Goal: Task Accomplishment & Management: Use online tool/utility

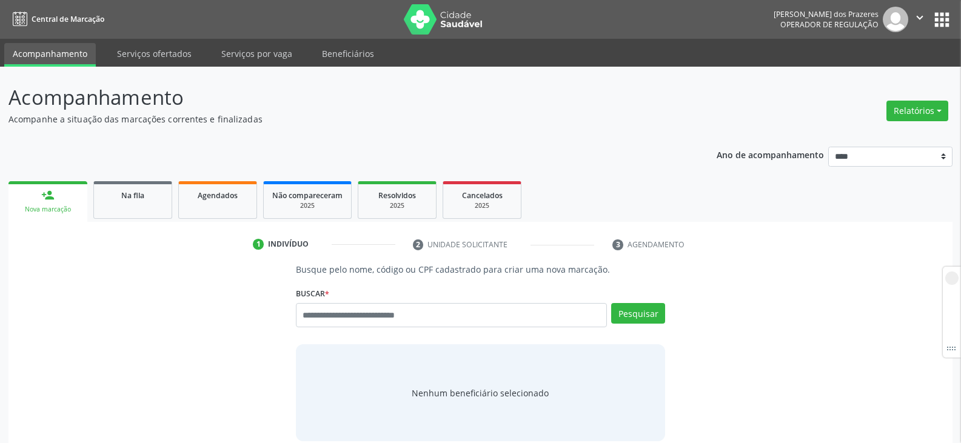
click at [110, 375] on div "Busque pelo nome, código ou CPF cadastrado para criar uma nova marcação. [GEOGR…" at bounding box center [480, 352] width 927 height 178
click at [220, 332] on div "Busque pelo nome, código ou CPF cadastrado para criar uma nova marcação. [GEOGR…" at bounding box center [480, 352] width 927 height 178
click at [426, 317] on input "text" at bounding box center [451, 315] width 311 height 24
paste input "**********"
type input "*"
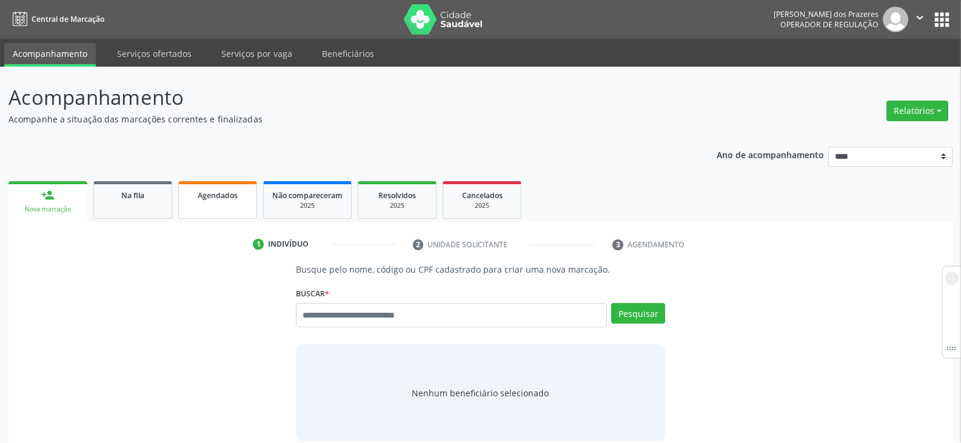
click at [232, 206] on link "Agendados" at bounding box center [217, 200] width 79 height 38
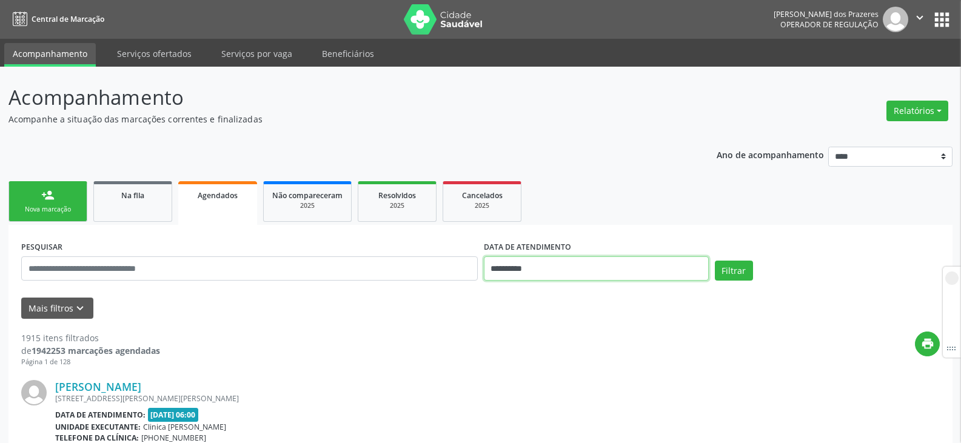
click at [554, 266] on input "**********" at bounding box center [596, 269] width 225 height 24
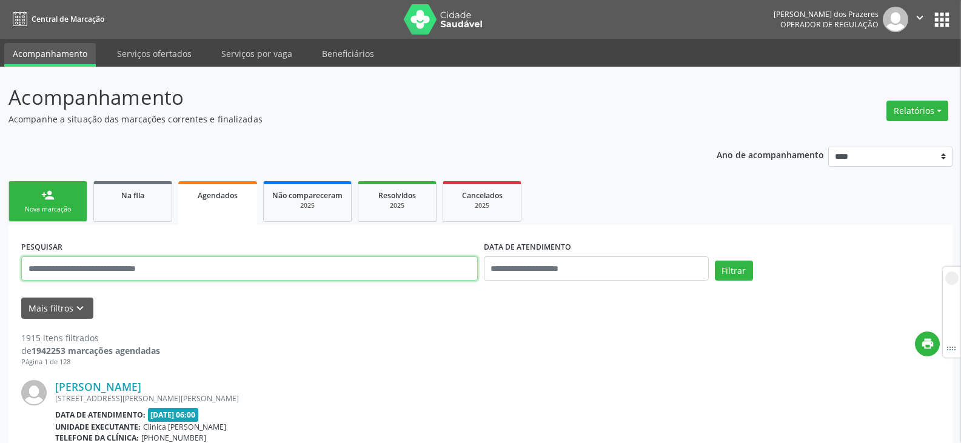
click at [394, 273] on input "text" at bounding box center [249, 269] width 457 height 24
paste input "**********"
type input "**********"
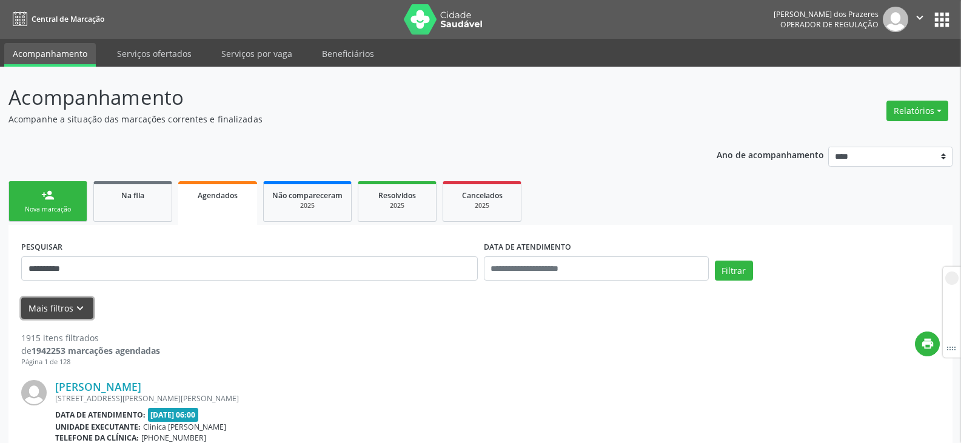
click at [67, 311] on button "Mais filtros keyboard_arrow_down" at bounding box center [57, 308] width 72 height 21
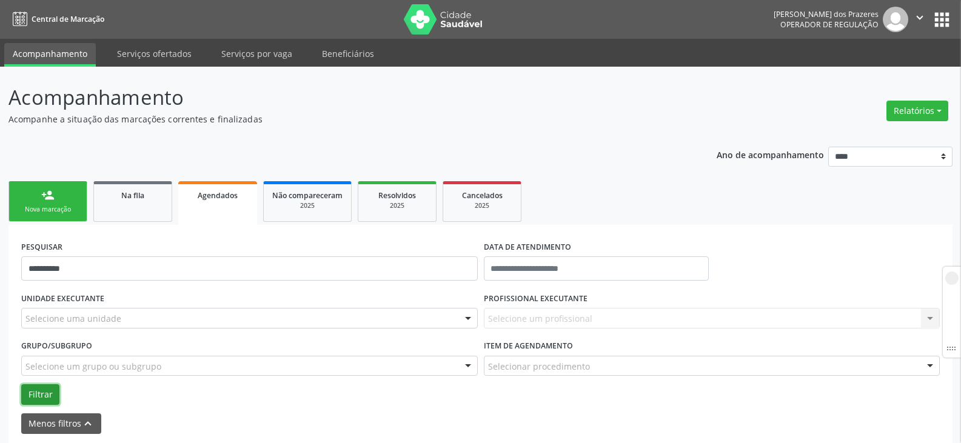
click at [33, 395] on button "Filtrar" at bounding box center [40, 395] width 38 height 21
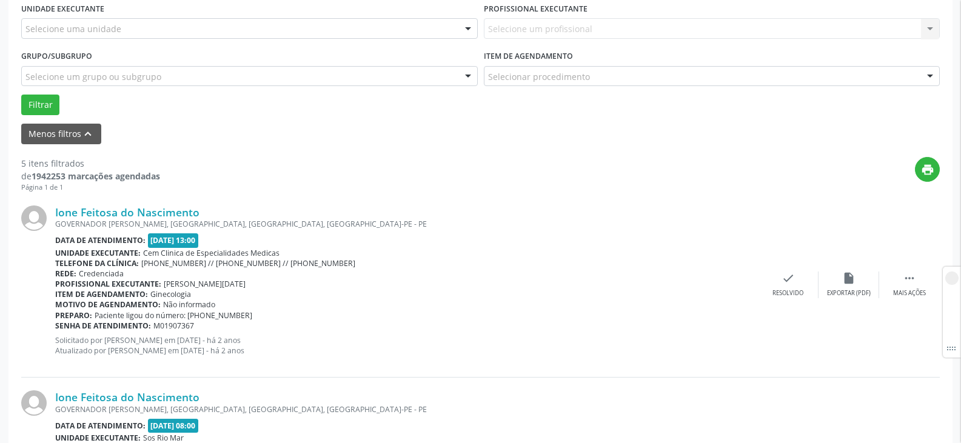
scroll to position [364, 0]
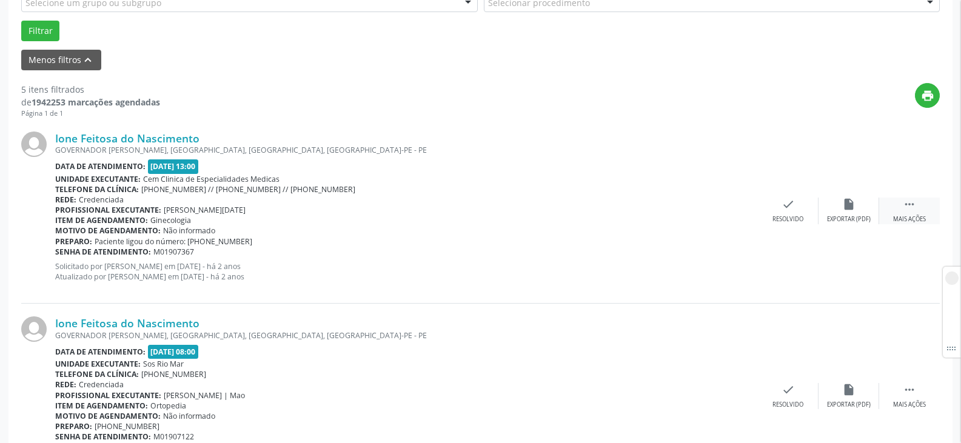
click at [907, 215] on div " Mais ações" at bounding box center [909, 211] width 61 height 26
click at [656, 211] on div "print Imprimir" at bounding box center [667, 211] width 61 height 26
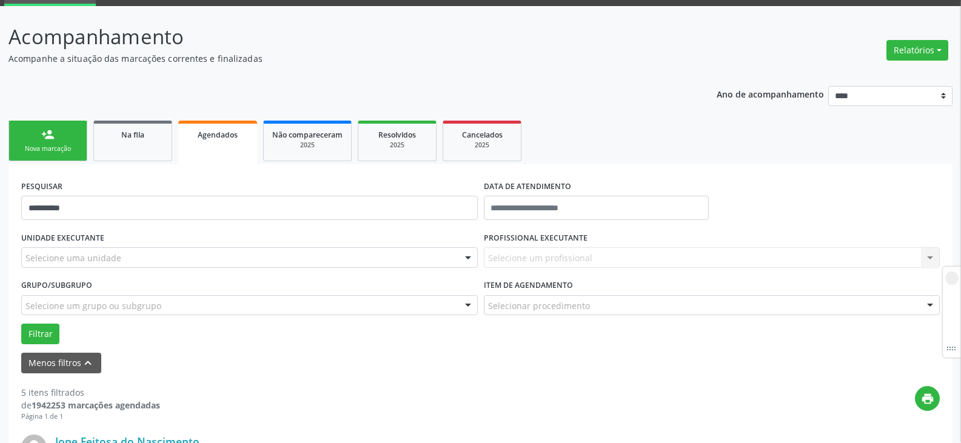
scroll to position [0, 0]
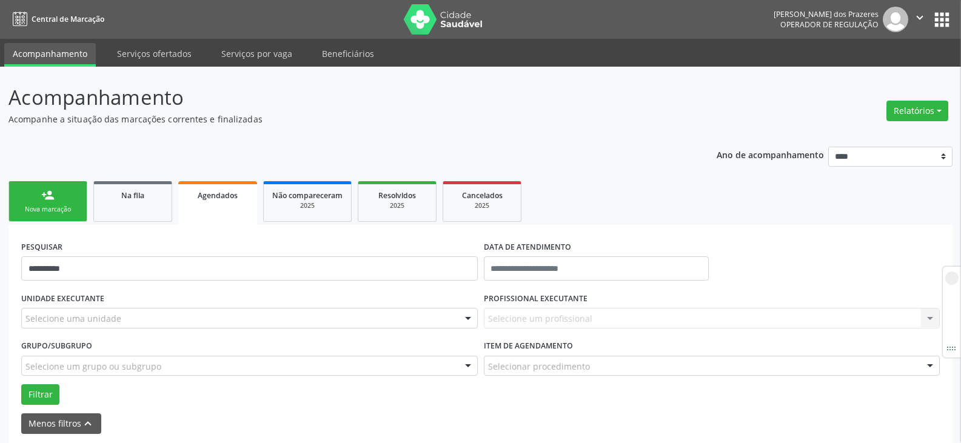
click at [217, 210] on link "Agendados" at bounding box center [217, 203] width 79 height 44
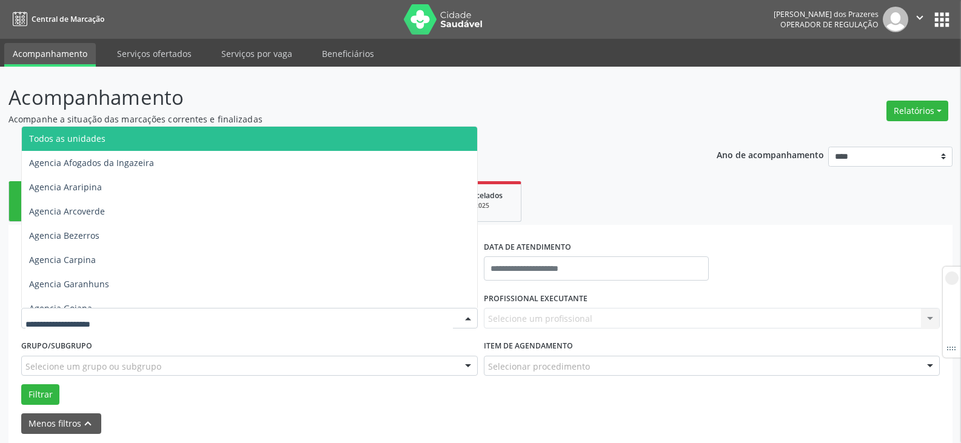
click at [141, 315] on div at bounding box center [249, 318] width 457 height 21
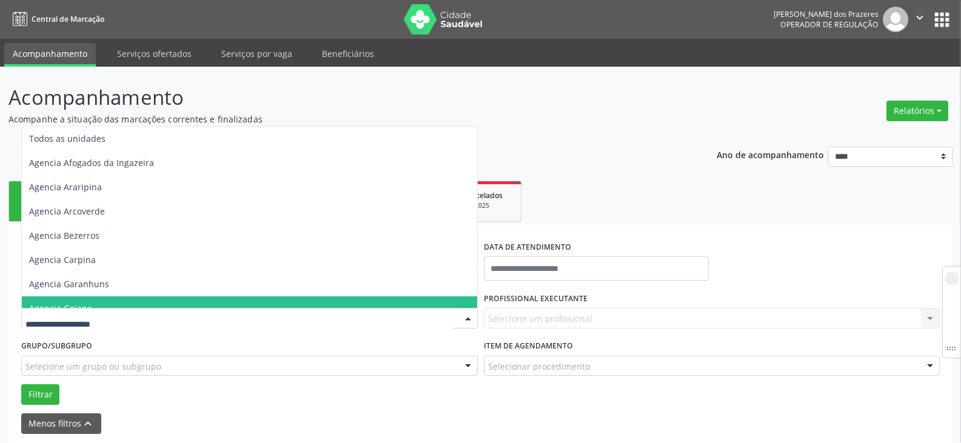
click at [391, 383] on div "Grupo/Subgrupo Selecione um grupo ou subgrupo Todos os grupos e subgrupos Nenhu…" at bounding box center [249, 360] width 463 height 47
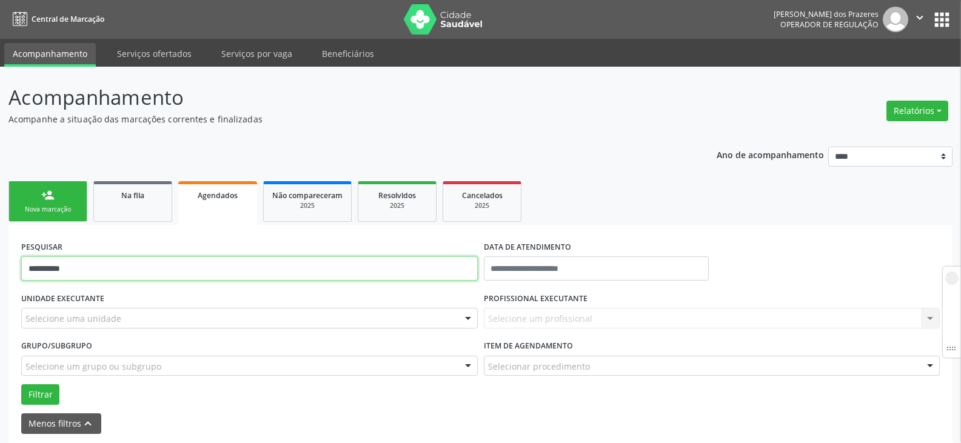
click at [222, 263] on input "**********" at bounding box center [249, 269] width 457 height 24
paste input "**********"
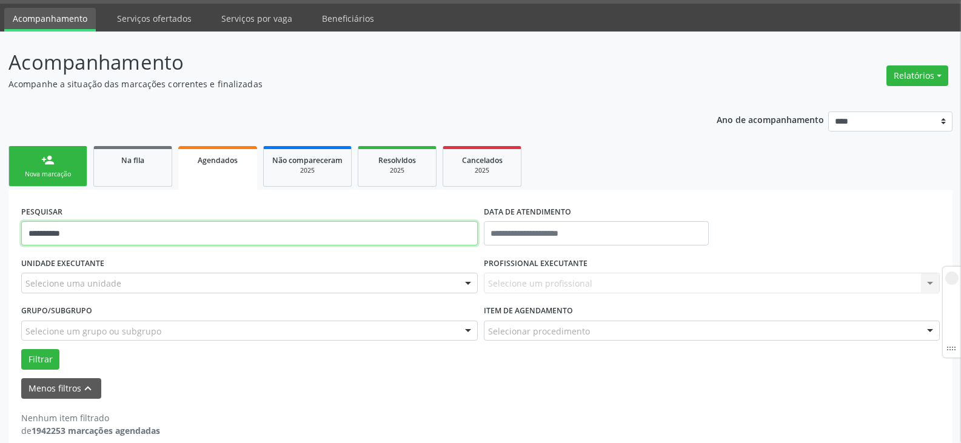
scroll to position [50, 0]
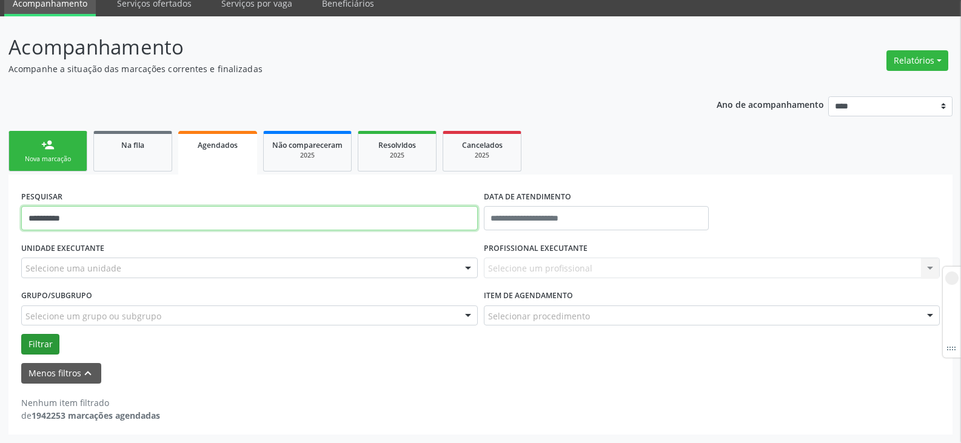
type input "**********"
click at [24, 339] on button "Filtrar" at bounding box center [40, 344] width 38 height 21
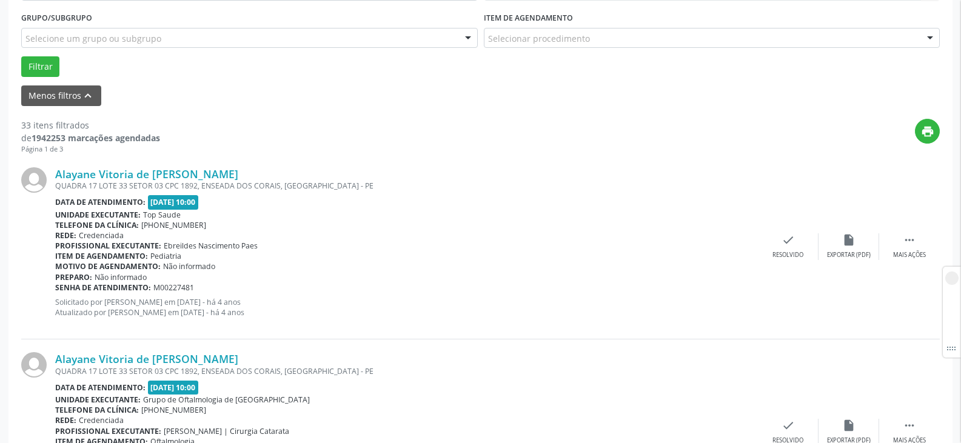
scroll to position [332, 0]
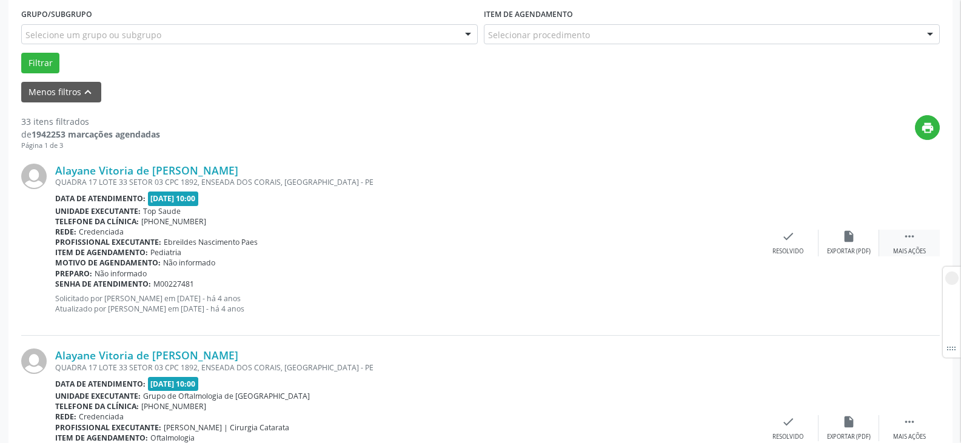
click at [931, 249] on div " Mais ações" at bounding box center [909, 243] width 61 height 26
click at [666, 247] on div "Imprimir" at bounding box center [666, 251] width 27 height 8
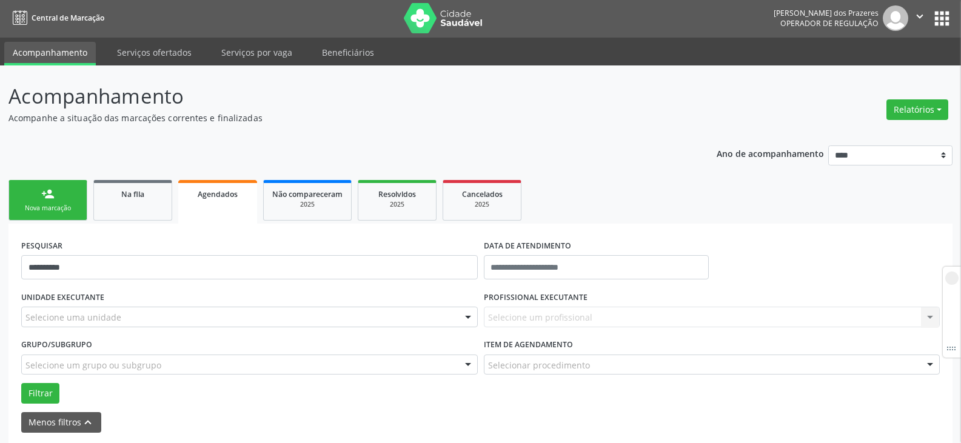
scroll to position [0, 0]
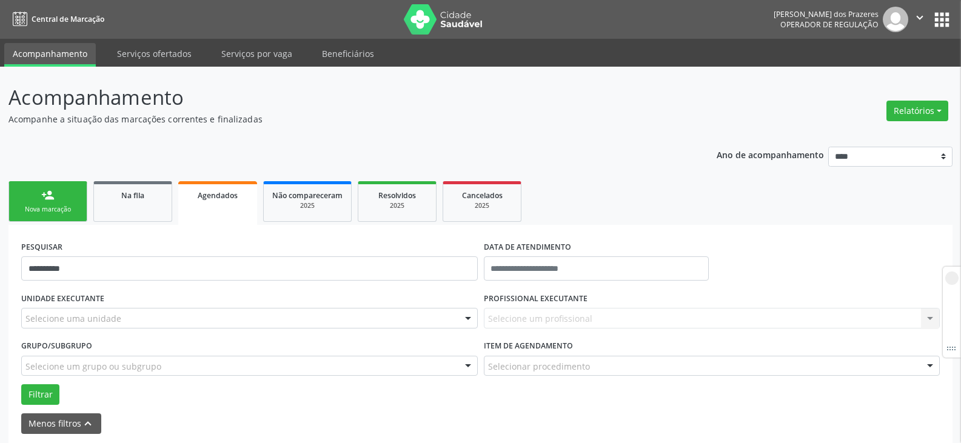
click at [233, 210] on link "Agendados" at bounding box center [217, 203] width 79 height 44
click at [210, 263] on input "**********" at bounding box center [249, 269] width 457 height 24
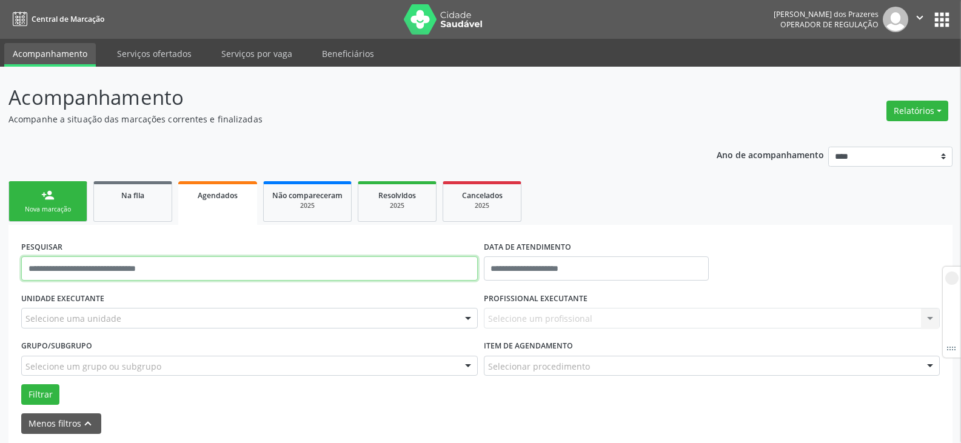
paste input "**********"
type input "**********"
click at [21, 385] on button "Filtrar" at bounding box center [40, 395] width 38 height 21
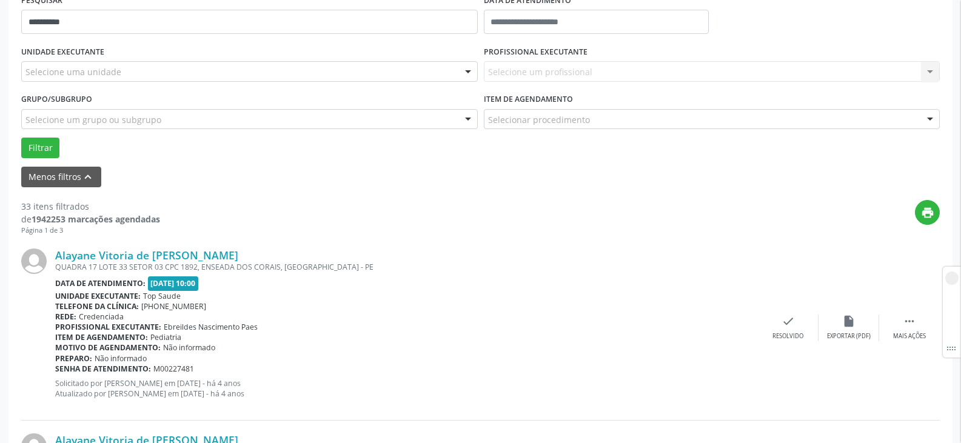
scroll to position [182, 0]
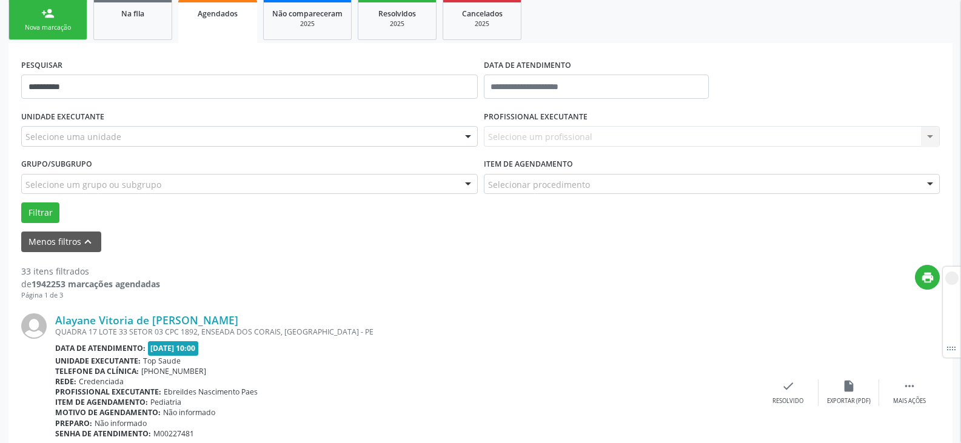
click at [634, 191] on div "Selecionar procedimento" at bounding box center [712, 184] width 457 height 21
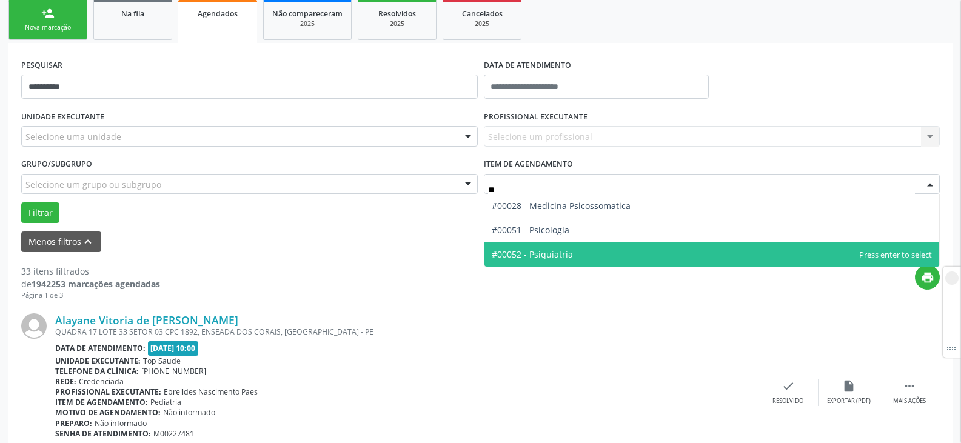
click at [582, 258] on span "#00052 - Psiquiatria" at bounding box center [712, 255] width 455 height 24
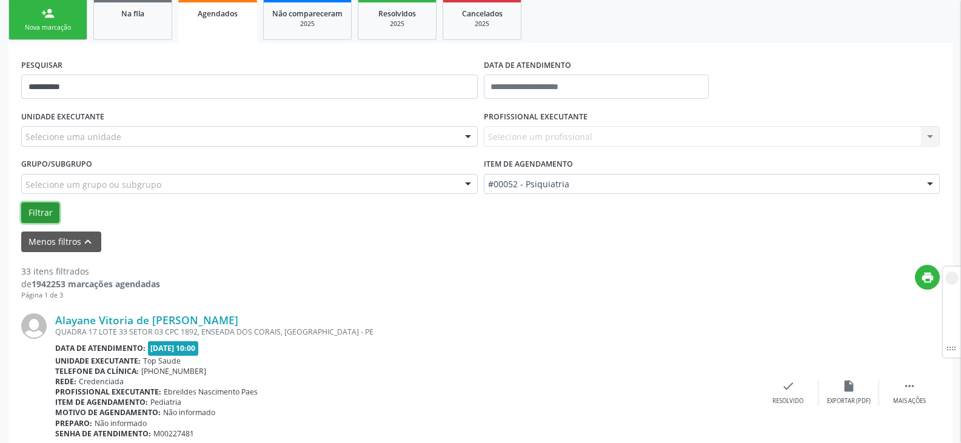
click at [41, 209] on button "Filtrar" at bounding box center [40, 213] width 38 height 21
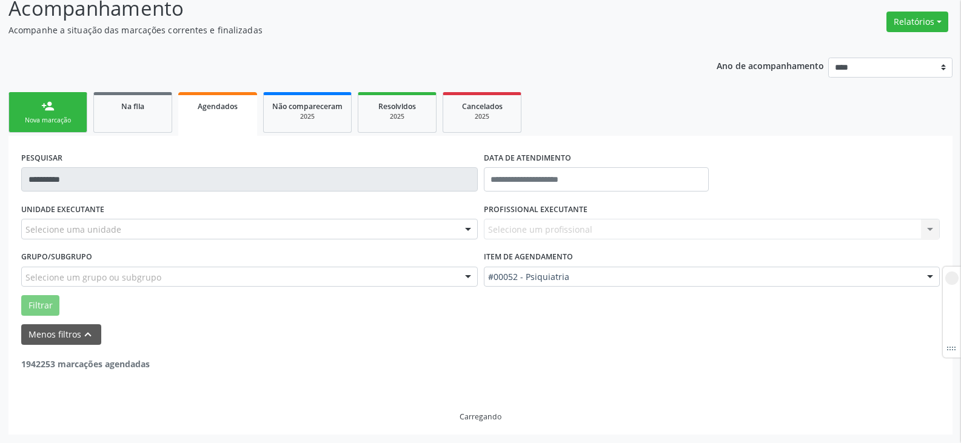
scroll to position [50, 0]
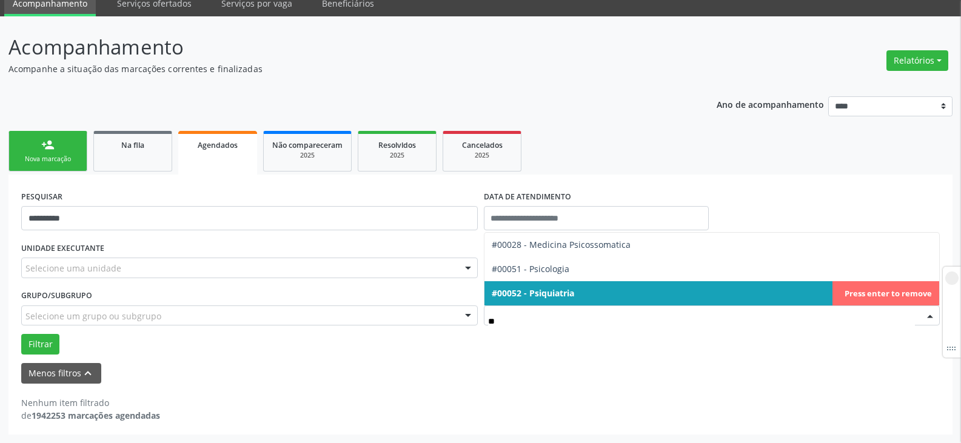
type input "***"
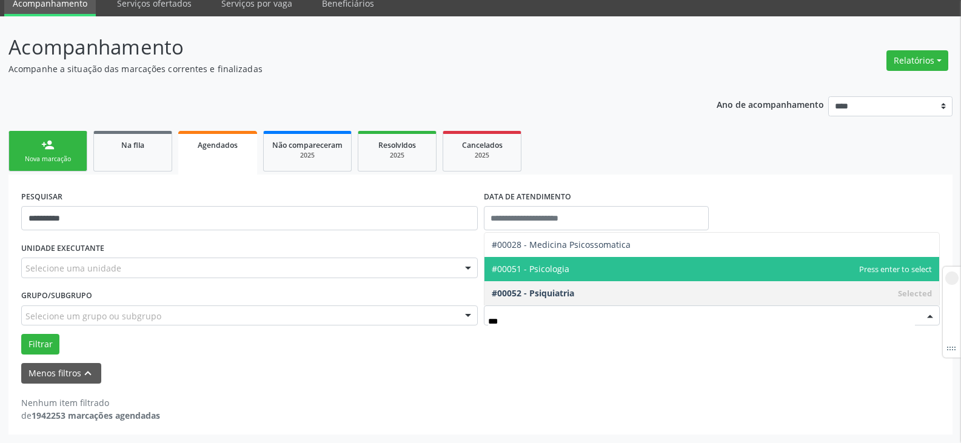
click at [611, 266] on span "#00051 - Psicologia" at bounding box center [712, 269] width 455 height 24
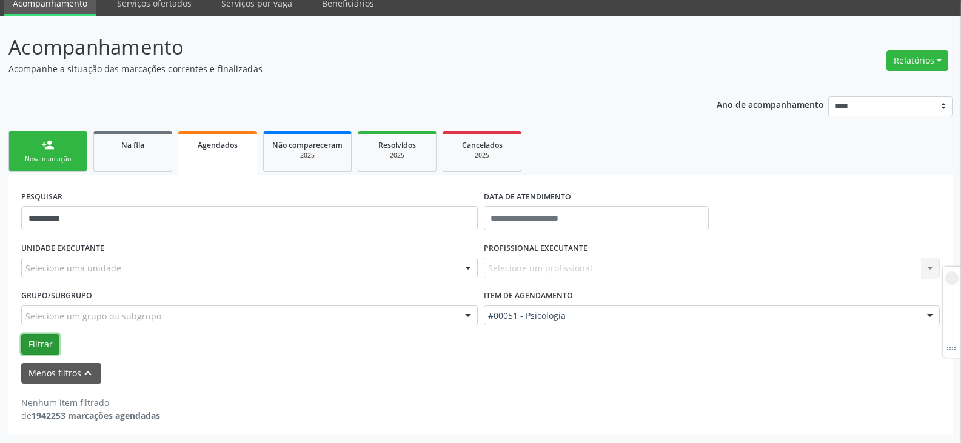
click at [38, 340] on button "Filtrar" at bounding box center [40, 344] width 38 height 21
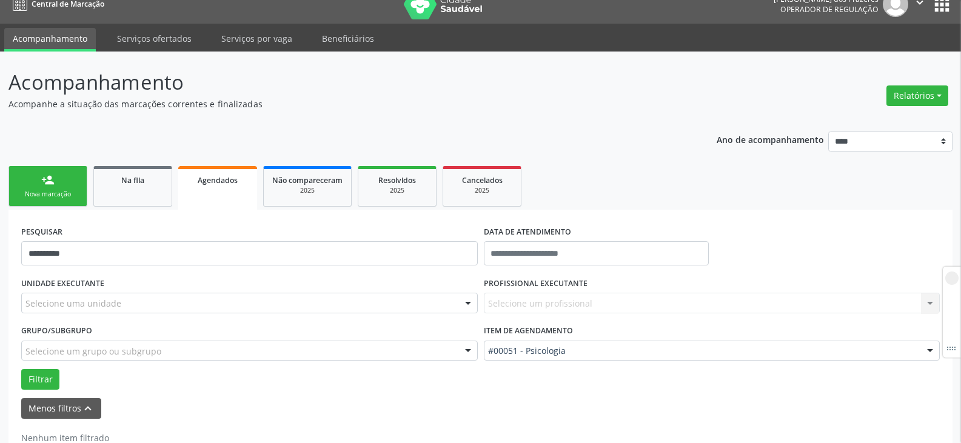
scroll to position [0, 0]
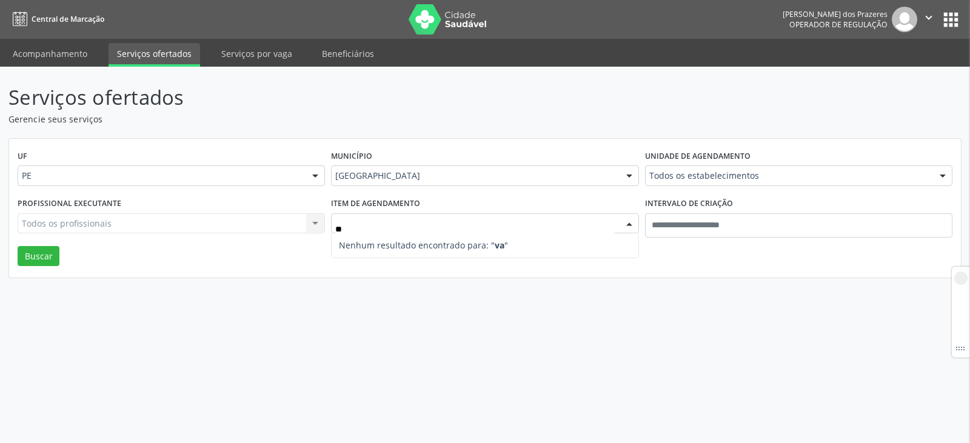
type input "*"
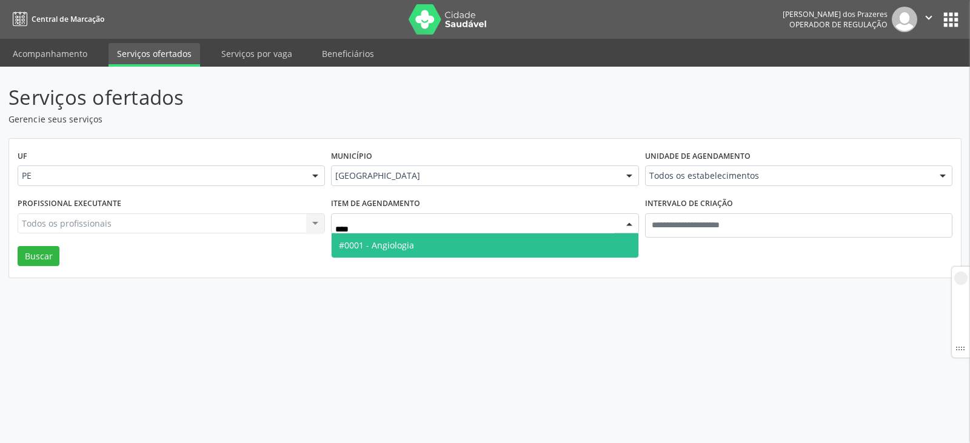
type input "*****"
click at [486, 252] on span "#0001 - Angiologia" at bounding box center [485, 245] width 306 height 24
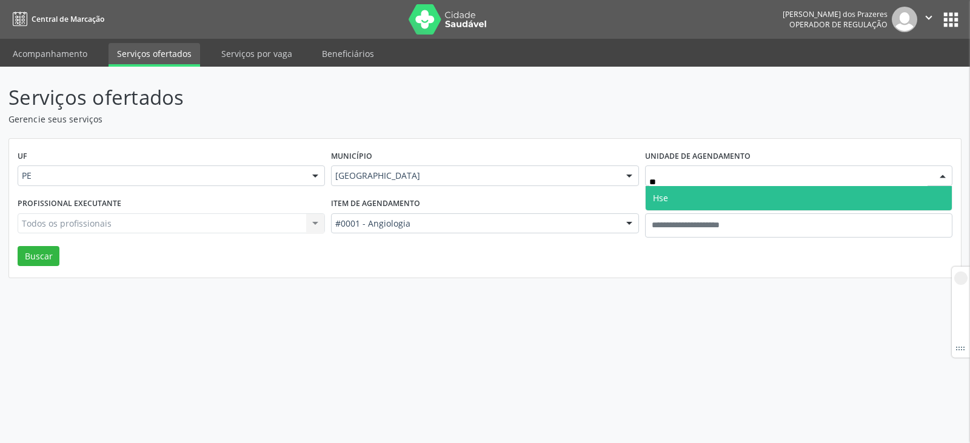
type input "***"
click at [697, 196] on span "Hse" at bounding box center [799, 198] width 306 height 24
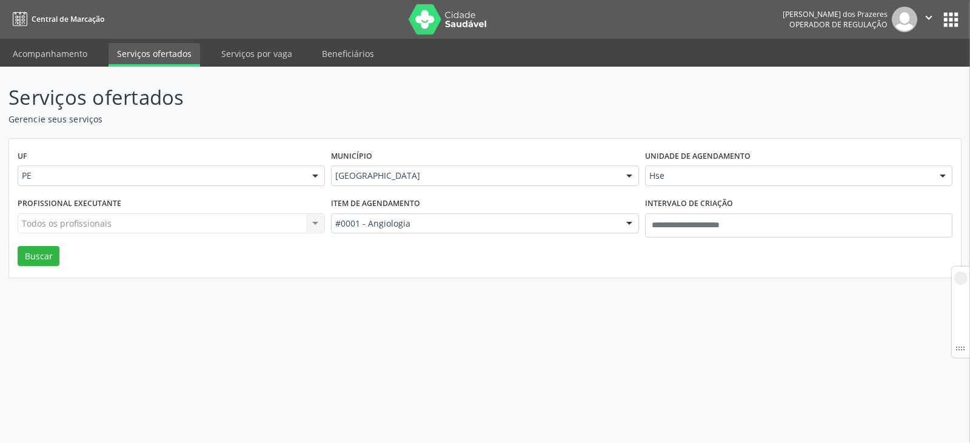
click at [227, 227] on div "Todos os profissionais Todos os profissionais Nenhum resultado encontrado para:…" at bounding box center [171, 223] width 307 height 21
click at [226, 219] on div "Todos os profissionais Todos os profissionais Nenhum resultado encontrado para:…" at bounding box center [171, 223] width 307 height 21
click at [311, 226] on div "Todos os profissionais Todos os profissionais Nenhum resultado encontrado para:…" at bounding box center [171, 223] width 307 height 21
click at [220, 216] on div "Todos os profissionais" at bounding box center [171, 223] width 307 height 21
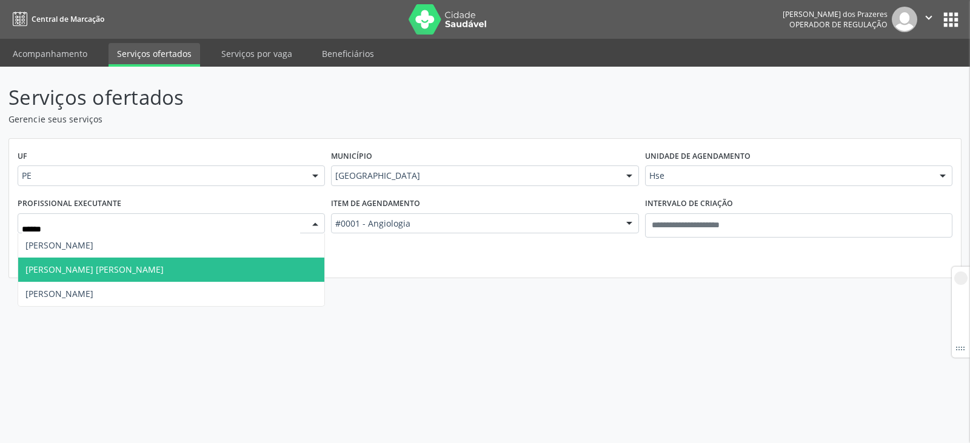
click at [159, 278] on span "Jorge Luis Silva Rego de Albuquerque" at bounding box center [171, 270] width 306 height 24
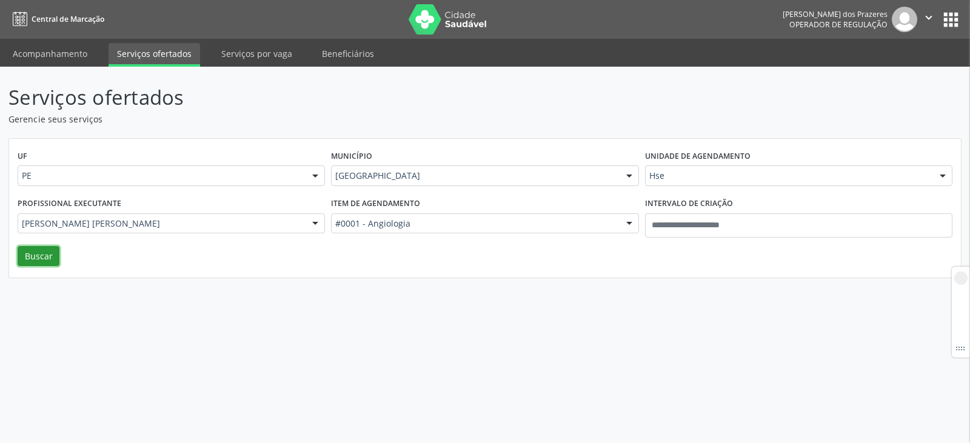
click at [30, 261] on button "Buscar" at bounding box center [39, 256] width 42 height 21
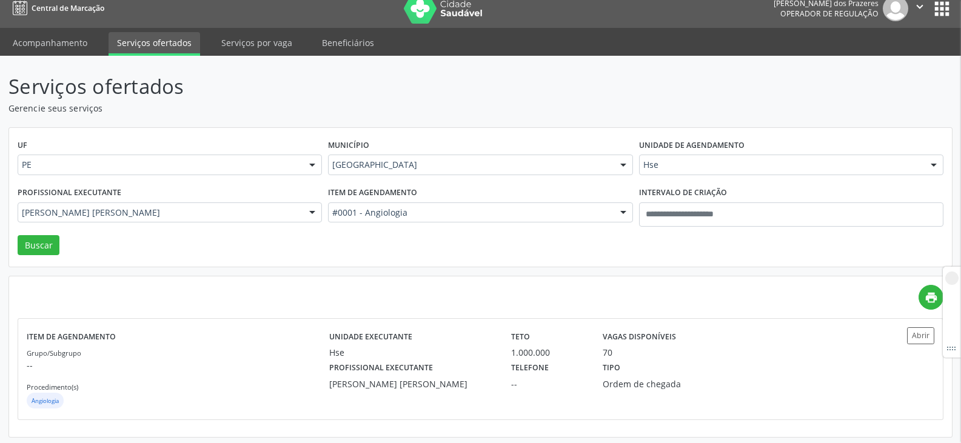
scroll to position [14, 0]
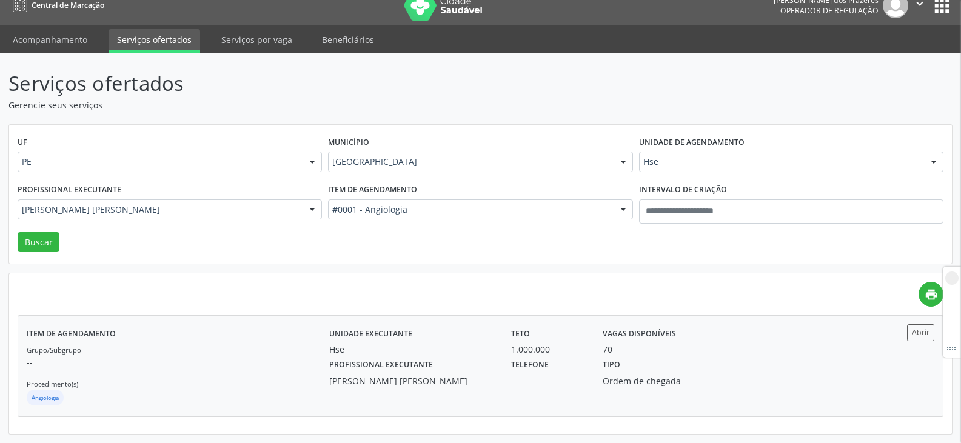
click at [707, 359] on div "Tipo Ordem de chegada" at bounding box center [662, 372] width 136 height 32
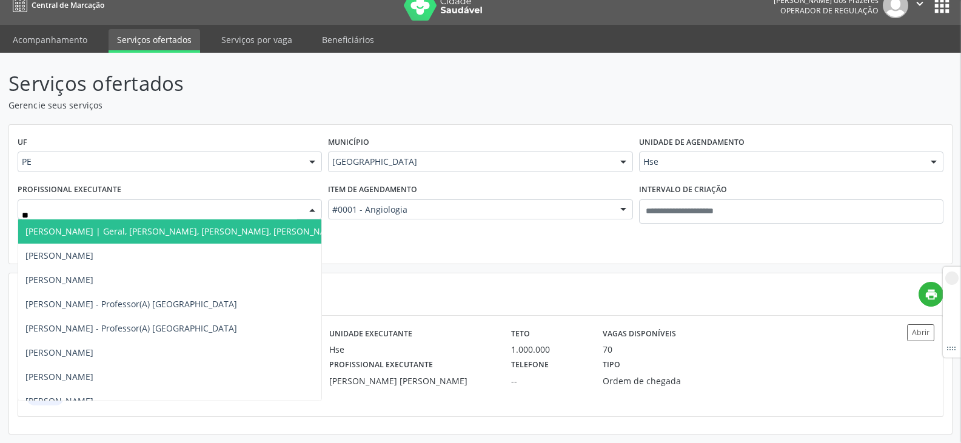
type input "*"
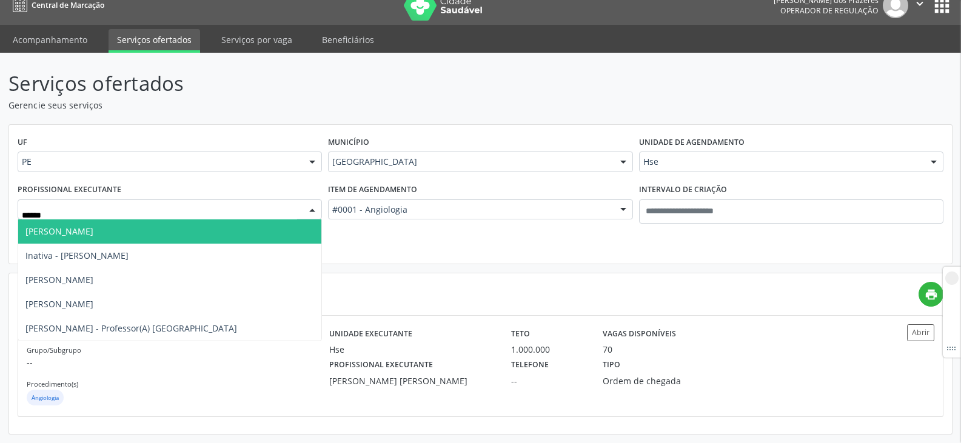
click at [141, 235] on span "Gabriela Lucena Ramos Silva" at bounding box center [169, 232] width 303 height 24
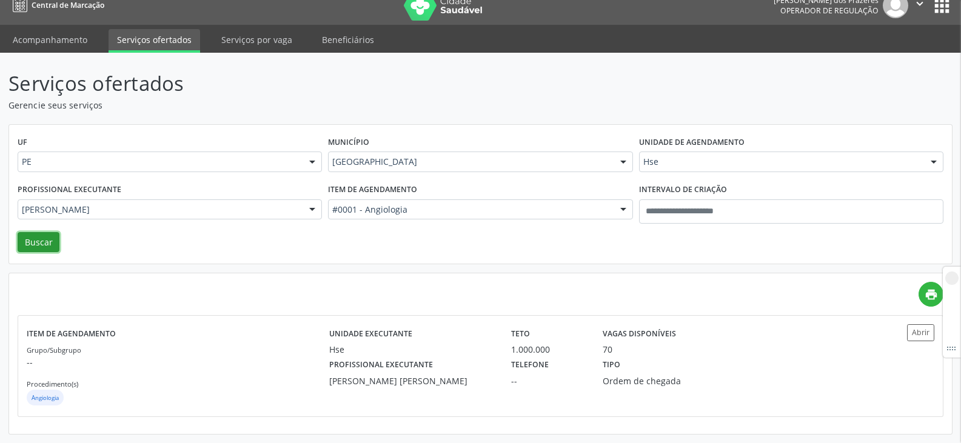
click at [32, 244] on button "Buscar" at bounding box center [39, 242] width 42 height 21
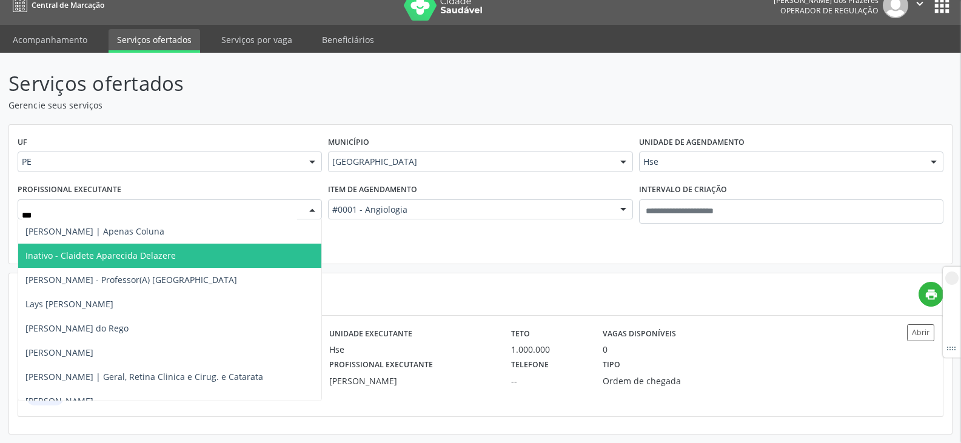
type input "****"
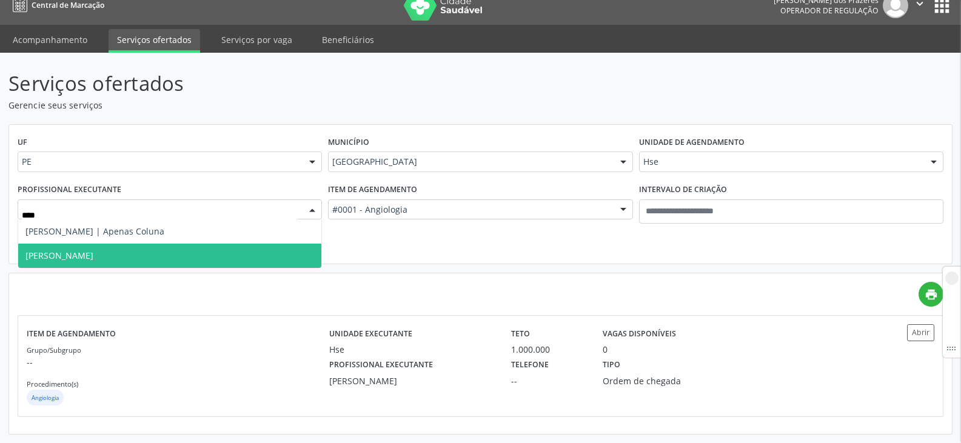
click at [210, 254] on span "Yuuky Claudio Iwata" at bounding box center [169, 256] width 303 height 24
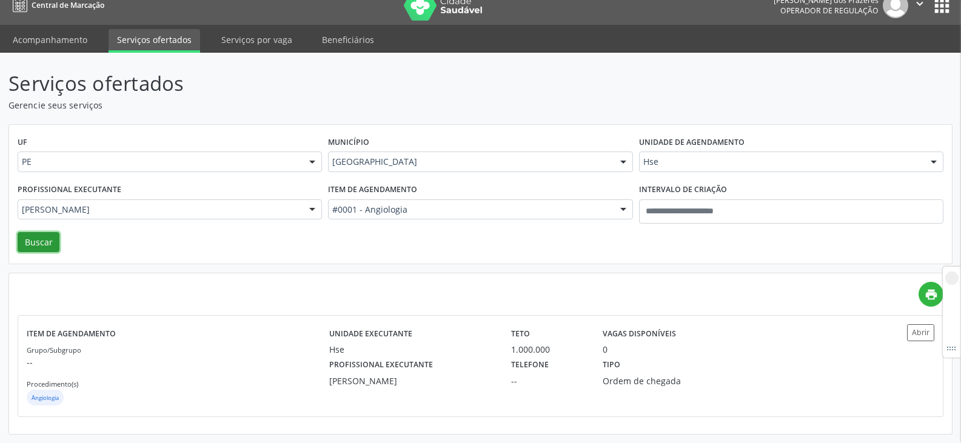
click at [45, 248] on button "Buscar" at bounding box center [39, 242] width 42 height 21
click at [441, 368] on div "Profissional executante Yuuky Claudio Iwata" at bounding box center [412, 372] width 182 height 32
click at [124, 216] on div "[PERSON_NAME]" at bounding box center [170, 210] width 304 height 21
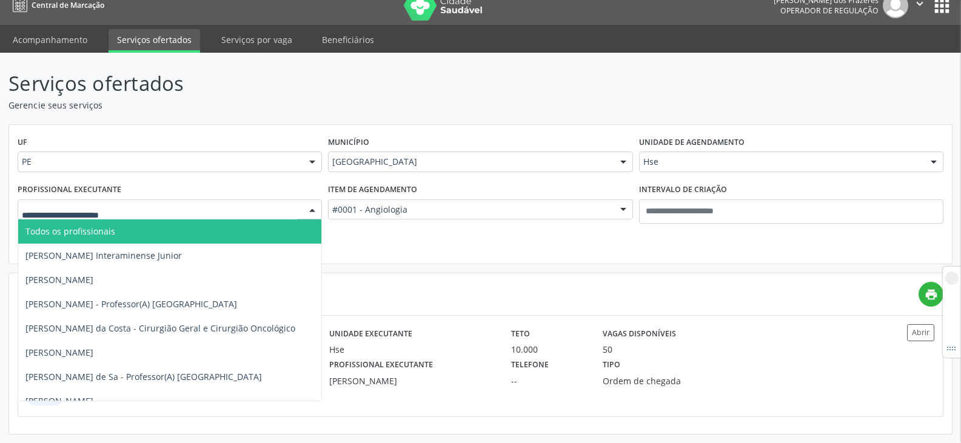
click at [103, 225] on span "Todos os profissionais" at bounding box center [222, 232] width 408 height 24
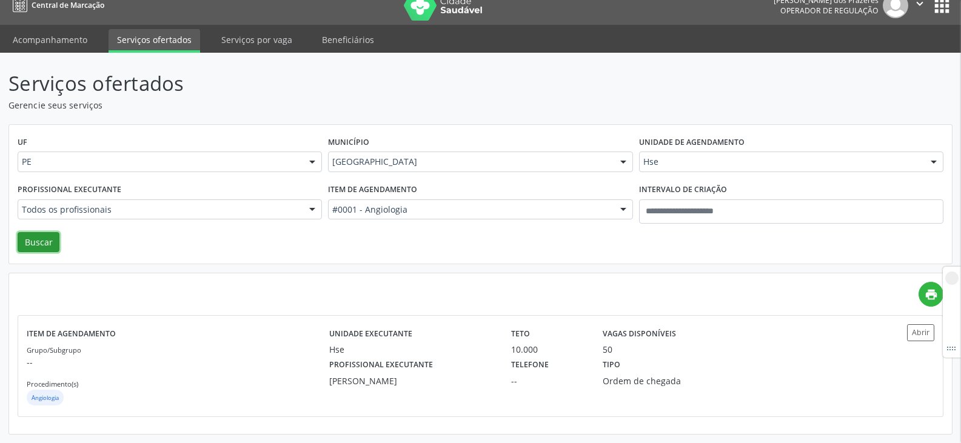
click at [32, 238] on button "Buscar" at bounding box center [39, 242] width 42 height 21
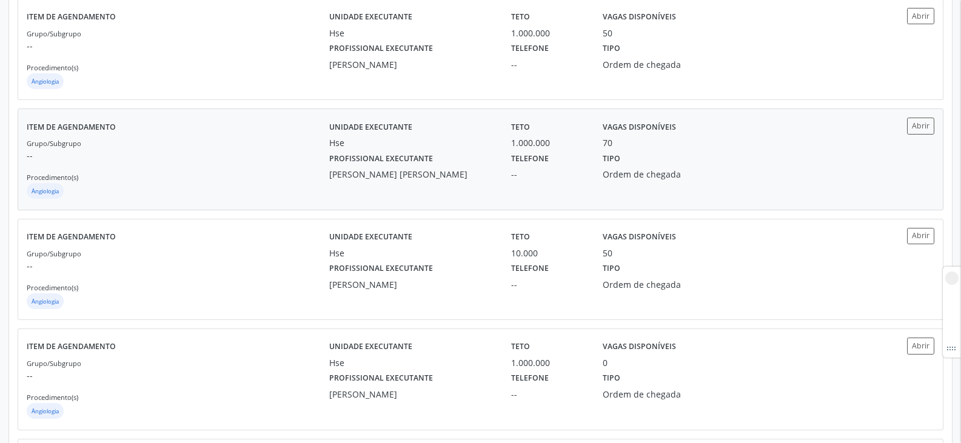
scroll to position [485, 0]
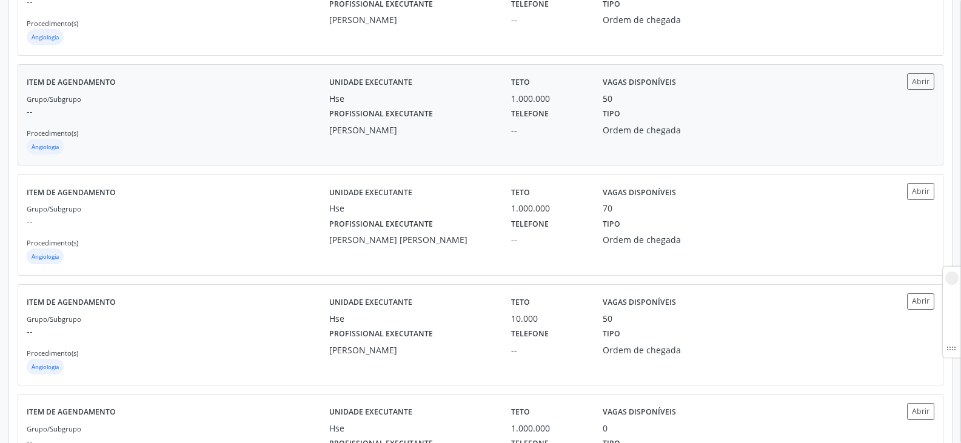
click at [444, 139] on div "Unidade executante Hse Teto 1.000.000 Vagas disponíveis 50 Profissional executa…" at bounding box center [593, 114] width 529 height 83
click at [494, 223] on div "Profissional executante Jorge Luis Silva Rego de Albuquerque" at bounding box center [412, 231] width 182 height 32
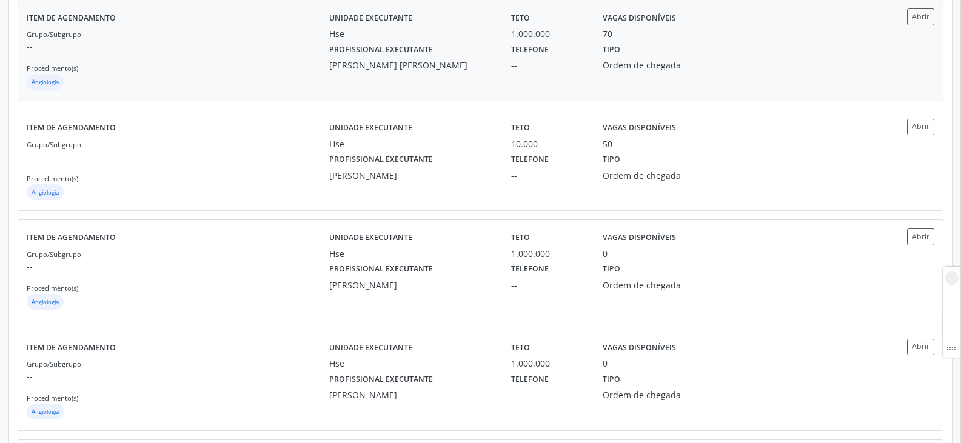
scroll to position [667, 0]
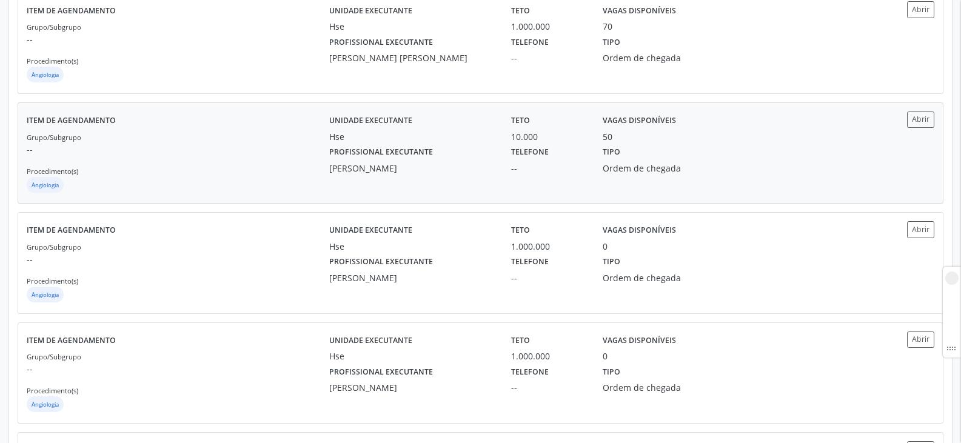
click at [428, 156] on label "Profissional executante" at bounding box center [381, 152] width 104 height 19
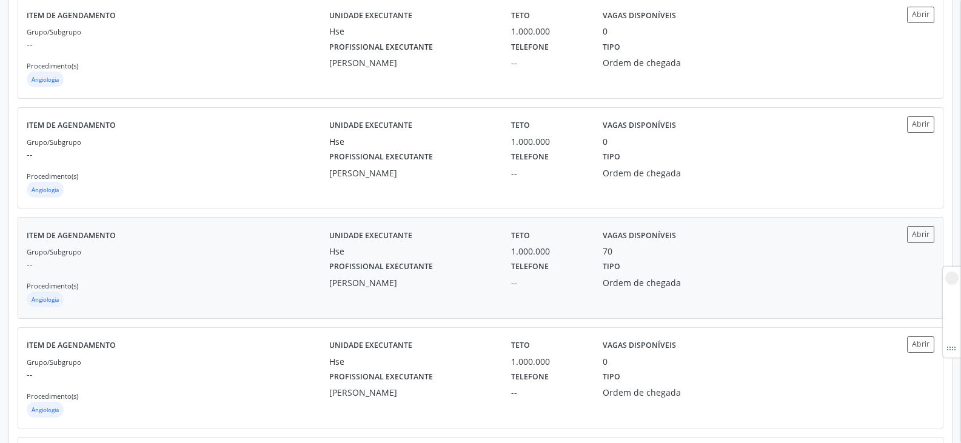
scroll to position [1031, 0]
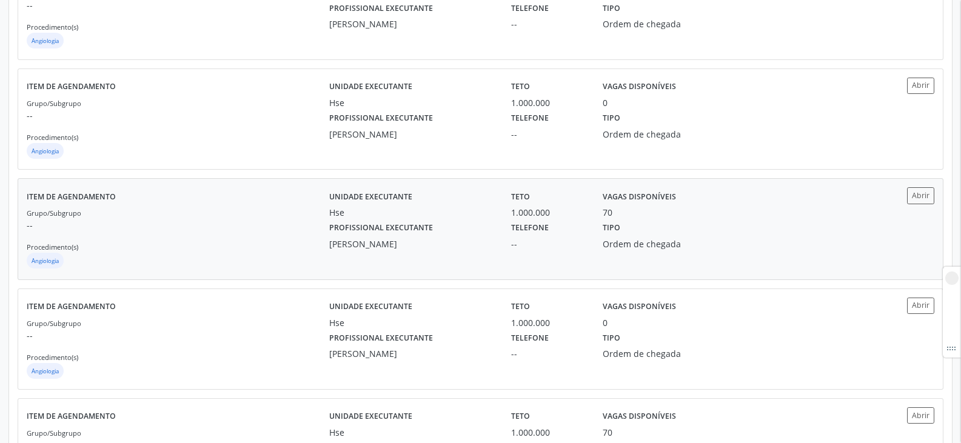
click at [377, 226] on label "Profissional executante" at bounding box center [381, 228] width 104 height 19
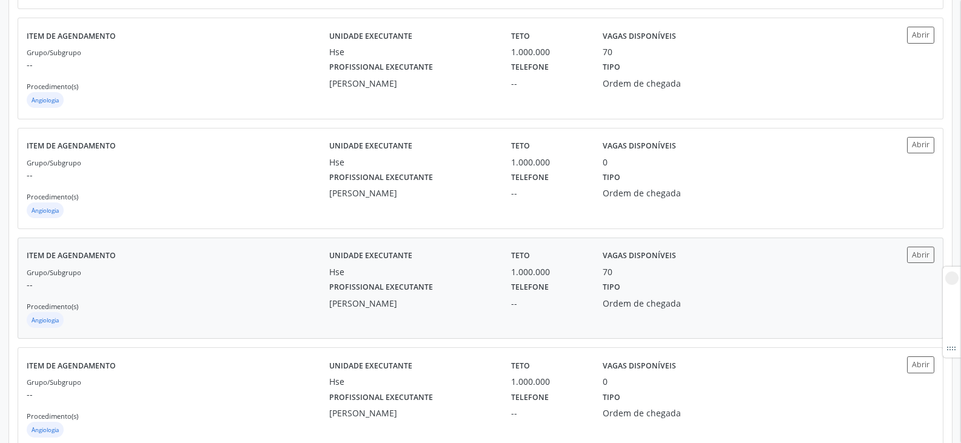
scroll to position [1213, 0]
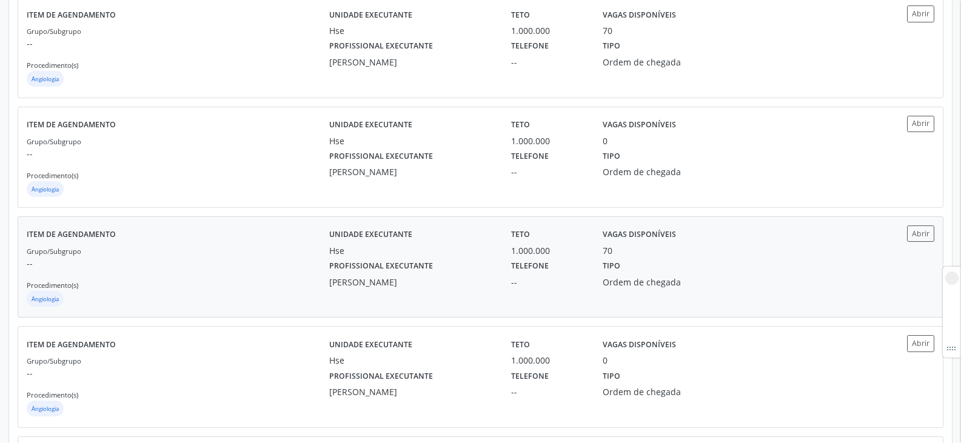
click at [405, 276] on div "Carlos Eduardo Gouvea da Cunha" at bounding box center [411, 282] width 165 height 13
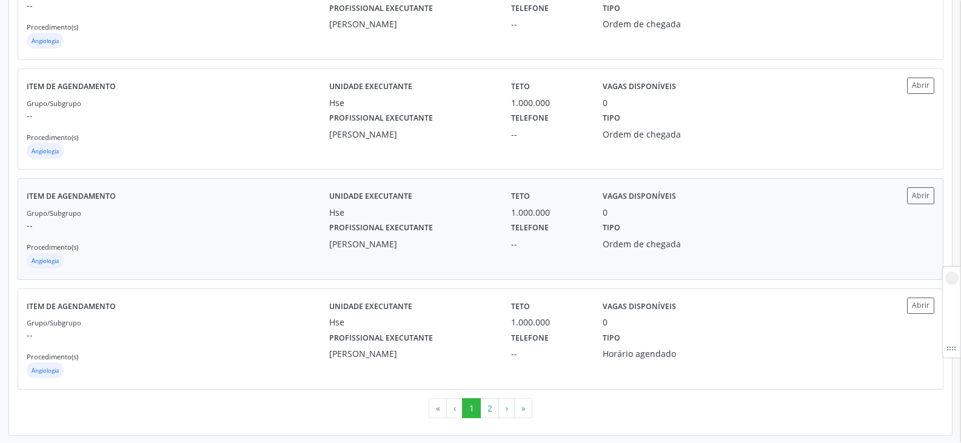
scroll to position [1582, 0]
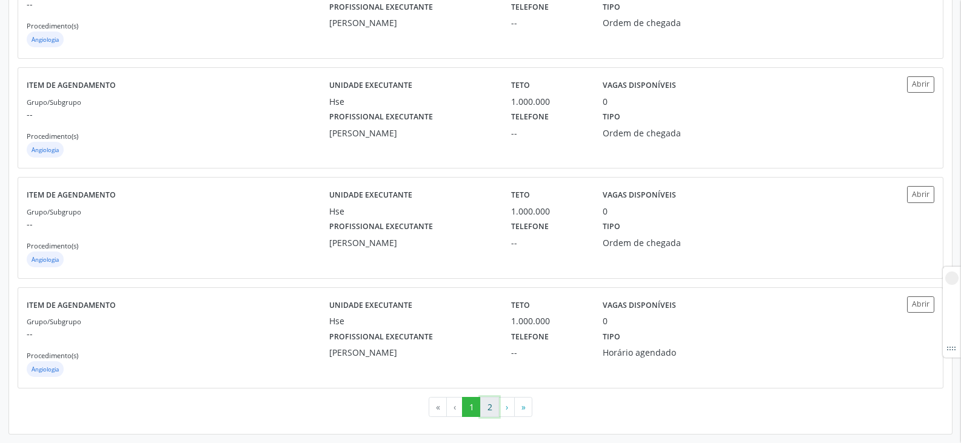
click at [495, 399] on button "2" at bounding box center [489, 407] width 19 height 21
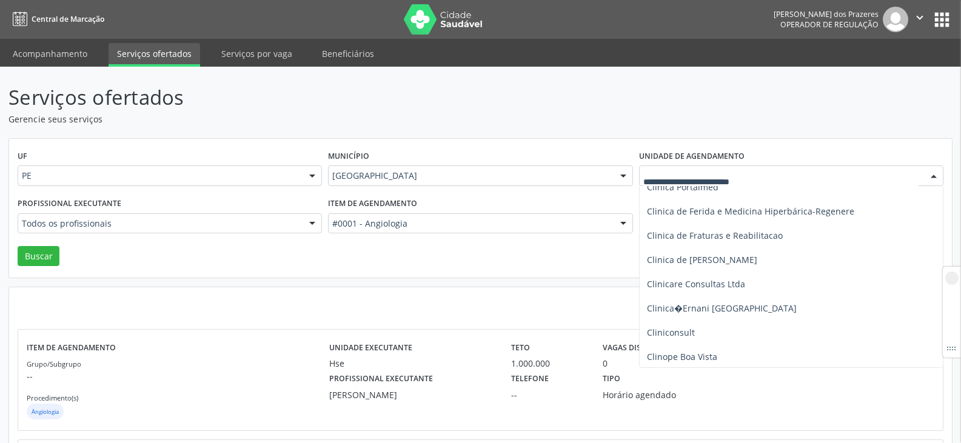
scroll to position [425, 0]
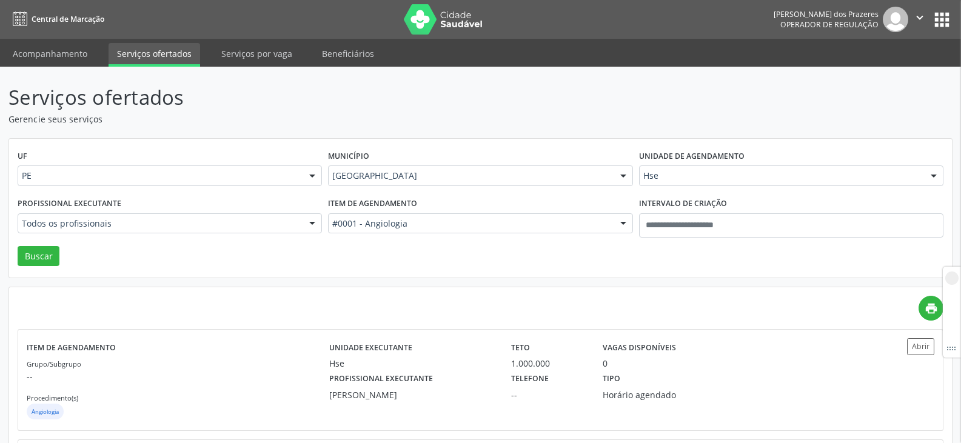
click at [221, 319] on div "print" at bounding box center [481, 308] width 926 height 25
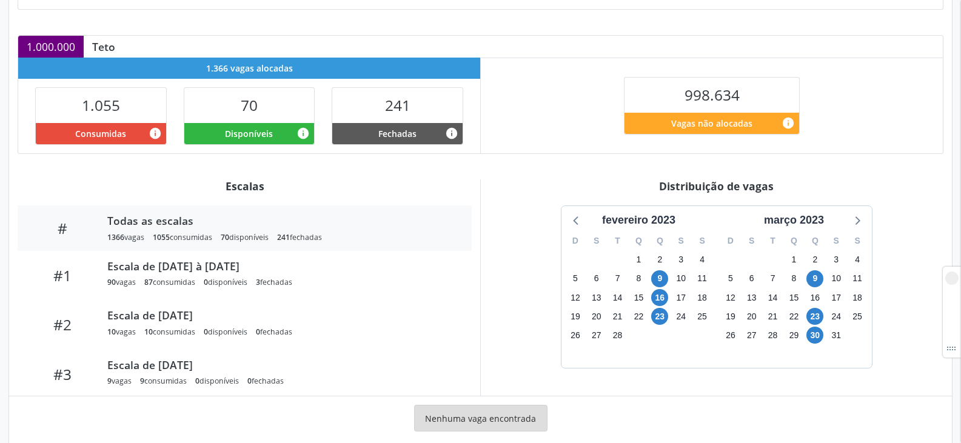
scroll to position [243, 0]
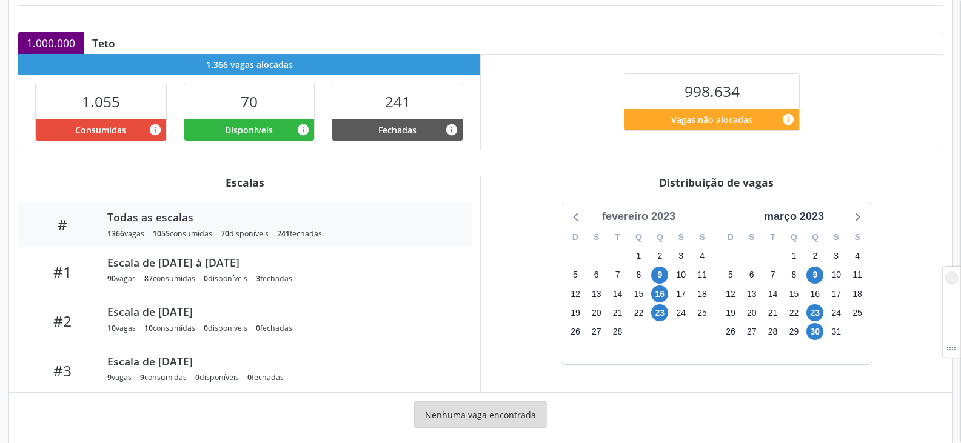
click at [642, 220] on div "fevereiro 2023" at bounding box center [638, 217] width 83 height 16
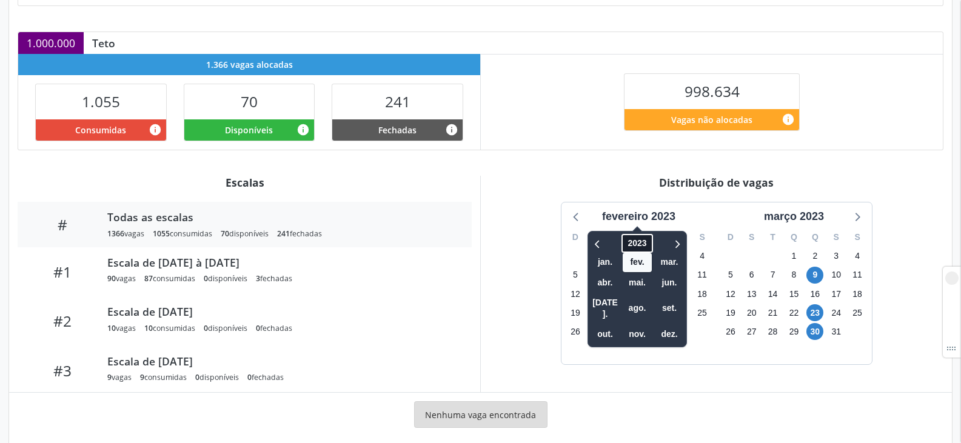
click at [634, 249] on span "2023" at bounding box center [637, 243] width 31 height 19
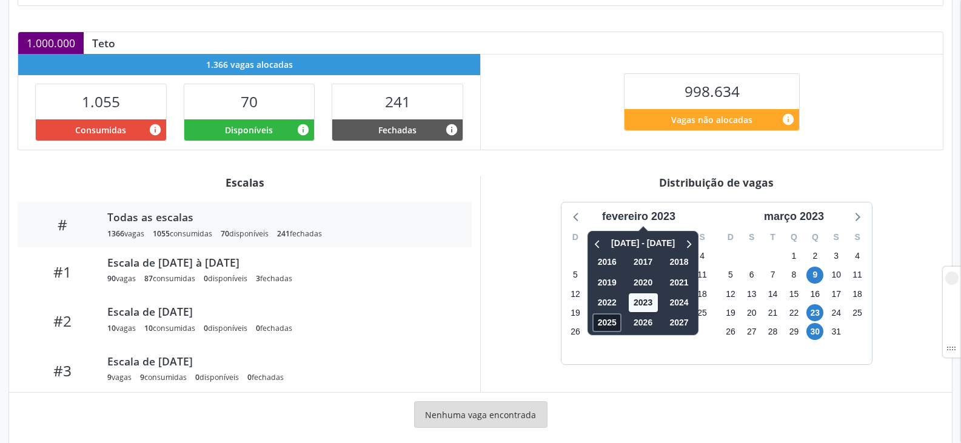
click at [603, 323] on span "2025" at bounding box center [607, 323] width 29 height 19
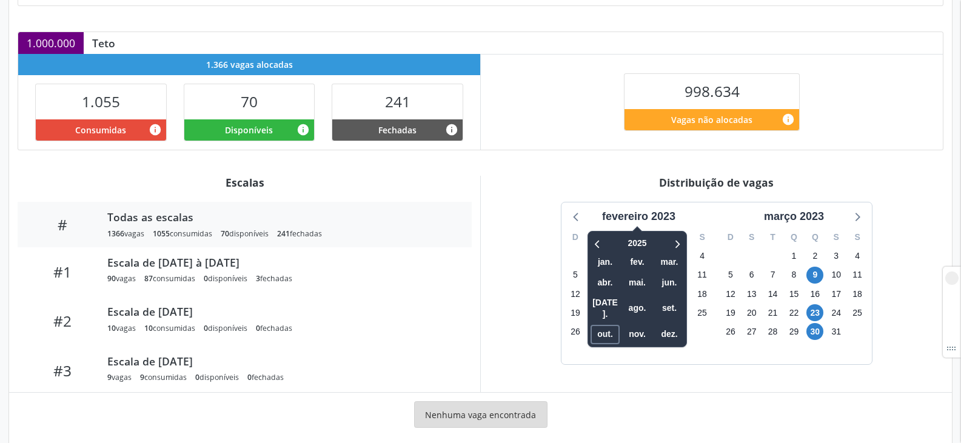
click at [603, 325] on span "out." at bounding box center [605, 334] width 29 height 19
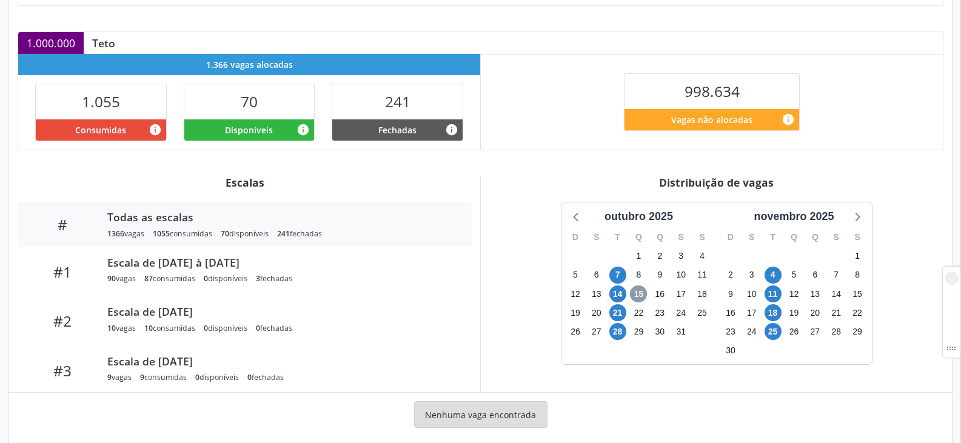
scroll to position [262, 0]
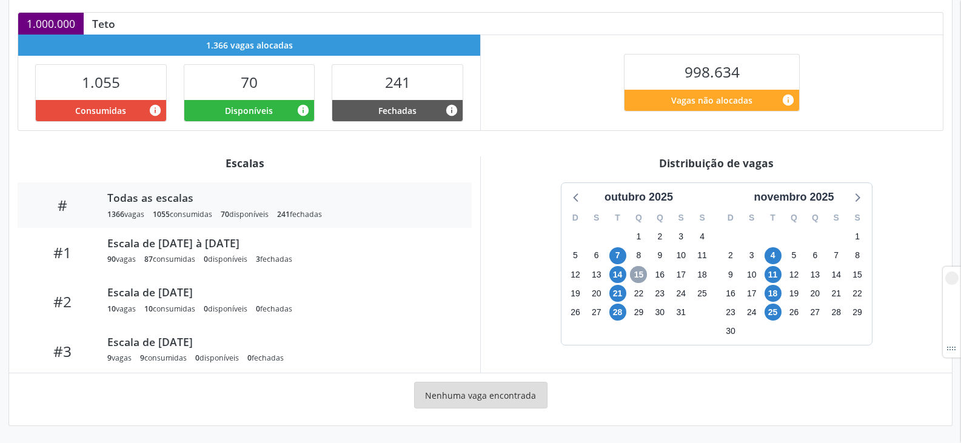
click at [641, 272] on span "15" at bounding box center [638, 274] width 17 height 17
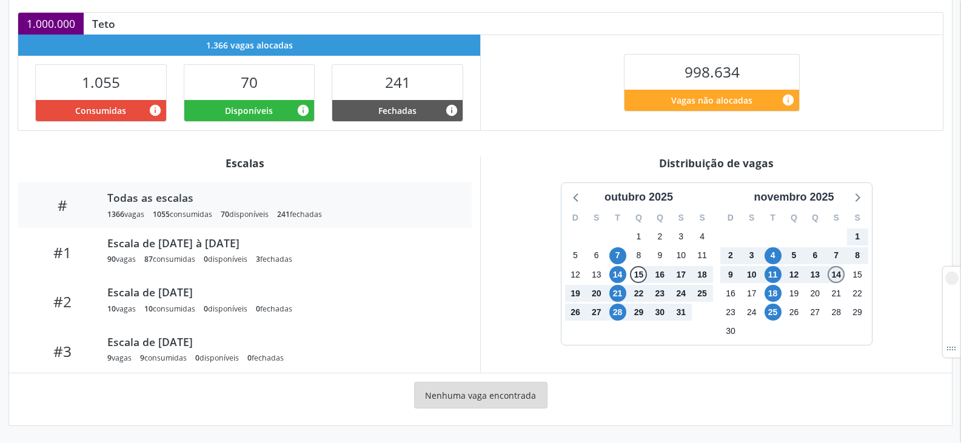
click at [835, 275] on span "14" at bounding box center [836, 274] width 17 height 17
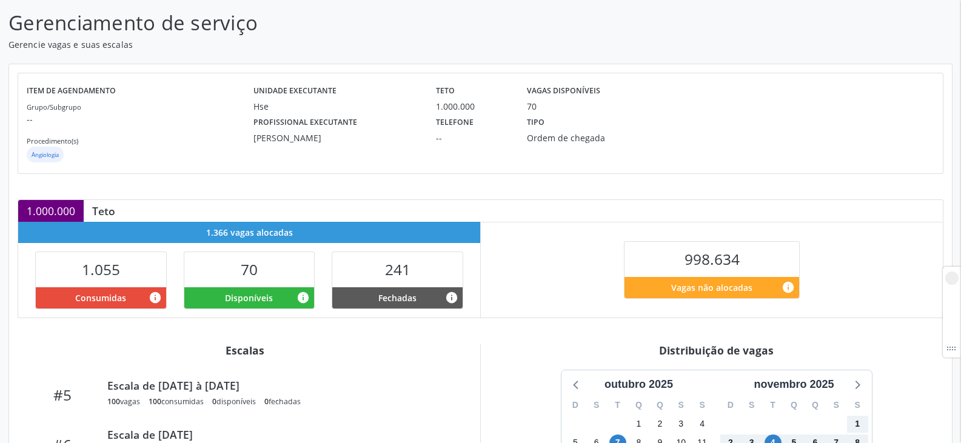
scroll to position [0, 0]
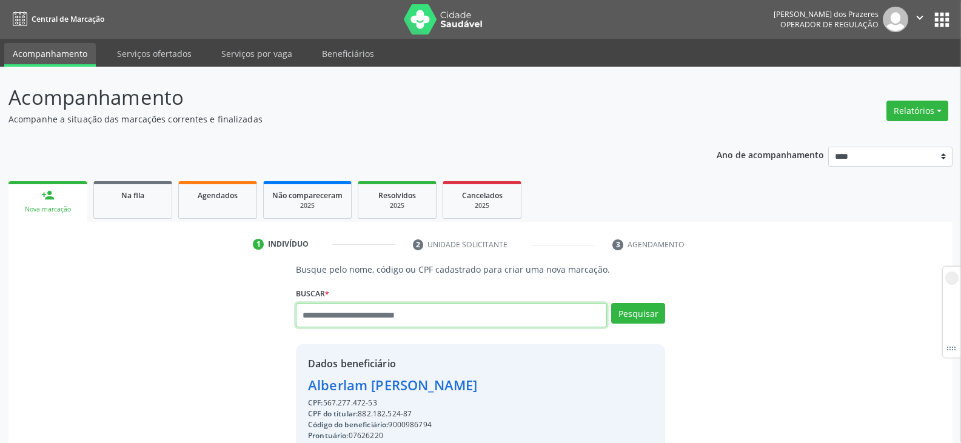
click at [442, 313] on input "text" at bounding box center [451, 315] width 311 height 24
type input "***"
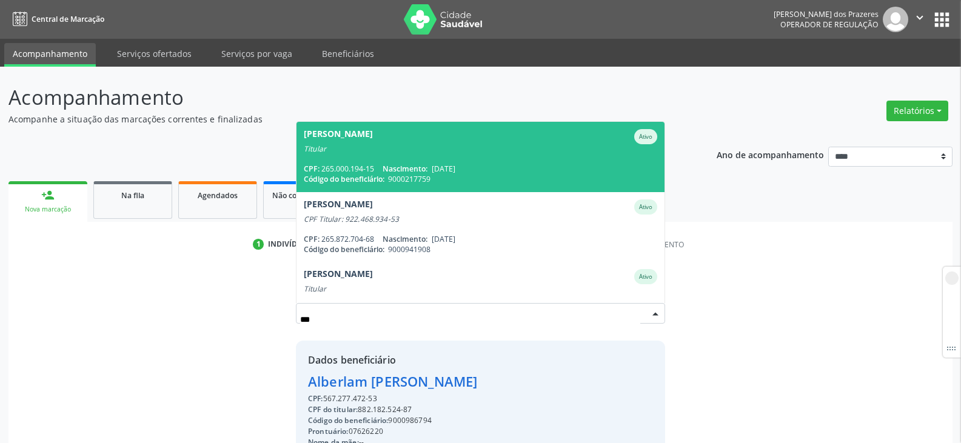
click at [442, 160] on span "Ademara Martins da Silva Ativo Titular CPF: 265.000.194-15 Nascimento: 27/11/19…" at bounding box center [481, 157] width 368 height 70
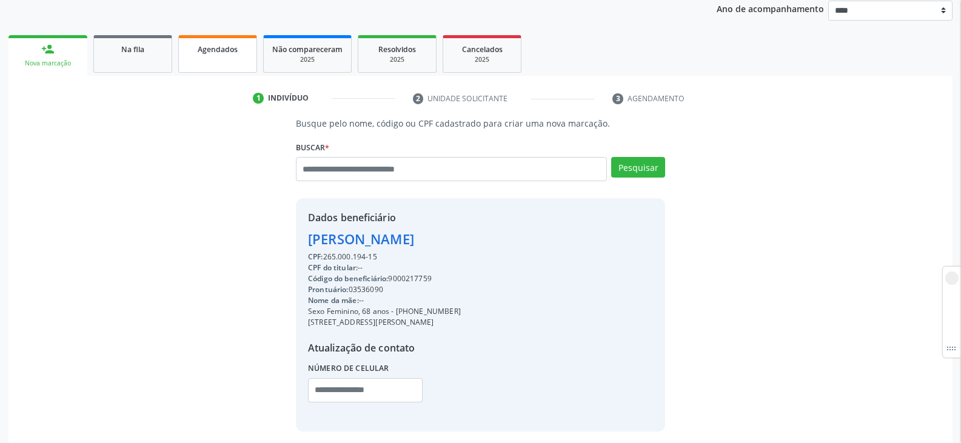
scroll to position [76, 0]
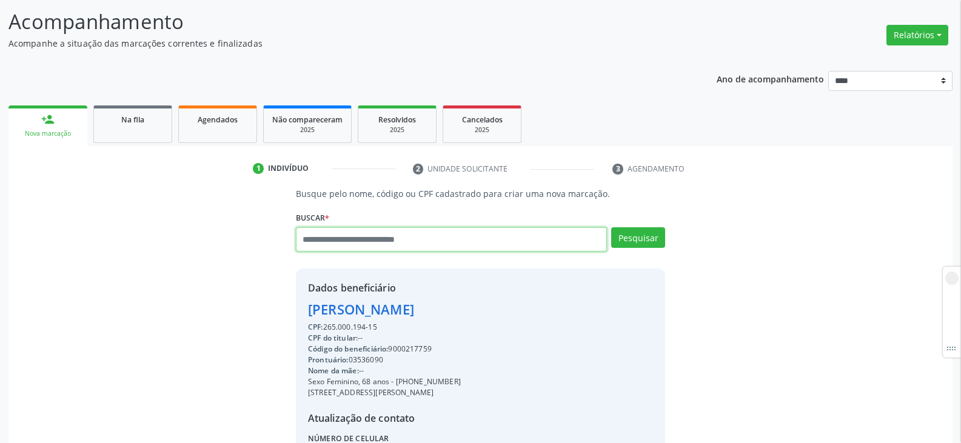
click at [409, 233] on input "text" at bounding box center [451, 239] width 311 height 24
type input "***"
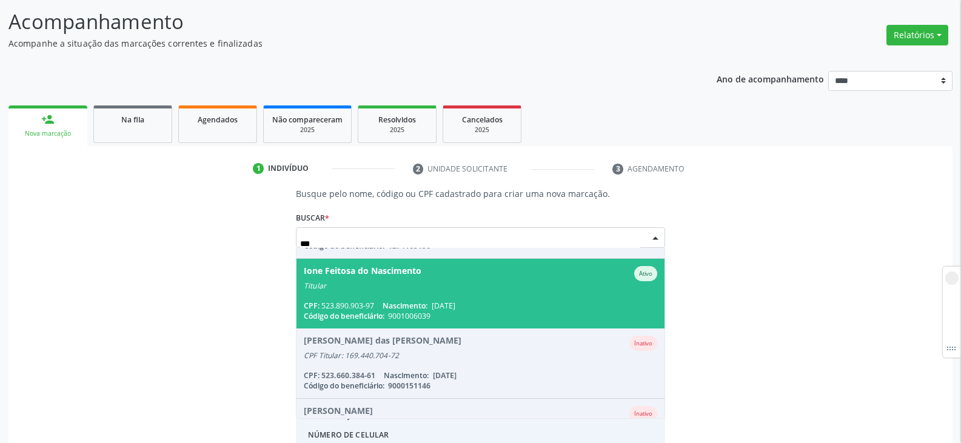
scroll to position [182, 0]
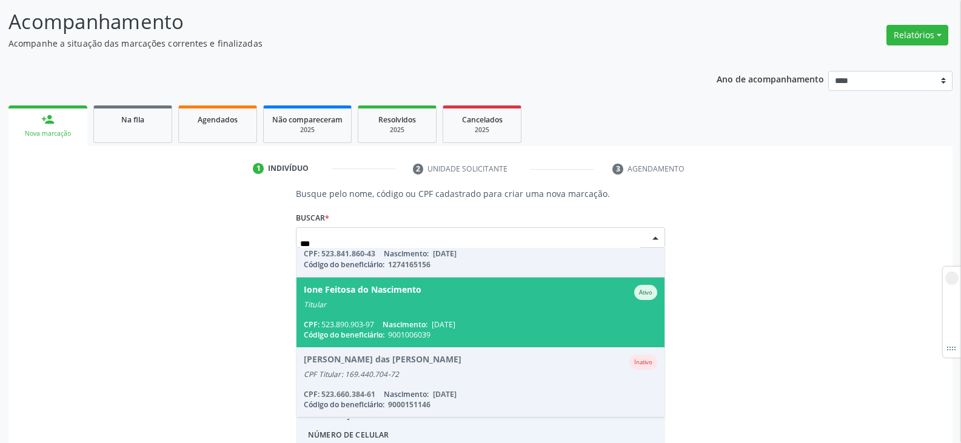
click at [499, 323] on div "CPF: 523.890.903-97 Nascimento: 12/07/1974" at bounding box center [481, 325] width 354 height 10
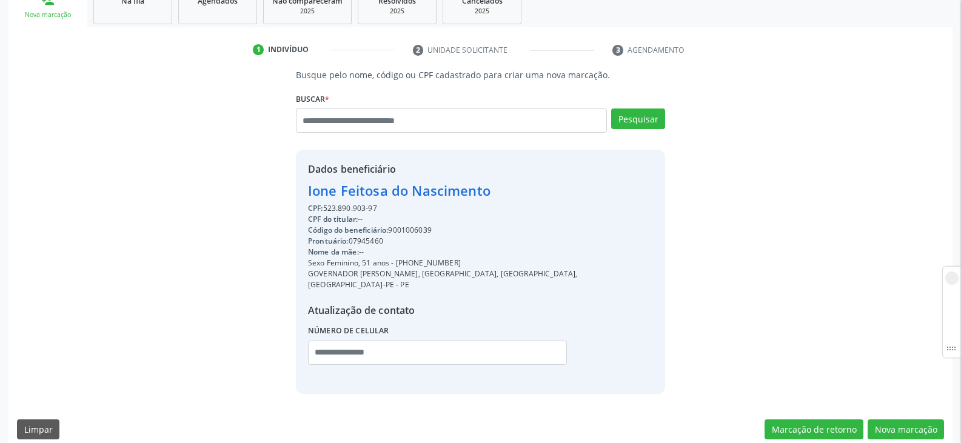
scroll to position [197, 0]
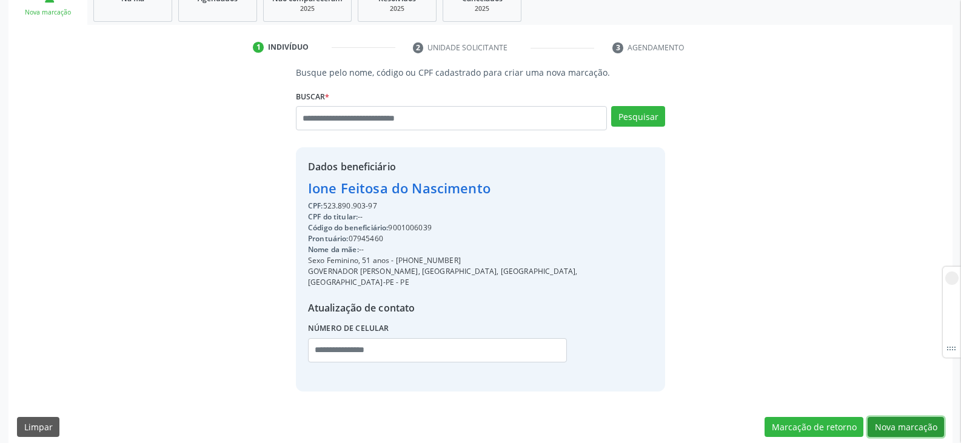
click at [923, 417] on button "Nova marcação" at bounding box center [906, 427] width 76 height 21
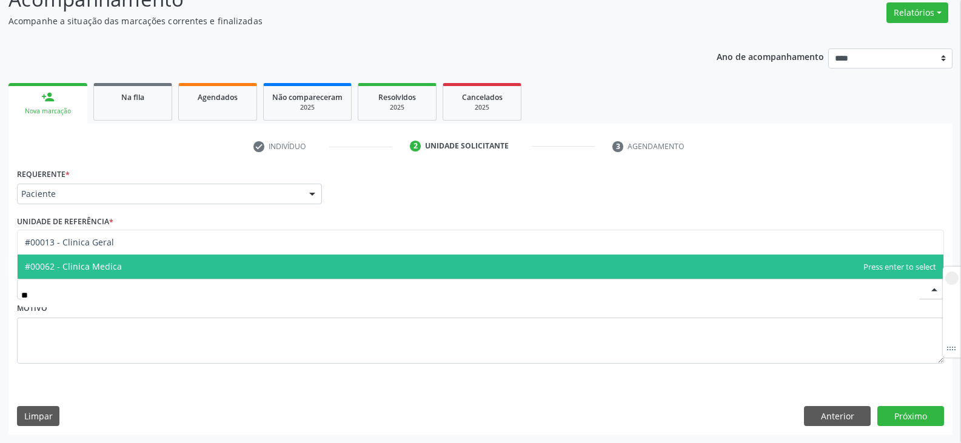
type input "***"
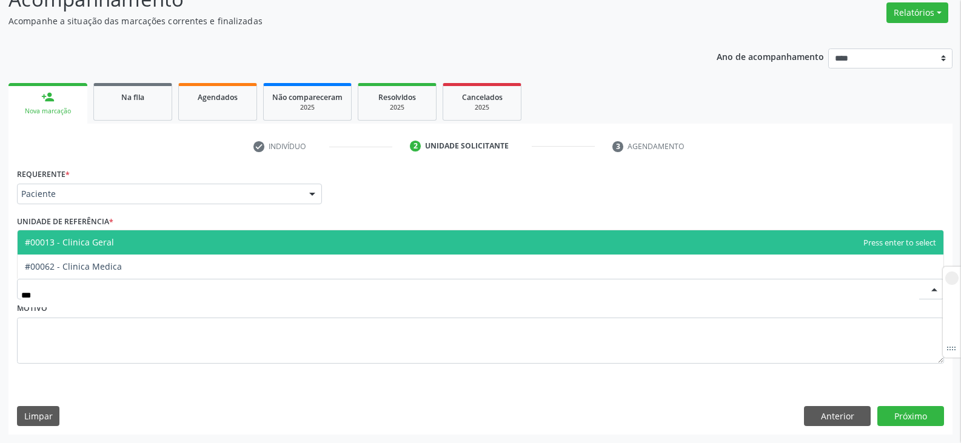
click at [203, 238] on span "#00013 - Clinica Geral" at bounding box center [481, 242] width 926 height 24
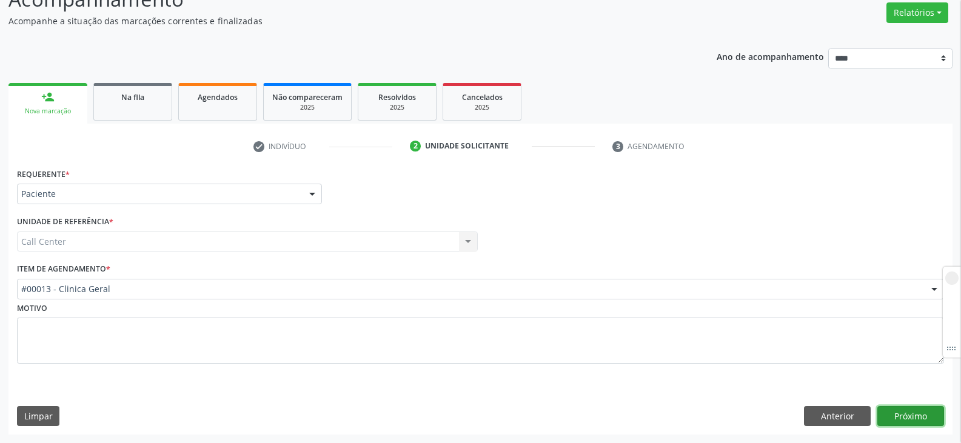
click at [925, 410] on button "Próximo" at bounding box center [911, 416] width 67 height 21
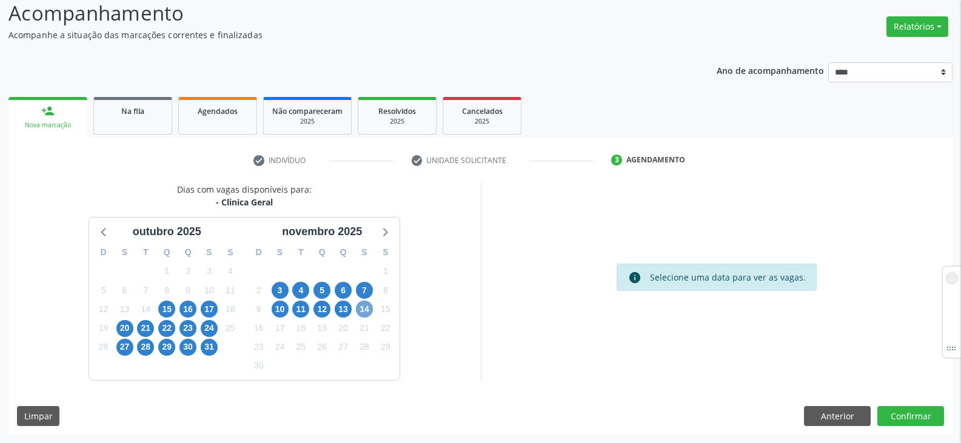
click at [364, 312] on span "14" at bounding box center [364, 309] width 17 height 17
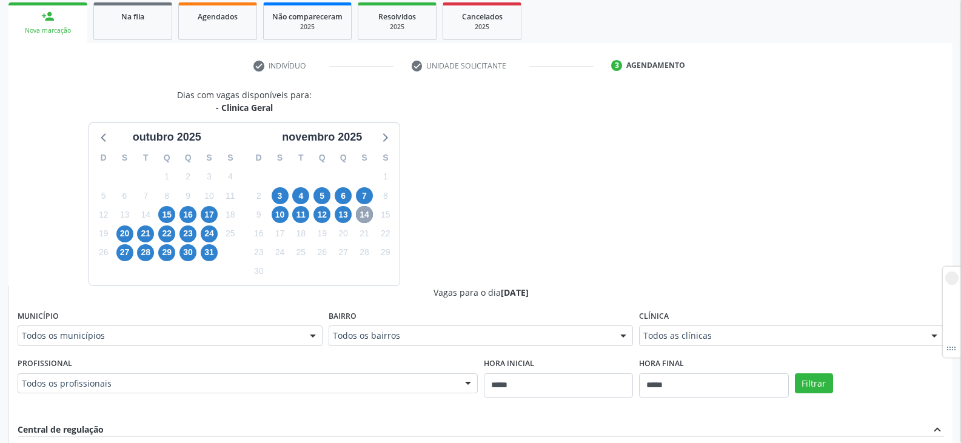
scroll to position [266, 0]
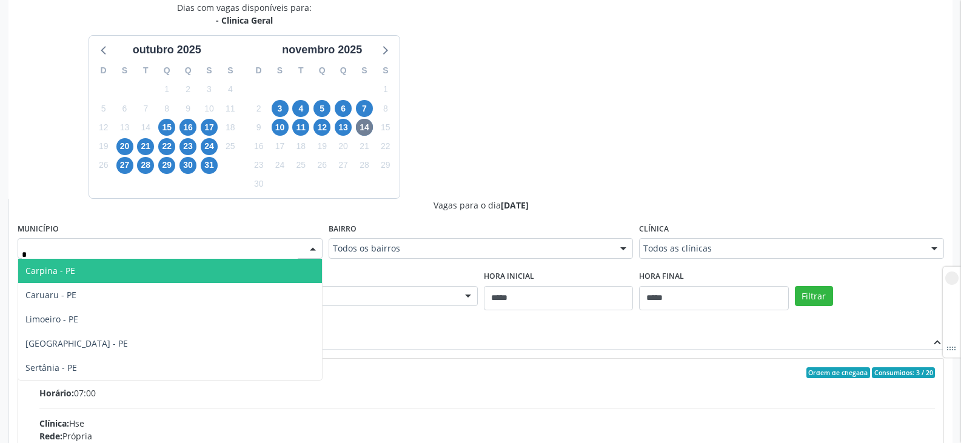
type input "**"
click at [66, 278] on span "Recife - PE" at bounding box center [170, 271] width 304 height 24
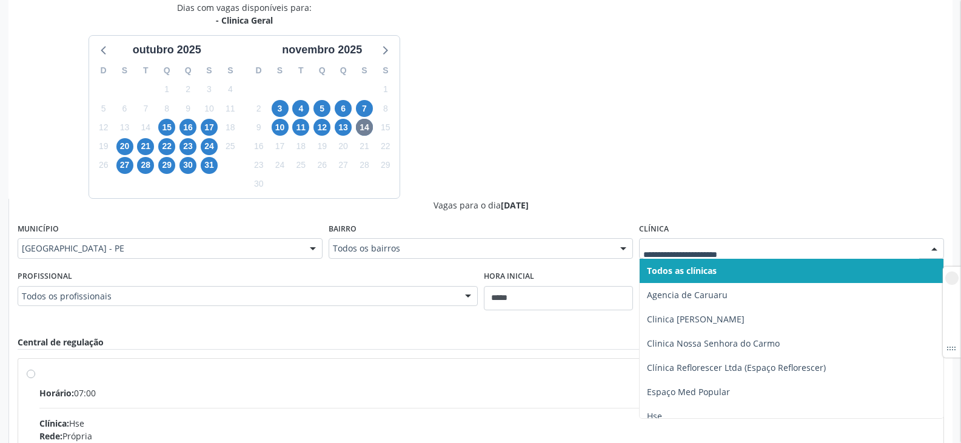
type input "*"
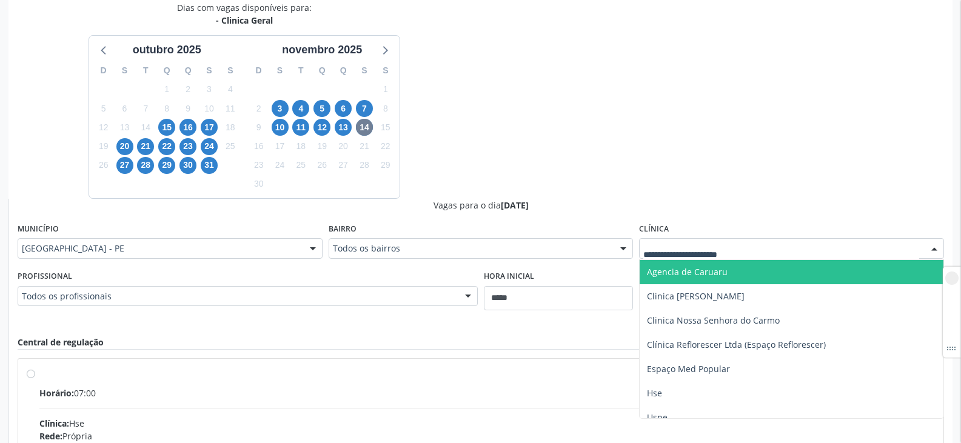
scroll to position [35, 0]
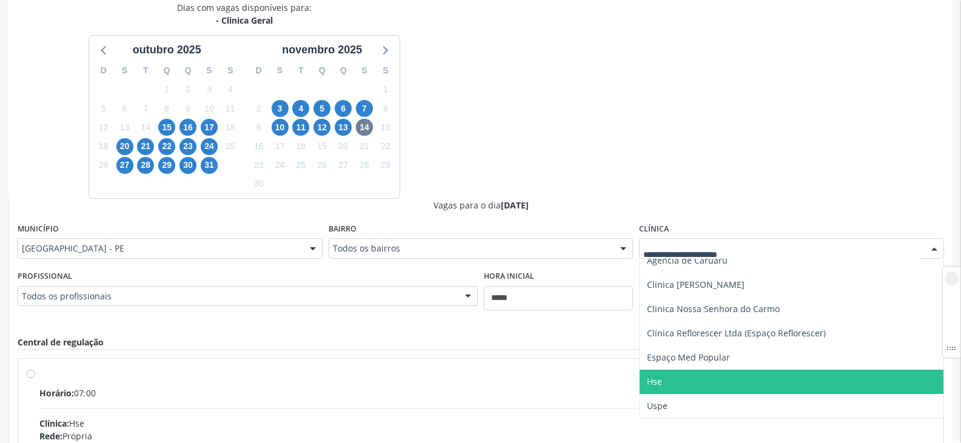
click at [678, 383] on span "Hse" at bounding box center [792, 382] width 304 height 24
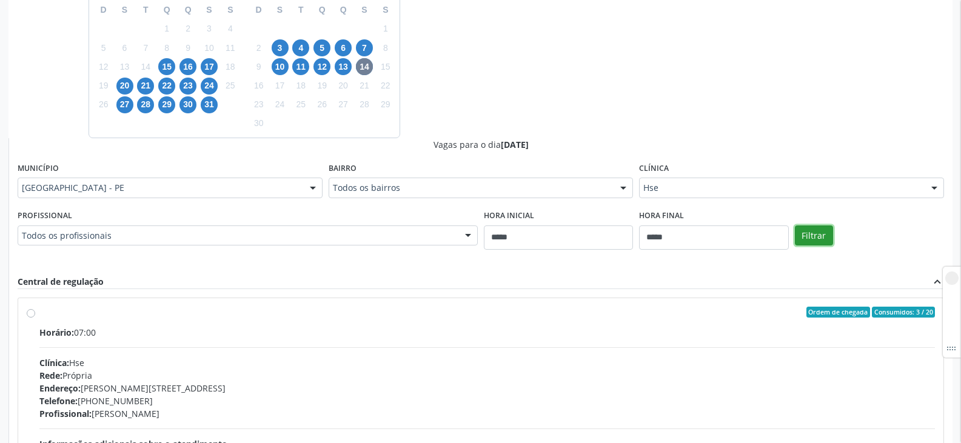
click at [810, 239] on button "Filtrar" at bounding box center [814, 236] width 38 height 21
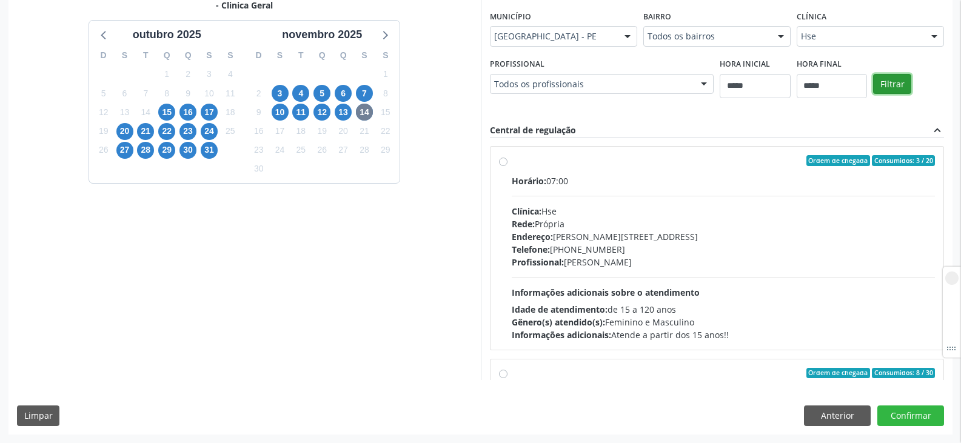
scroll to position [281, 0]
click at [502, 171] on div "Ordem de chegada Consumidos: 3 / 20 Horário: 07:00 Clínica: Hse Rede: Própria E…" at bounding box center [717, 248] width 437 height 186
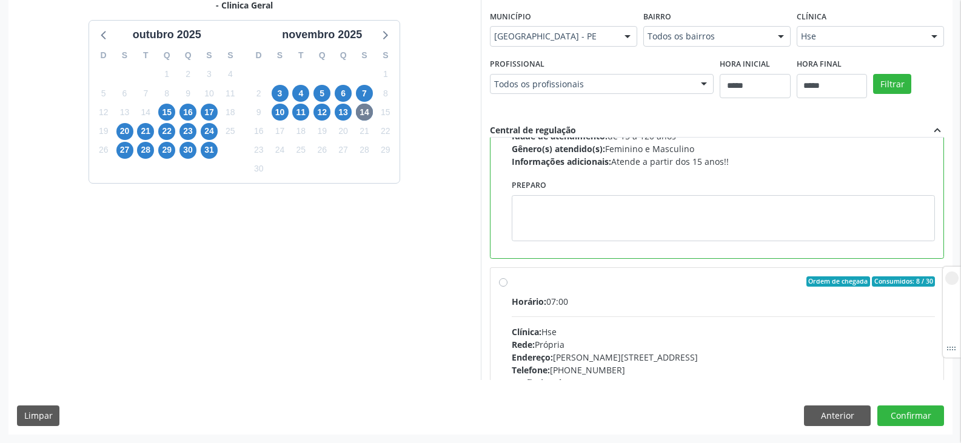
scroll to position [243, 0]
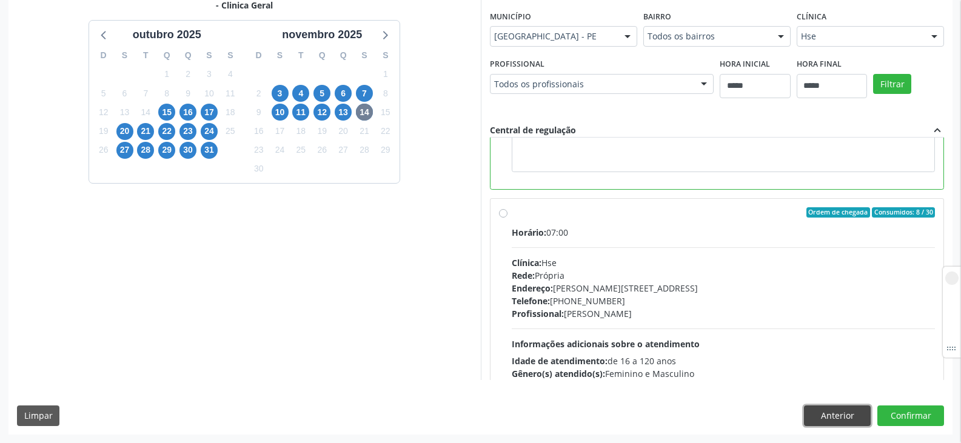
click at [829, 419] on button "Anterior" at bounding box center [837, 416] width 67 height 21
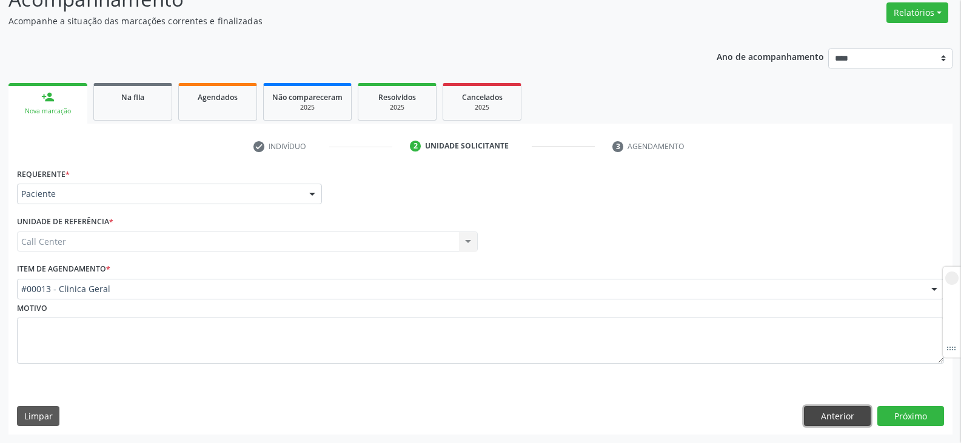
click at [829, 419] on button "Anterior" at bounding box center [837, 416] width 67 height 21
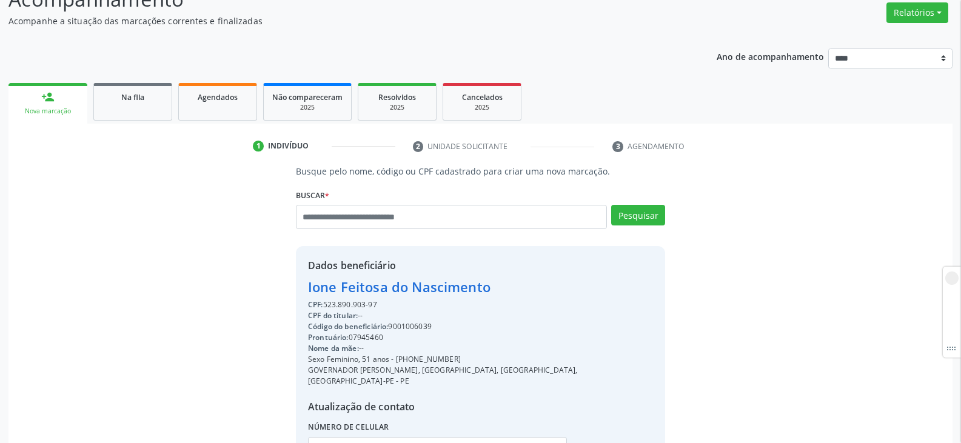
click at [411, 327] on div "Código do beneficiário: 9001006039" at bounding box center [480, 326] width 345 height 11
copy div "9001006039"
click at [344, 213] on input "text" at bounding box center [451, 217] width 311 height 24
type input "***"
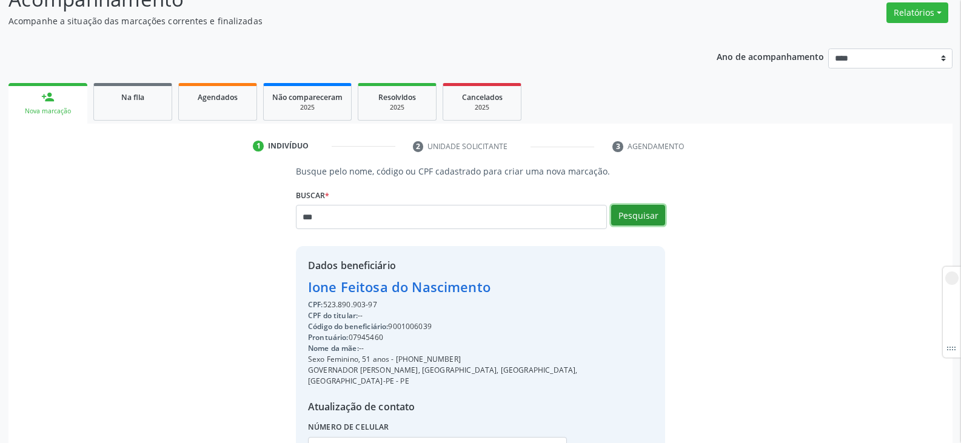
click at [643, 211] on button "Pesquisar" at bounding box center [638, 215] width 54 height 21
type input "***"
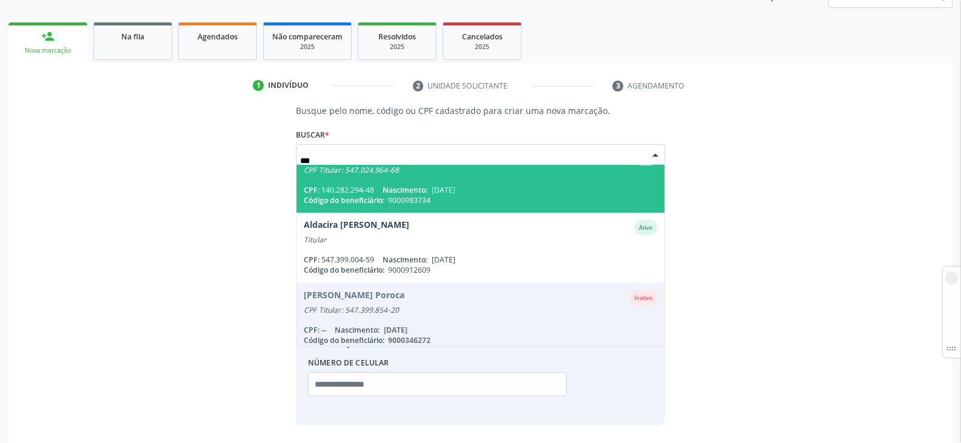
scroll to position [243, 0]
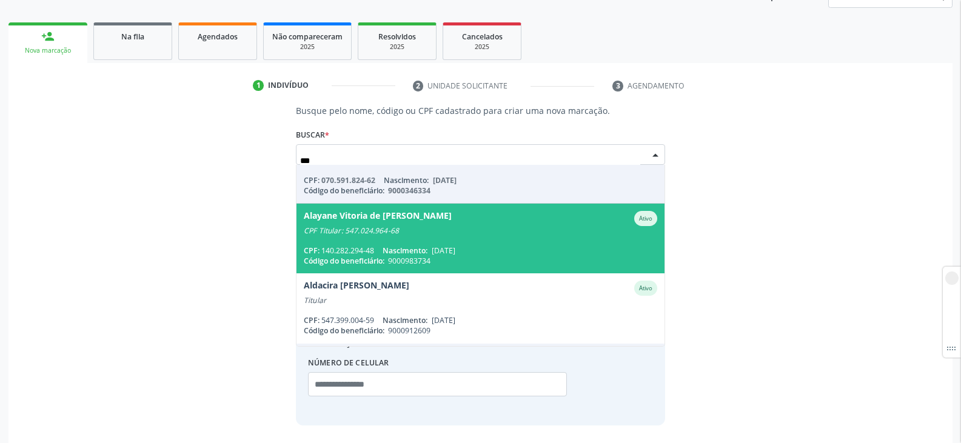
click at [494, 241] on span "Alayane Vitoria de Jesus Silva Ativo CPF Titular: 547.024.964-68 CPF: 140.282.2…" at bounding box center [481, 239] width 368 height 70
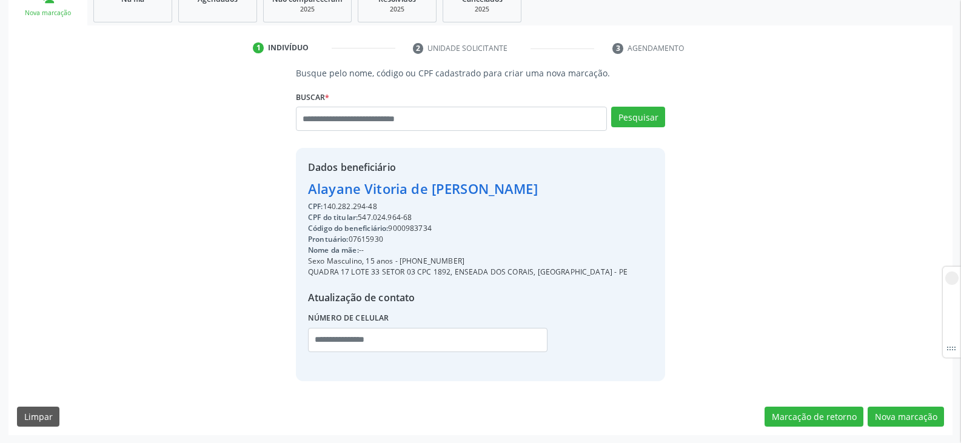
scroll to position [197, 0]
click at [410, 224] on div "Código do beneficiário: 9000983734" at bounding box center [468, 228] width 320 height 11
copy div "9000983734"
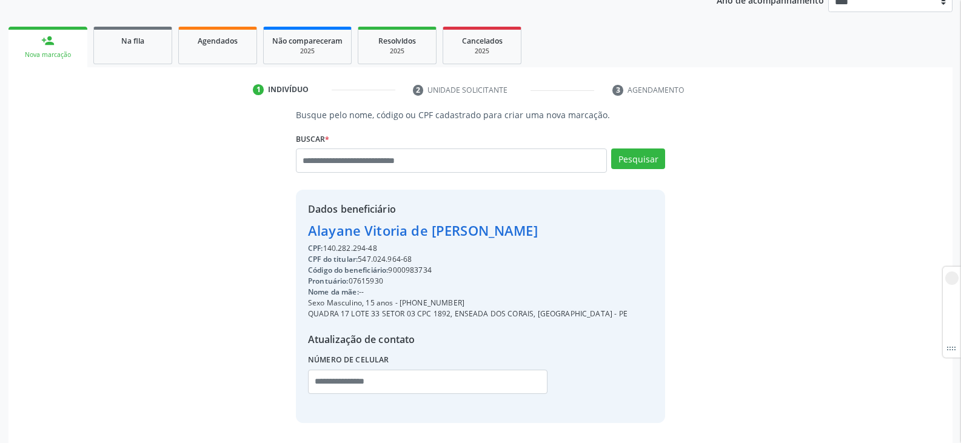
scroll to position [136, 0]
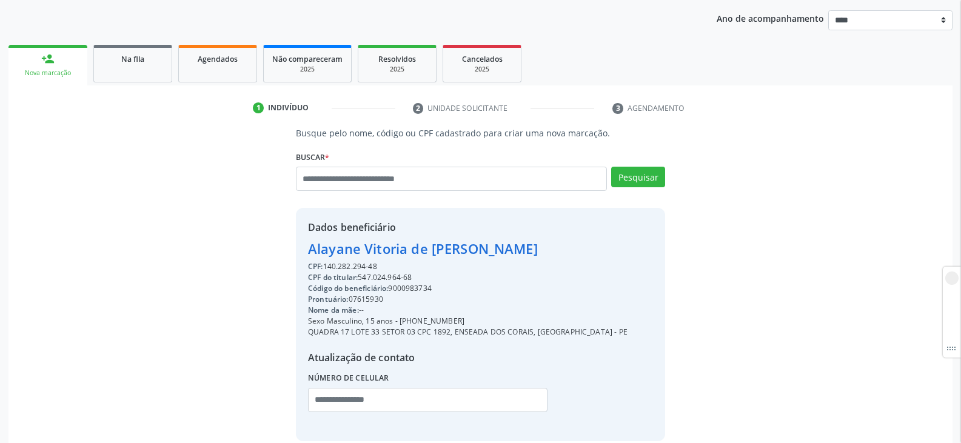
copy div "9000983734"
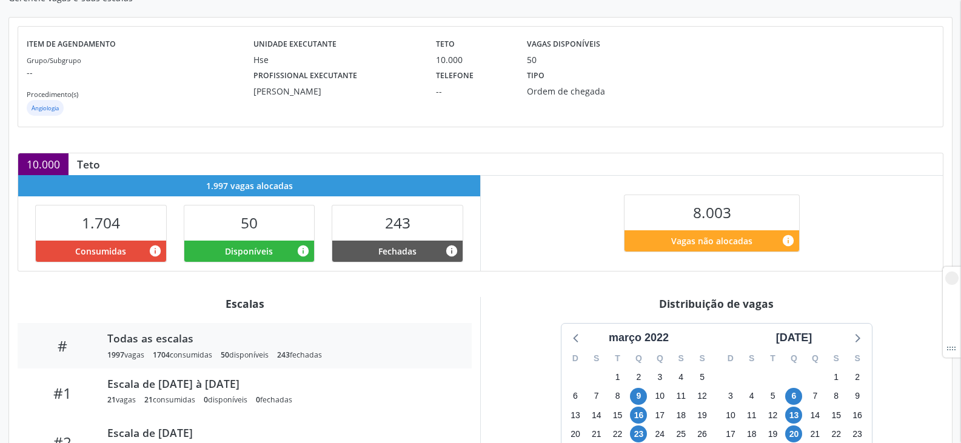
scroll to position [243, 0]
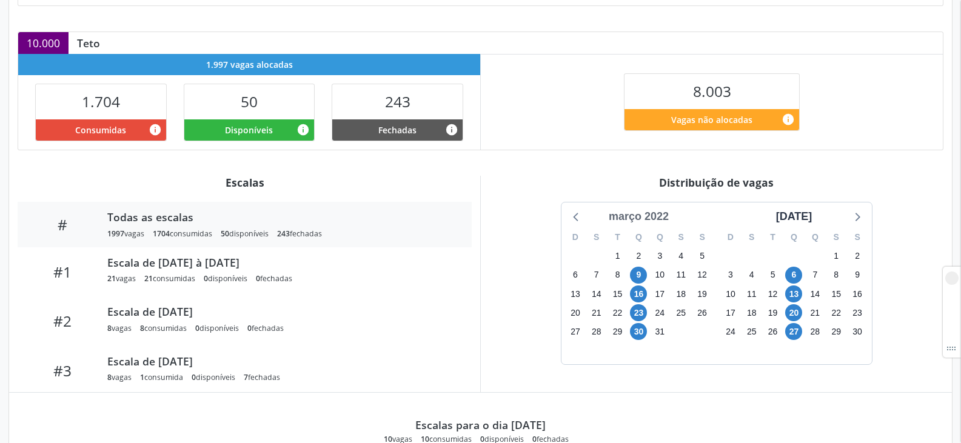
click at [639, 219] on div "março 2022" at bounding box center [639, 217] width 70 height 16
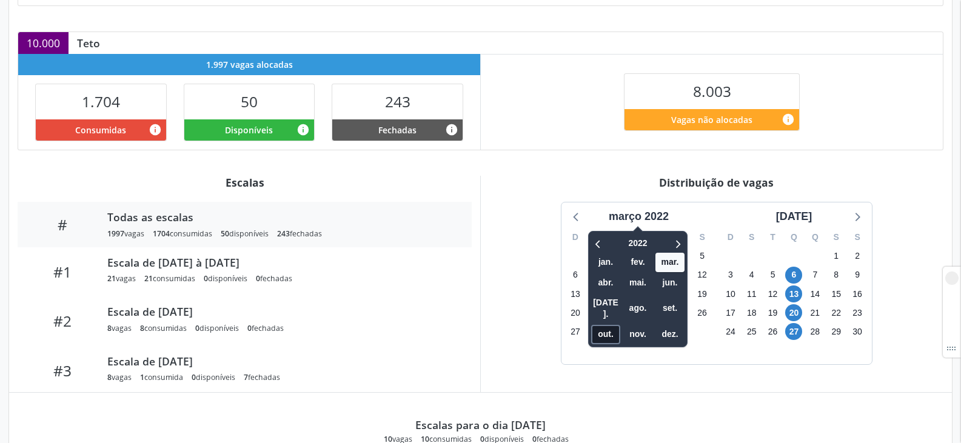
click at [601, 325] on span "out." at bounding box center [605, 334] width 29 height 19
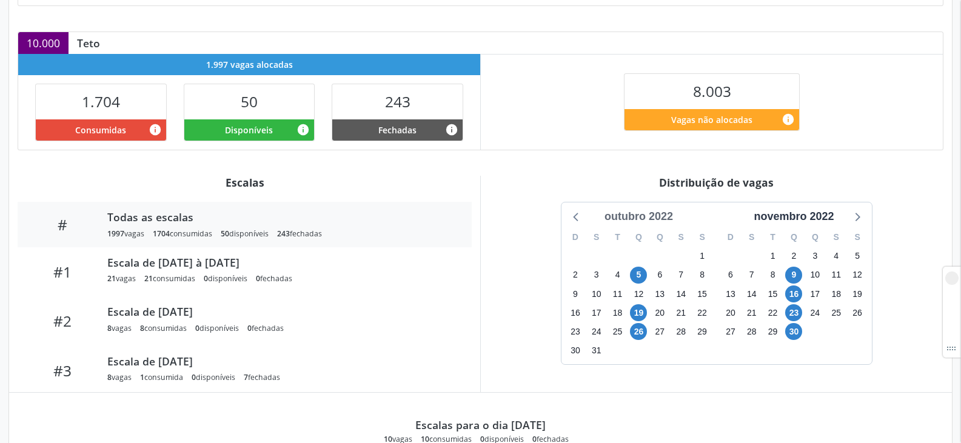
click at [633, 215] on div "outubro 2022" at bounding box center [639, 217] width 78 height 16
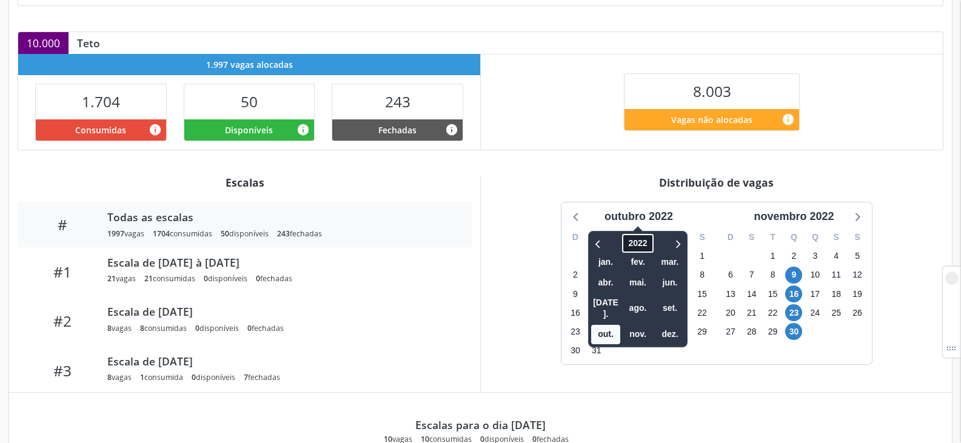
click at [635, 243] on span "2022" at bounding box center [637, 243] width 31 height 19
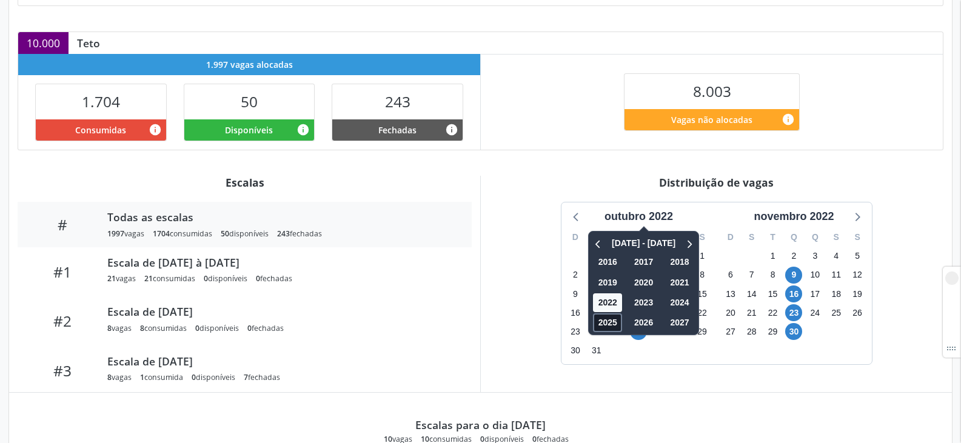
click at [614, 325] on span "2025" at bounding box center [607, 323] width 29 height 19
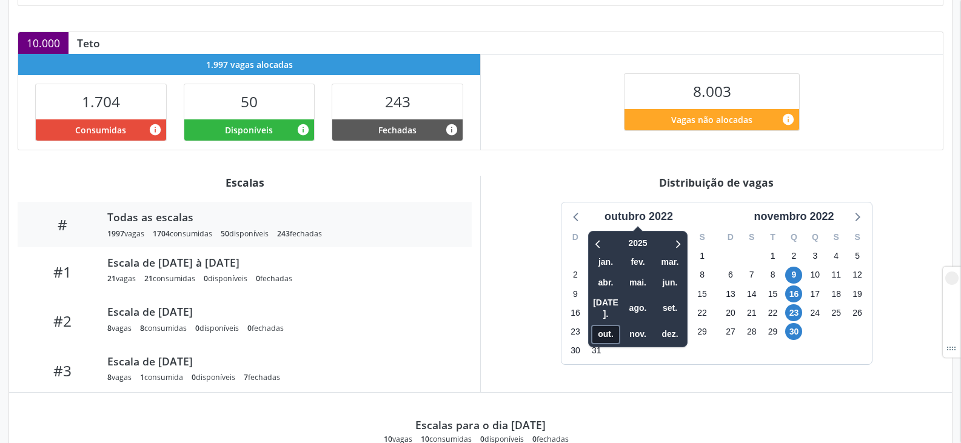
click at [614, 325] on span "out." at bounding box center [605, 334] width 29 height 19
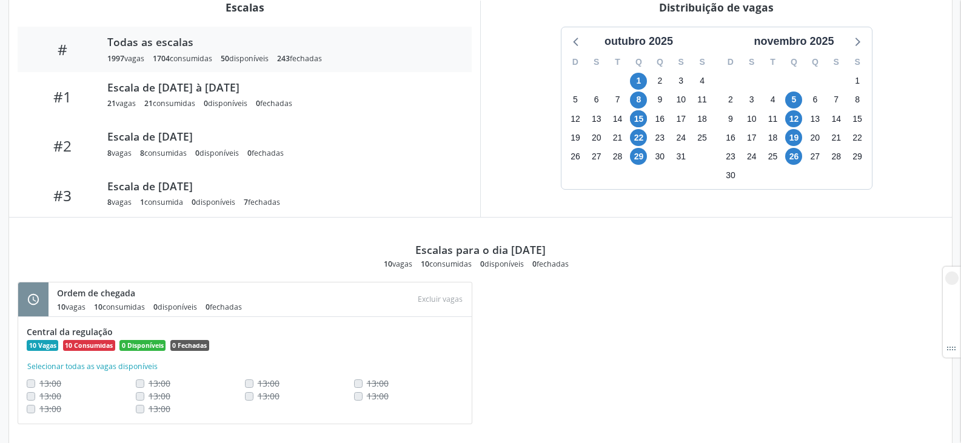
scroll to position [438, 0]
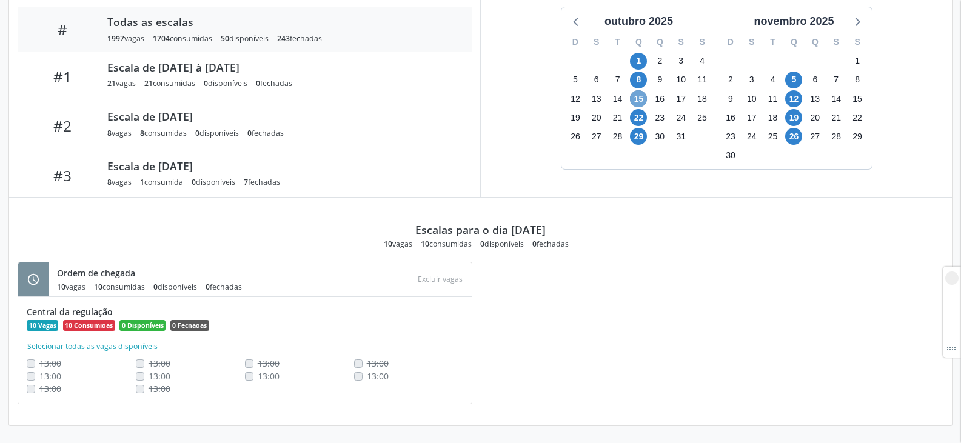
click at [643, 96] on span "15" at bounding box center [638, 98] width 17 height 17
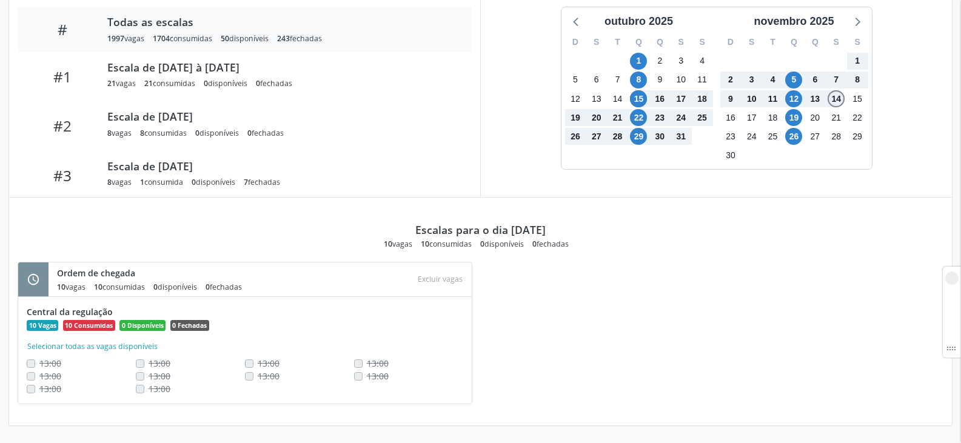
click at [839, 100] on span "14" at bounding box center [836, 98] width 17 height 17
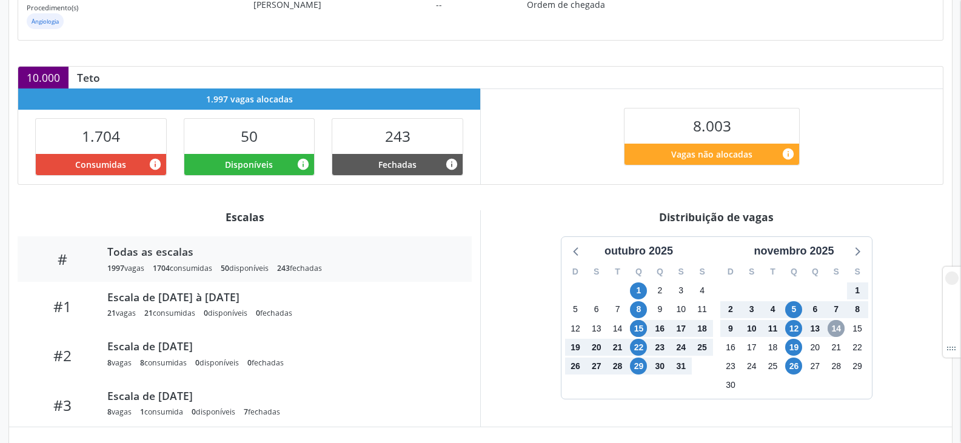
scroll to position [0, 0]
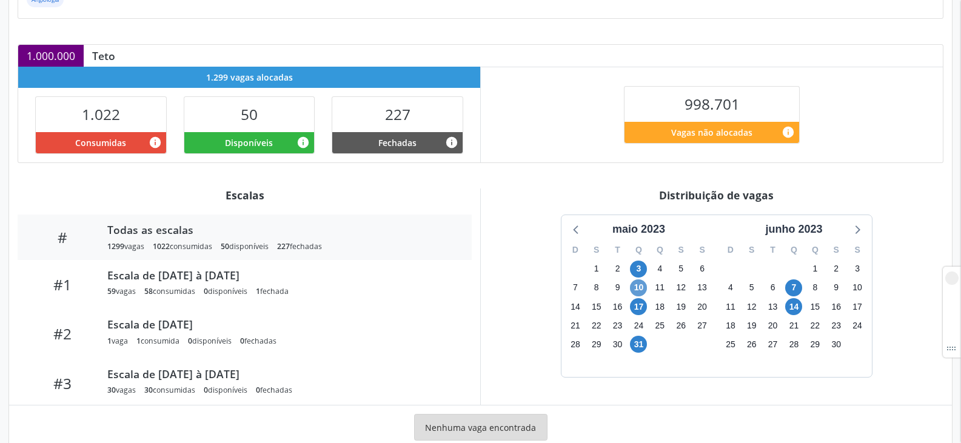
scroll to position [243, 0]
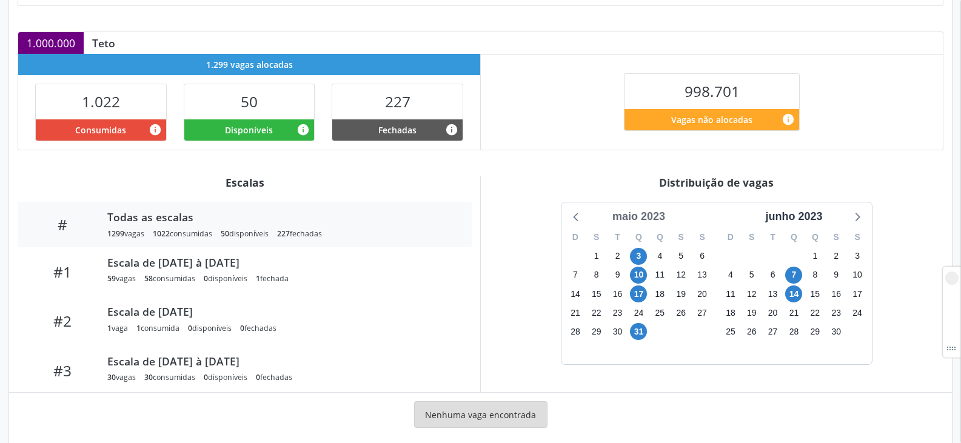
click at [633, 217] on div "maio 2023" at bounding box center [639, 217] width 62 height 16
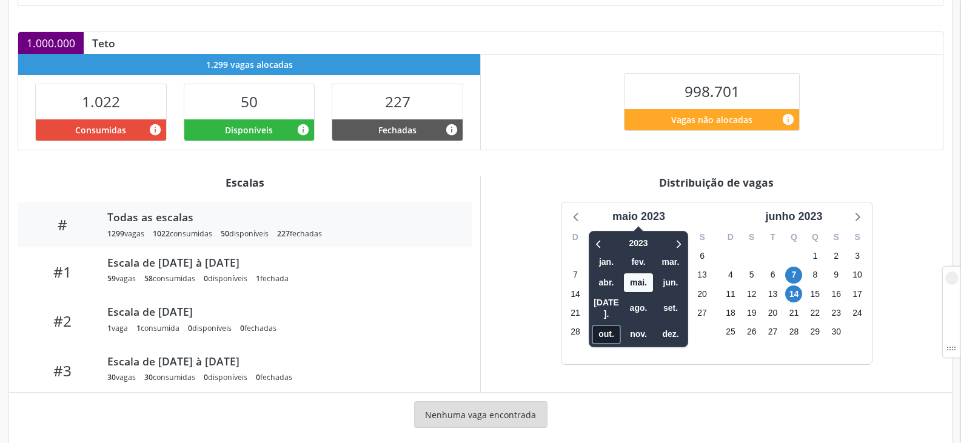
click at [610, 325] on span "out." at bounding box center [606, 334] width 29 height 19
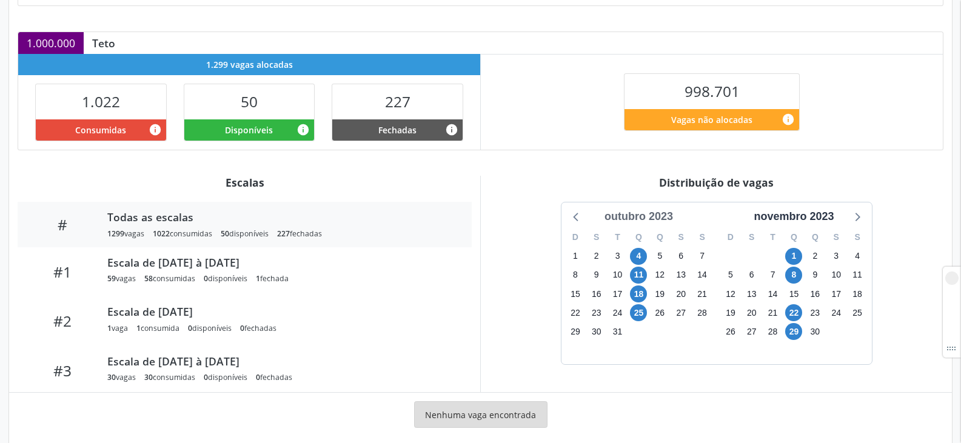
click at [647, 212] on div "outubro 2023" at bounding box center [639, 217] width 78 height 16
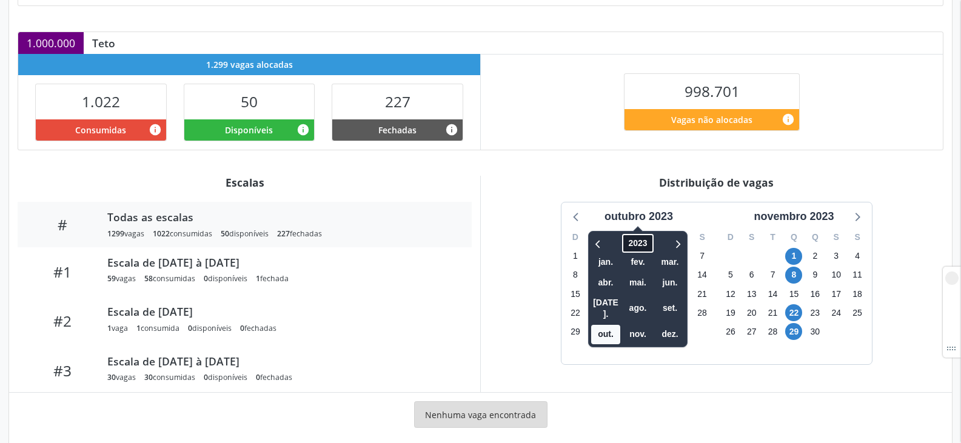
click at [638, 244] on span "2023" at bounding box center [637, 243] width 31 height 19
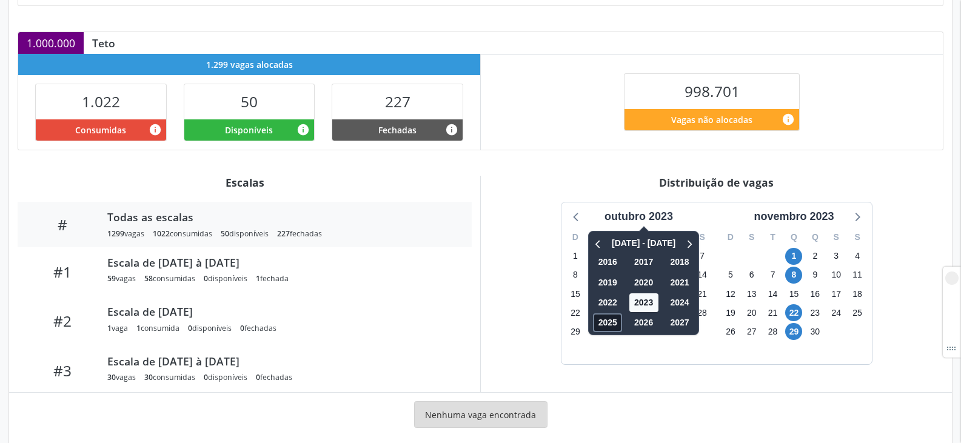
click at [606, 318] on span "2025" at bounding box center [607, 323] width 29 height 19
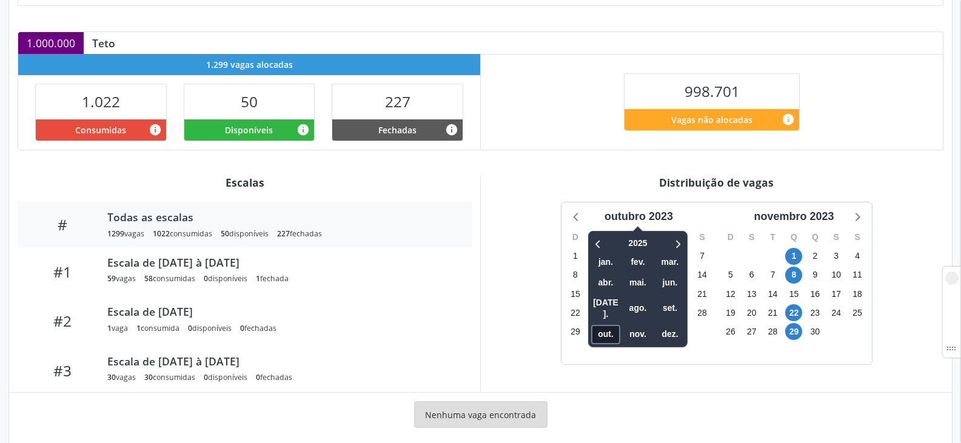
click at [610, 327] on span "out." at bounding box center [605, 334] width 29 height 19
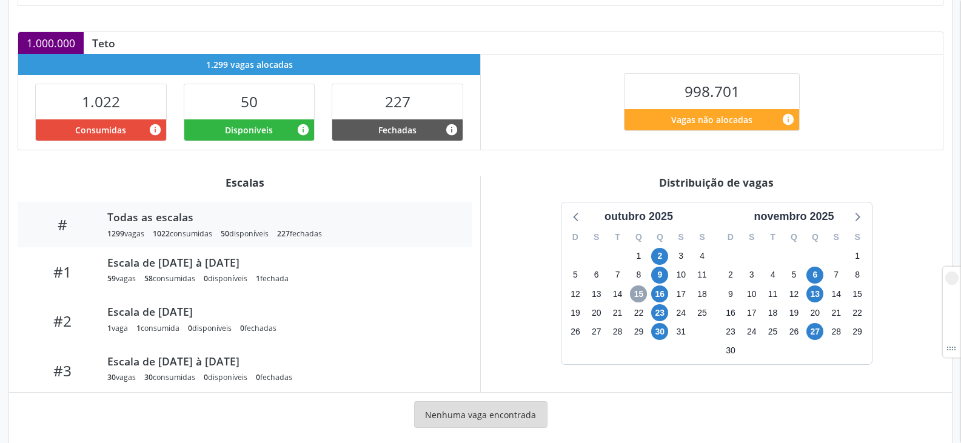
click at [643, 294] on span "15" at bounding box center [638, 294] width 17 height 17
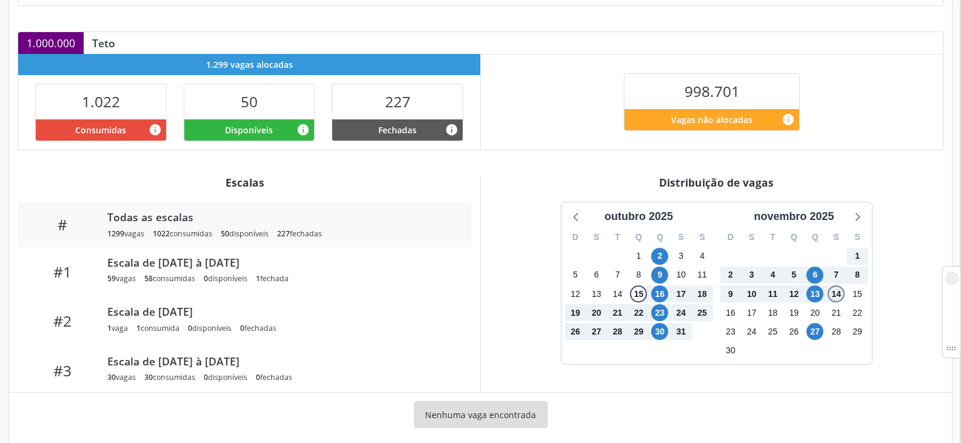
click at [839, 295] on span "14" at bounding box center [836, 294] width 17 height 17
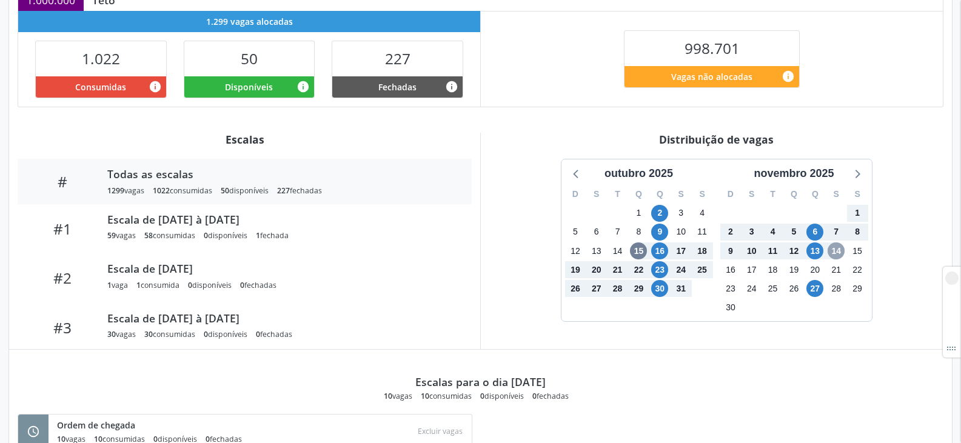
scroll to position [0, 0]
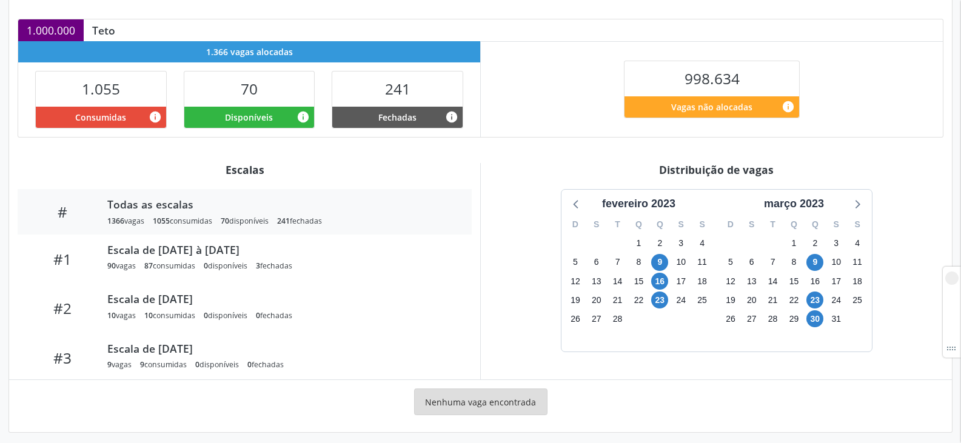
scroll to position [262, 0]
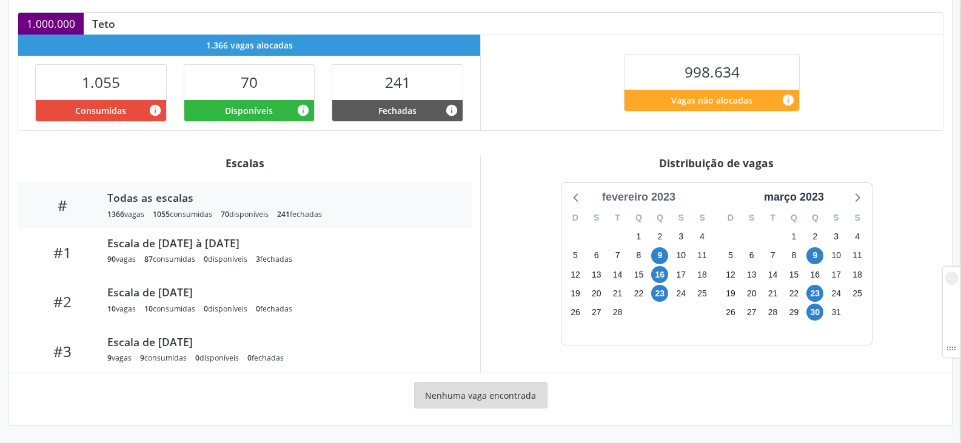
click at [646, 192] on div "fevereiro 2023" at bounding box center [638, 197] width 83 height 16
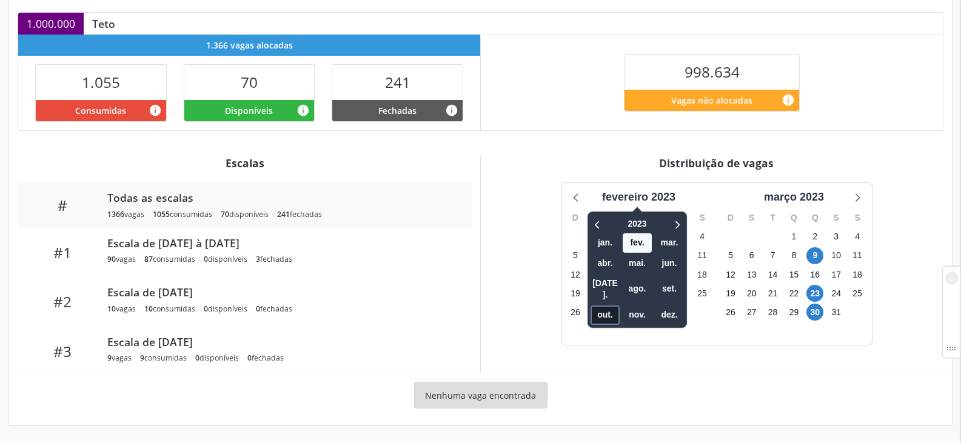
click at [600, 306] on span "out." at bounding box center [605, 315] width 29 height 19
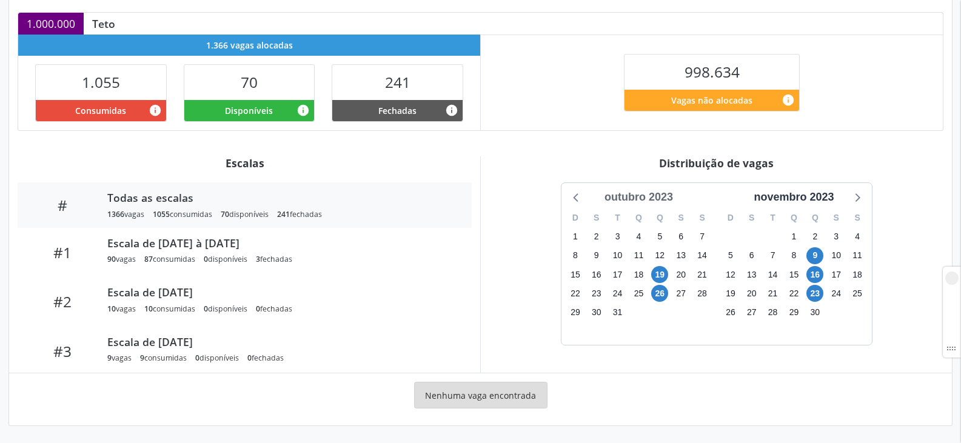
click at [644, 200] on div "outubro 2023" at bounding box center [639, 197] width 78 height 16
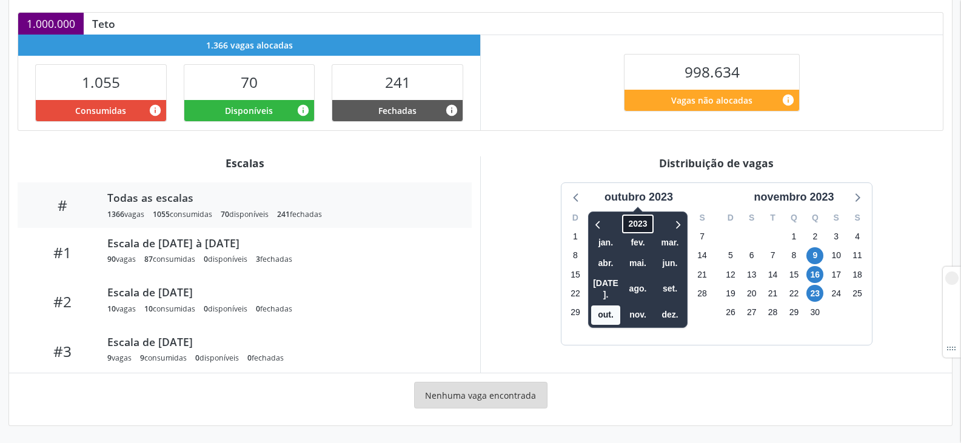
click at [637, 221] on span "2023" at bounding box center [637, 224] width 31 height 19
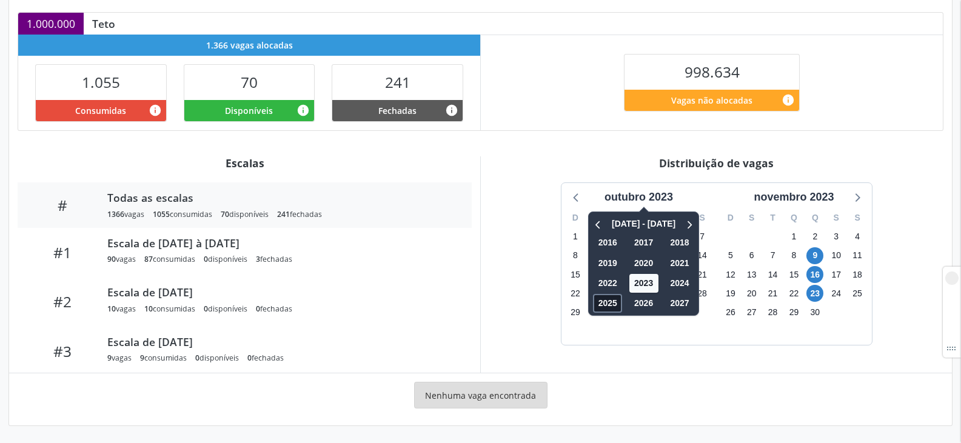
click at [610, 300] on span "2025" at bounding box center [607, 303] width 29 height 19
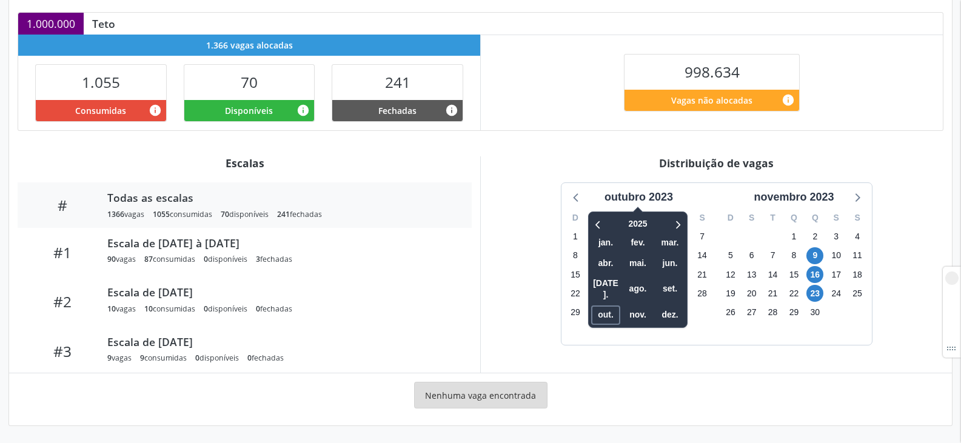
click at [610, 306] on span "out." at bounding box center [605, 315] width 29 height 19
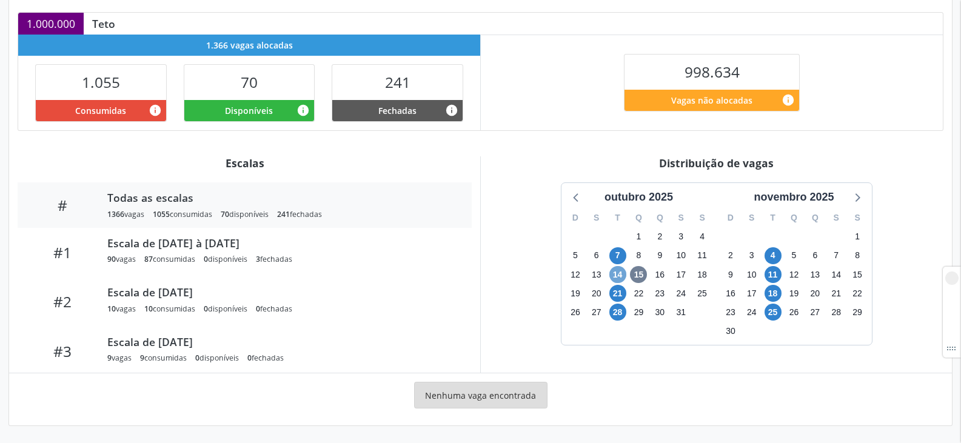
click at [617, 276] on span "14" at bounding box center [618, 274] width 17 height 17
click at [632, 279] on span "15" at bounding box center [638, 274] width 17 height 17
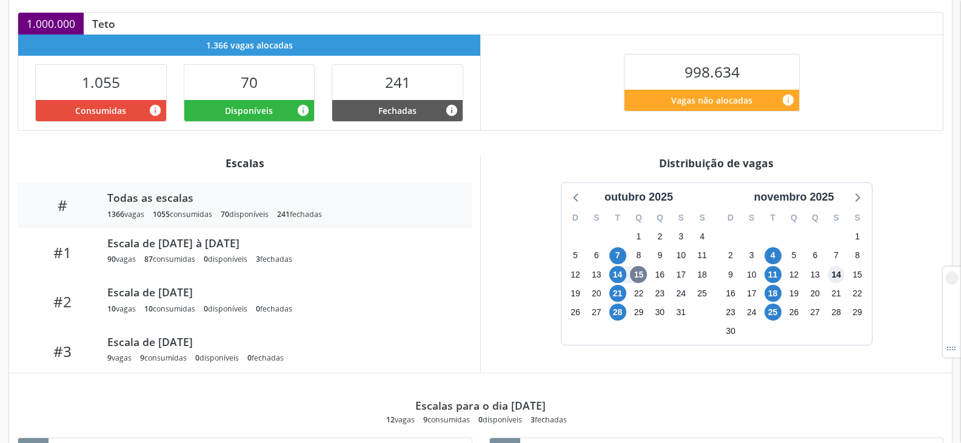
click at [836, 274] on span "14" at bounding box center [836, 274] width 17 height 17
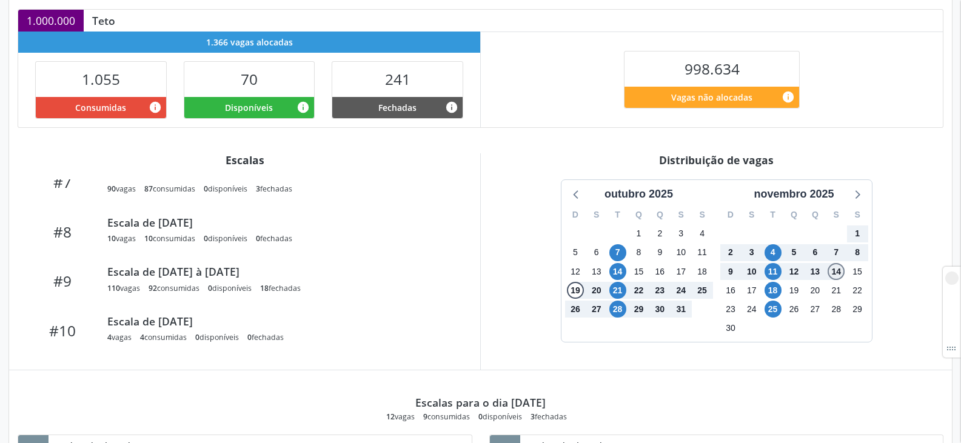
scroll to position [425, 0]
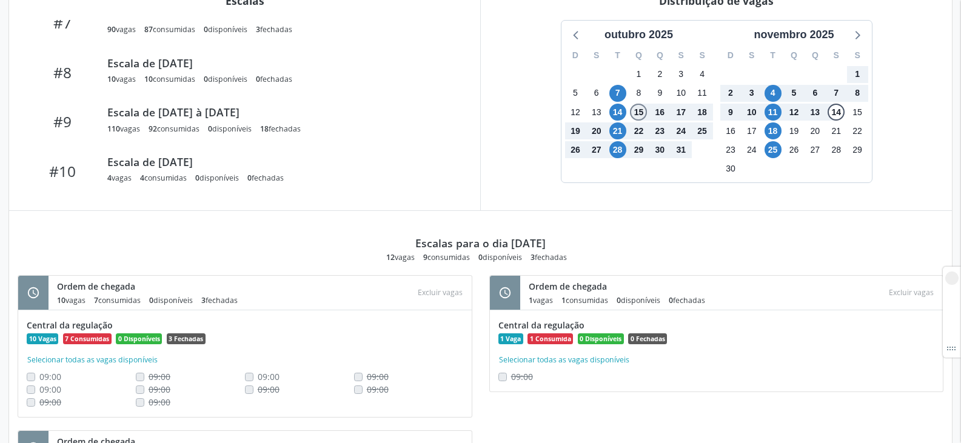
click at [638, 111] on span "15" at bounding box center [638, 112] width 17 height 17
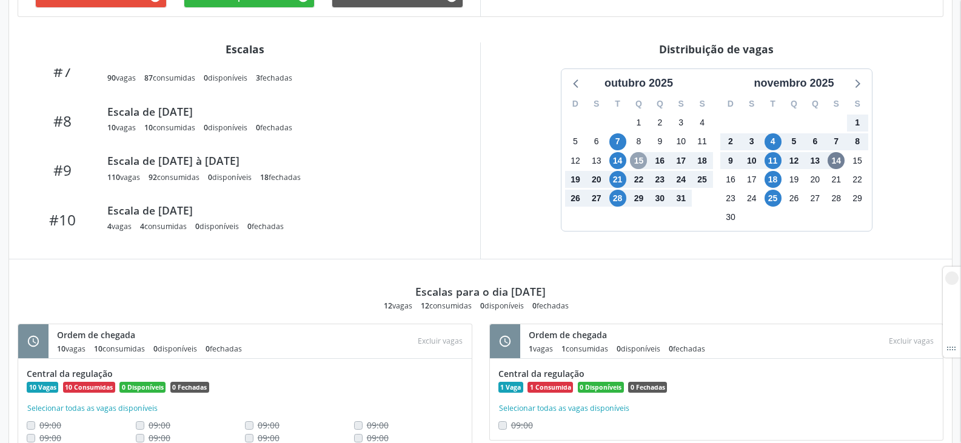
scroll to position [303, 0]
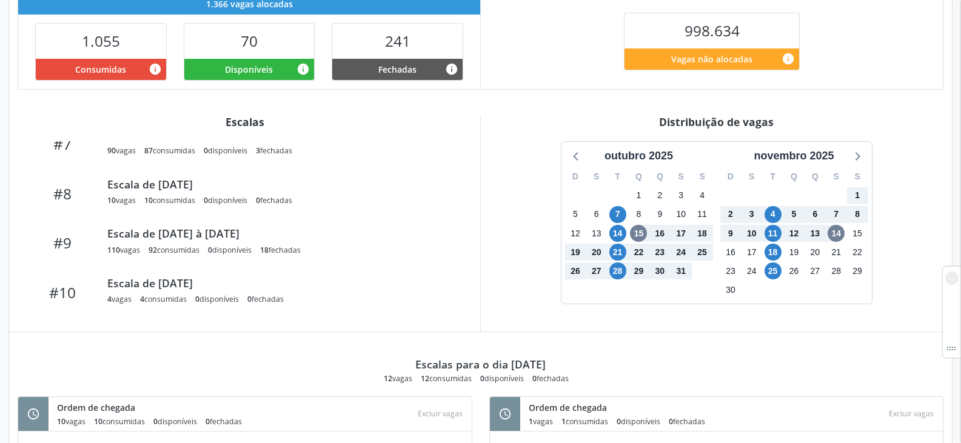
click at [662, 316] on div "Distribuição de vagas outubro 2025 D S T Q Q S S 28 29 30 1 2 3 4 5 6 7 8 9 10 …" at bounding box center [716, 223] width 472 height 217
click at [628, 235] on div "15" at bounding box center [638, 233] width 21 height 19
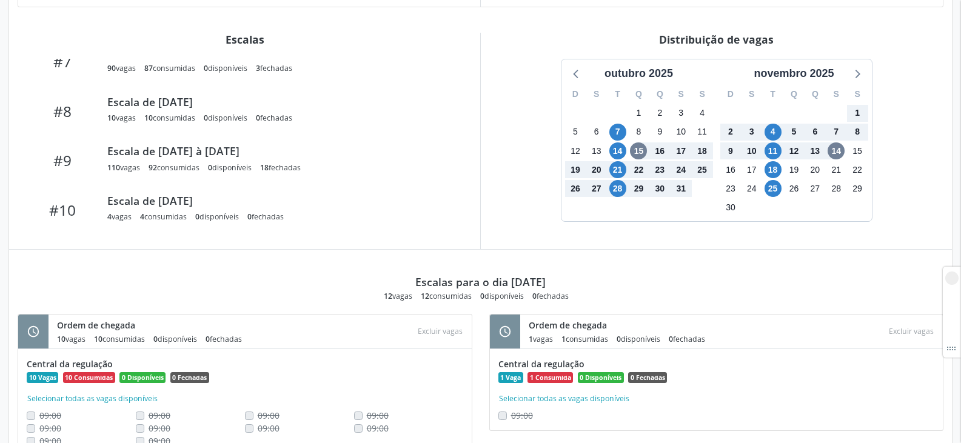
scroll to position [364, 0]
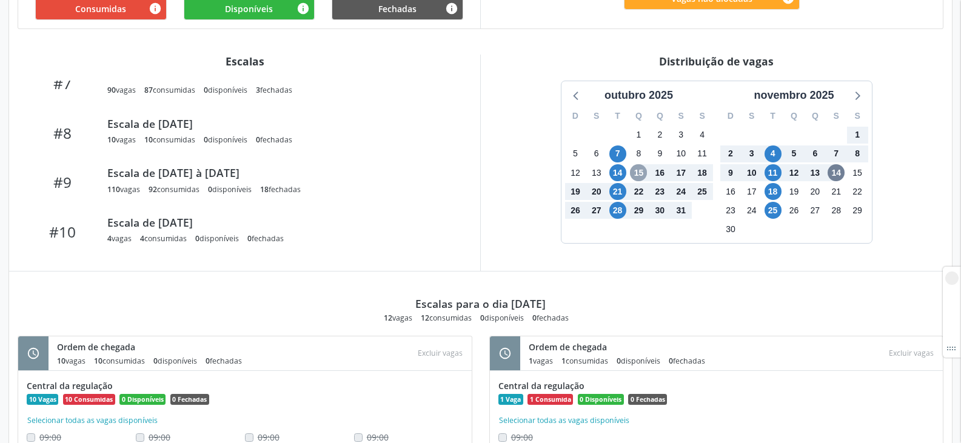
click at [633, 175] on span "15" at bounding box center [638, 172] width 17 height 17
click at [838, 176] on span "14" at bounding box center [836, 172] width 17 height 17
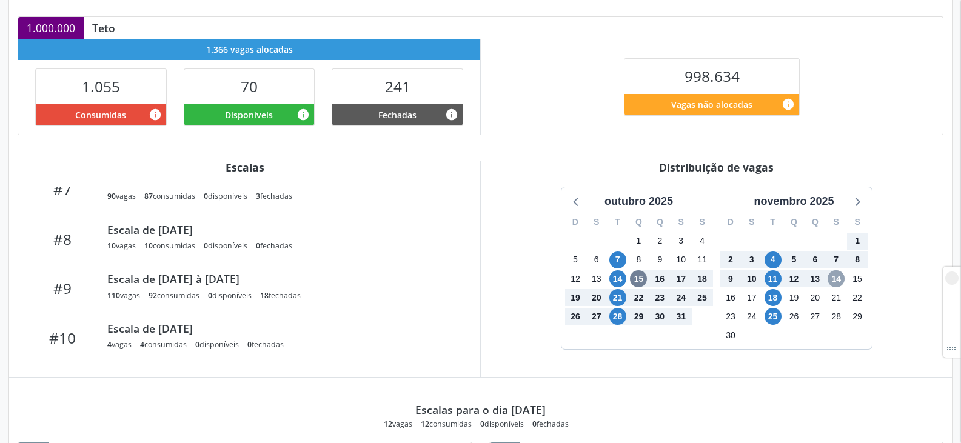
scroll to position [257, 0]
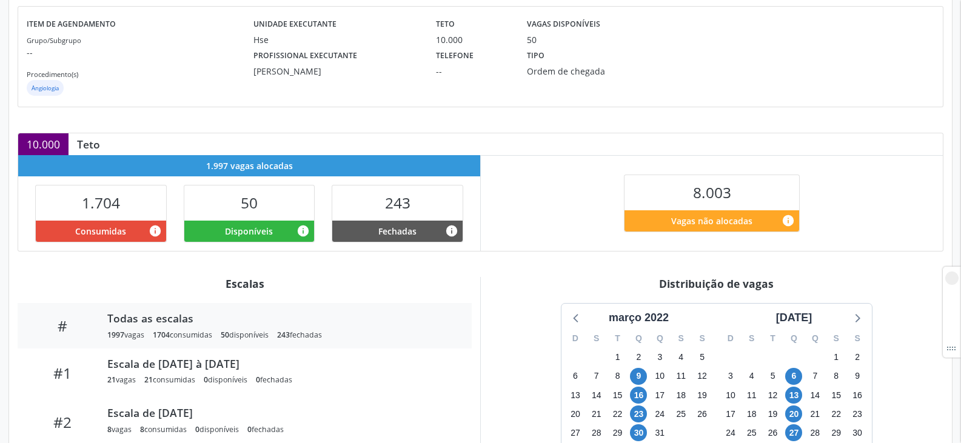
scroll to position [182, 0]
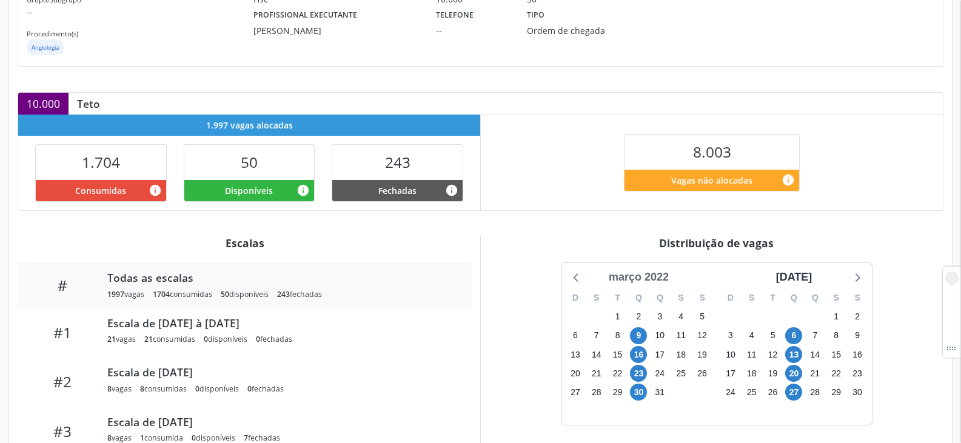
click at [649, 277] on div "março 2022" at bounding box center [639, 277] width 70 height 16
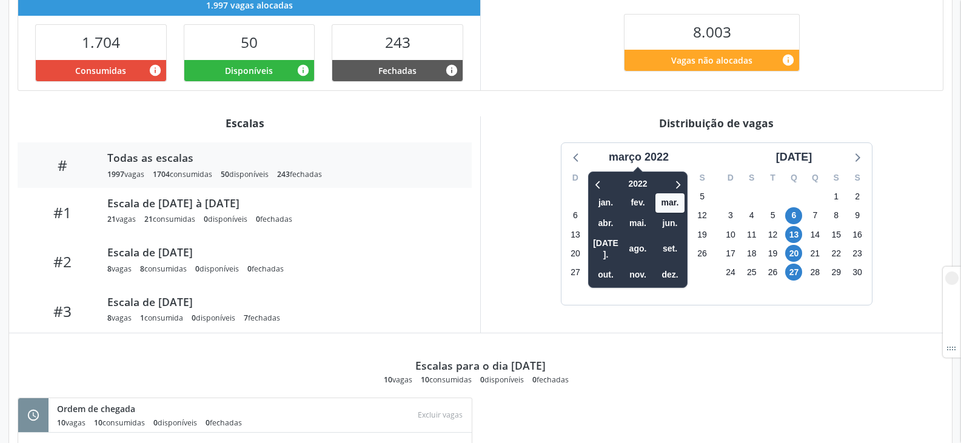
scroll to position [303, 0]
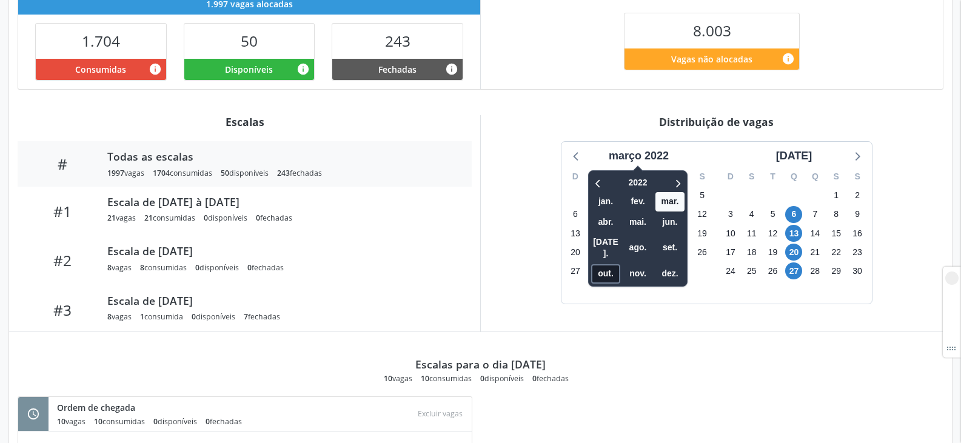
click at [603, 266] on span "out." at bounding box center [605, 273] width 29 height 19
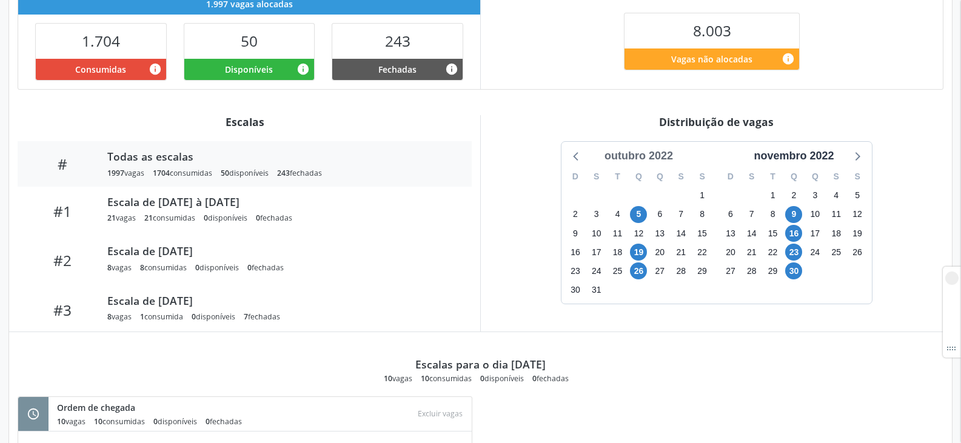
click at [639, 154] on div "outubro 2022" at bounding box center [639, 156] width 78 height 16
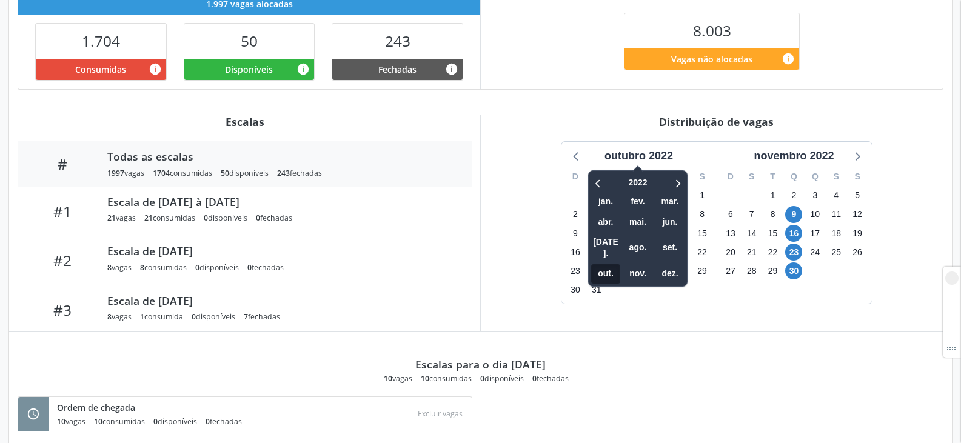
click at [608, 264] on span "out." at bounding box center [605, 273] width 29 height 19
click at [635, 176] on span "2022" at bounding box center [637, 182] width 31 height 19
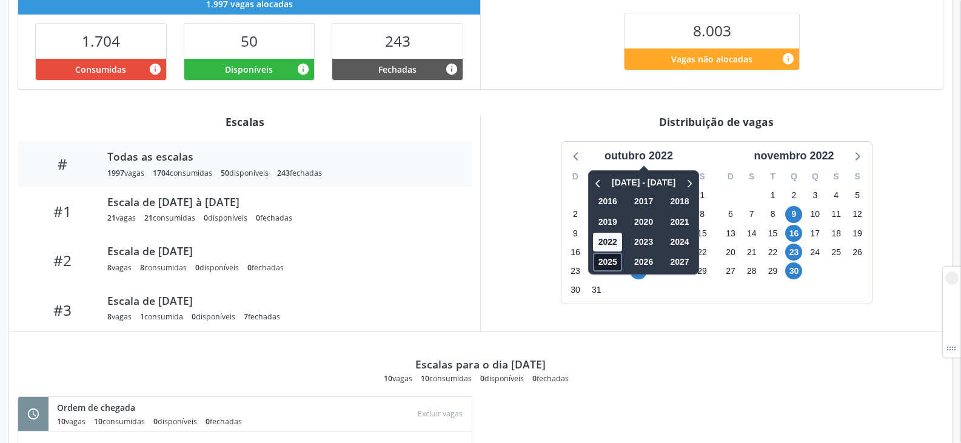
click at [611, 261] on span "2025" at bounding box center [607, 262] width 29 height 19
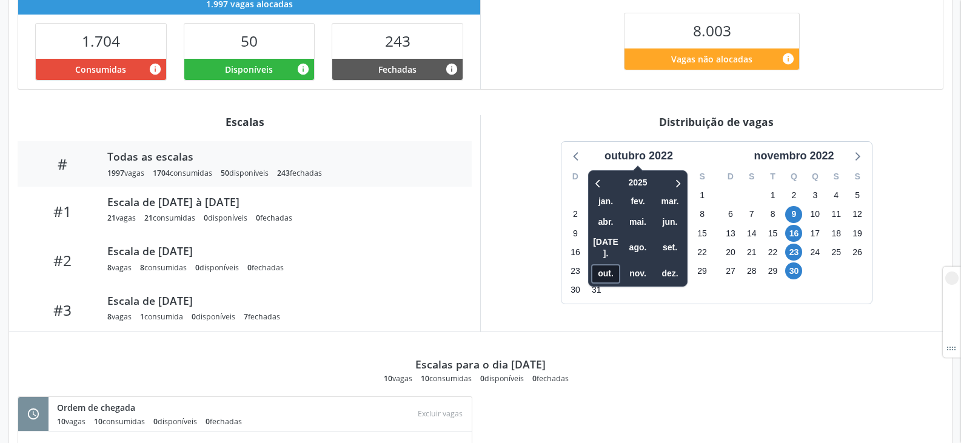
click at [612, 264] on span "out." at bounding box center [605, 273] width 29 height 19
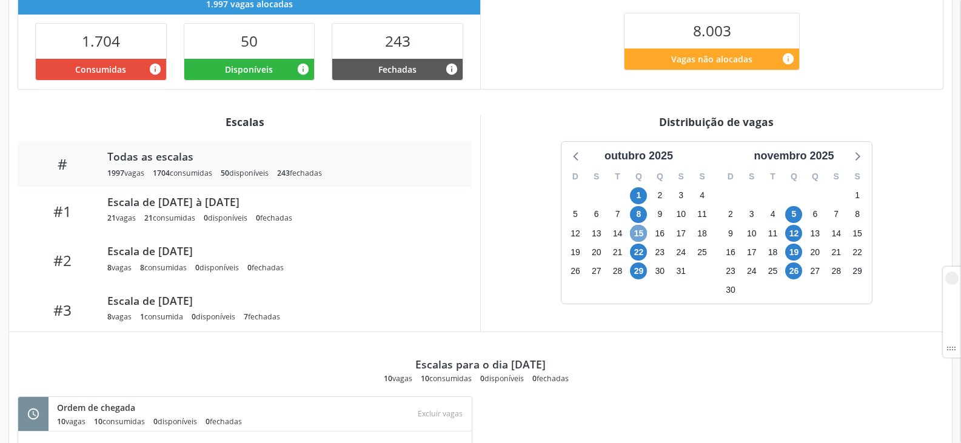
click at [636, 235] on span "15" at bounding box center [638, 233] width 17 height 17
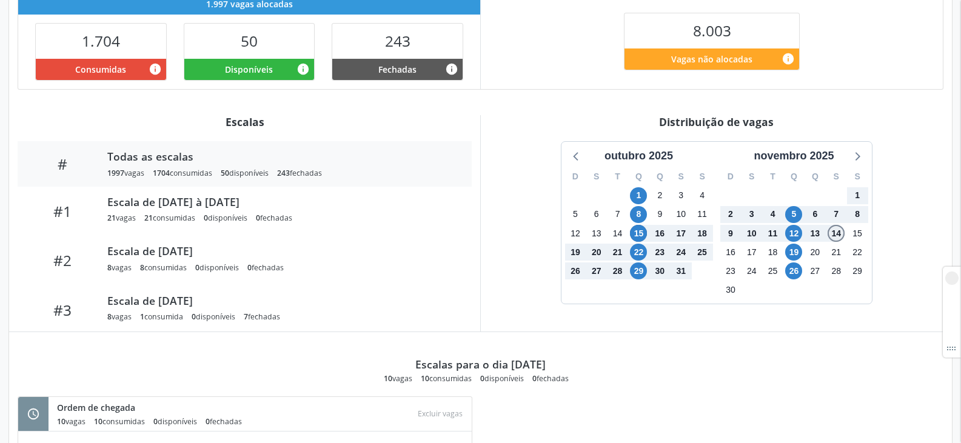
click at [835, 235] on span "14" at bounding box center [836, 233] width 17 height 17
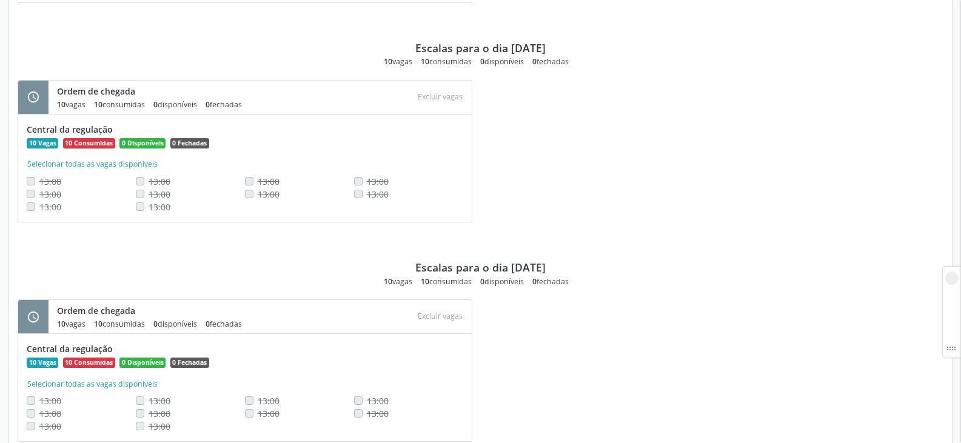
scroll to position [1317, 0]
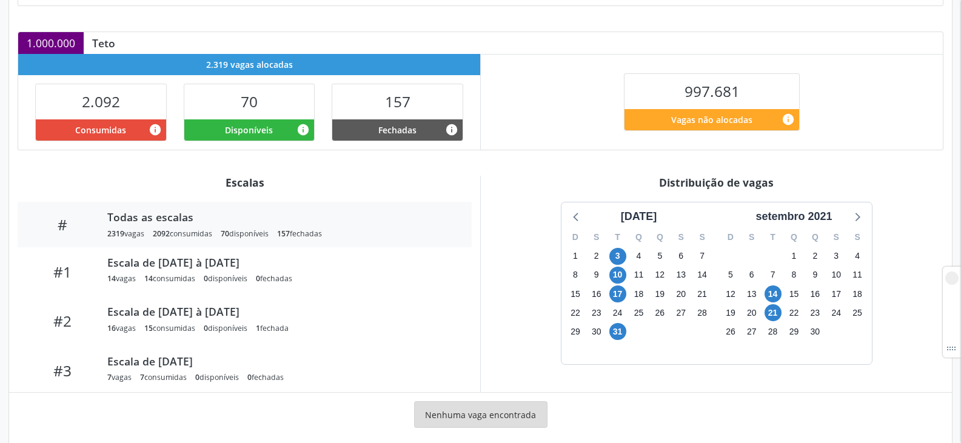
scroll to position [262, 0]
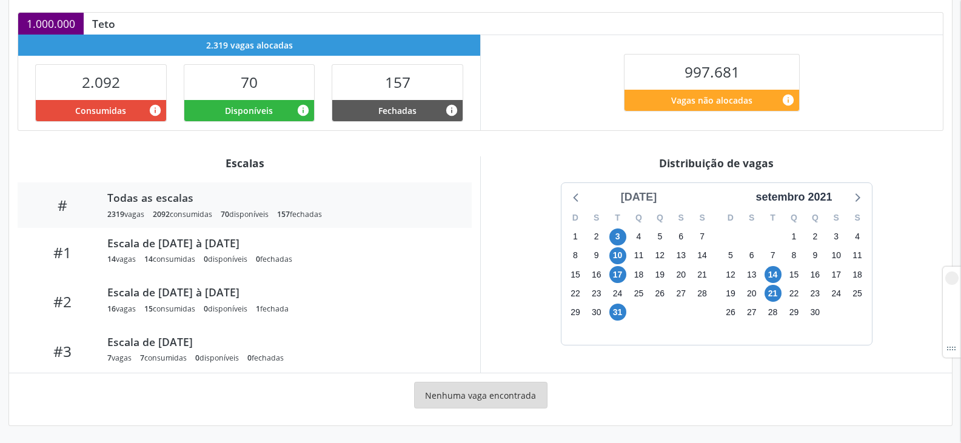
click at [636, 200] on div "[DATE]" at bounding box center [639, 197] width 46 height 16
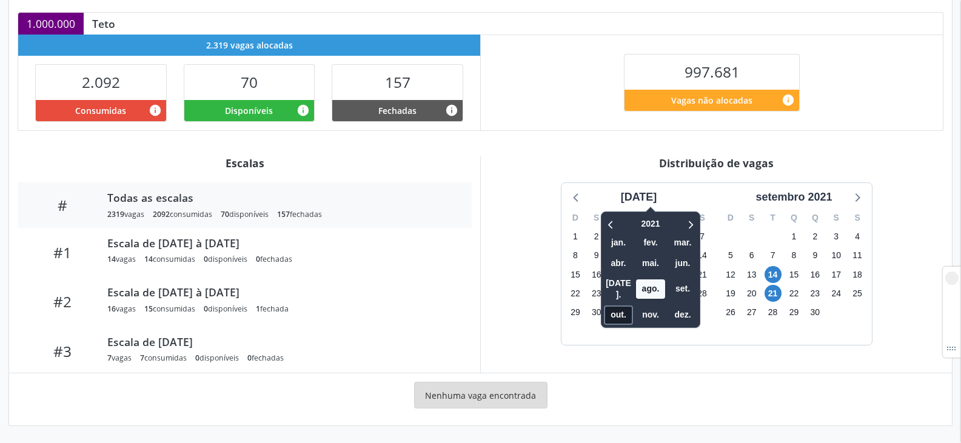
click at [605, 306] on span "out." at bounding box center [618, 315] width 29 height 19
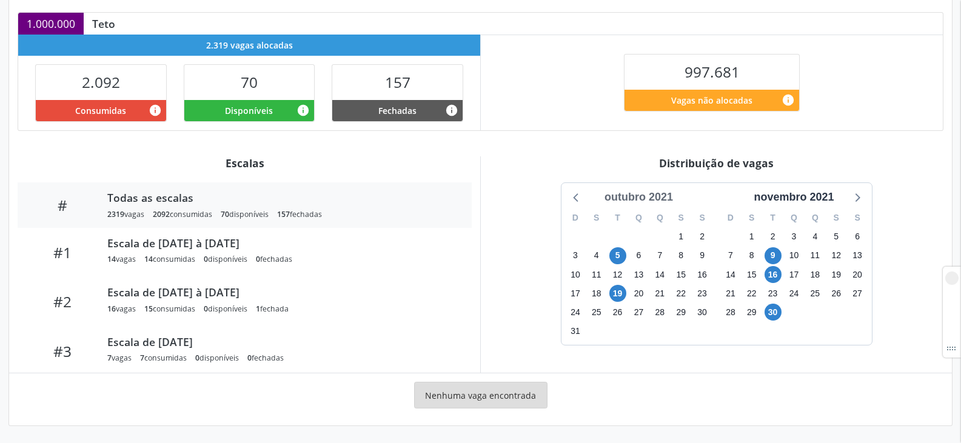
click at [623, 196] on div "outubro 2021" at bounding box center [639, 197] width 78 height 16
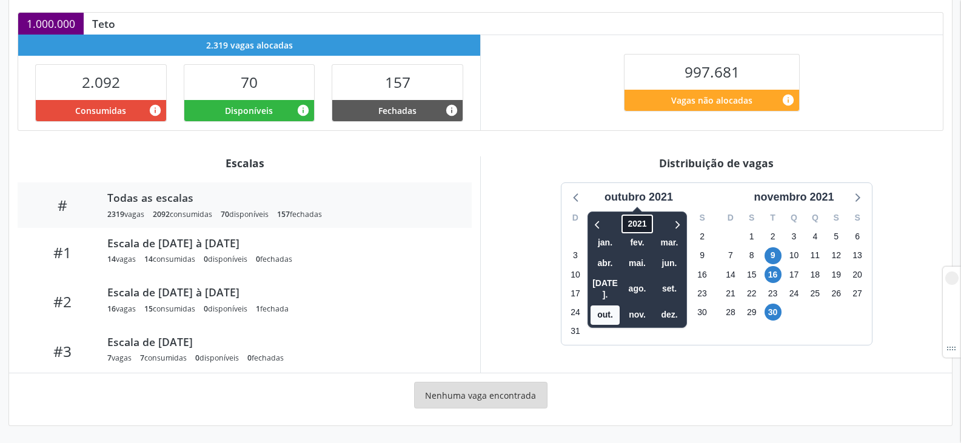
click at [637, 220] on span "2021" at bounding box center [637, 224] width 31 height 19
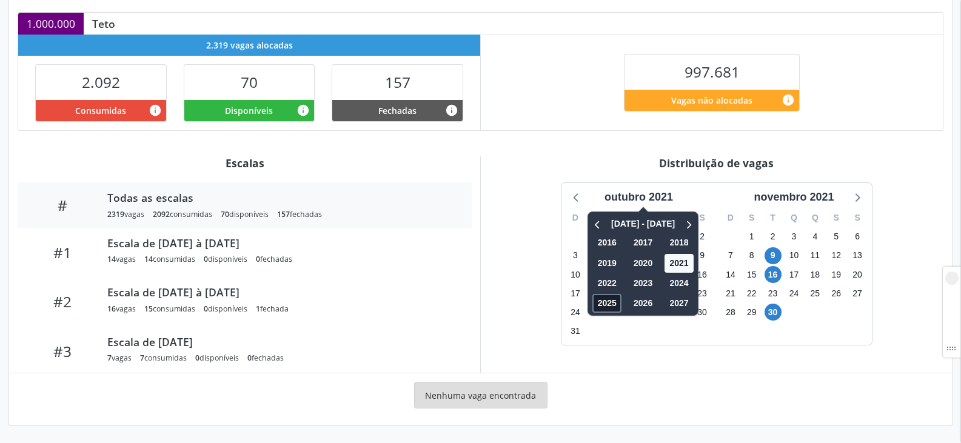
click at [601, 309] on span "2025" at bounding box center [607, 303] width 29 height 19
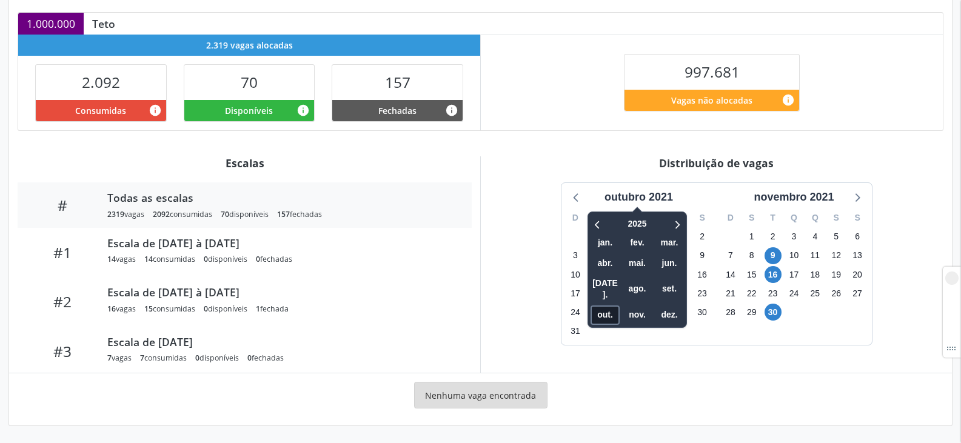
click at [607, 306] on span "out." at bounding box center [605, 315] width 29 height 19
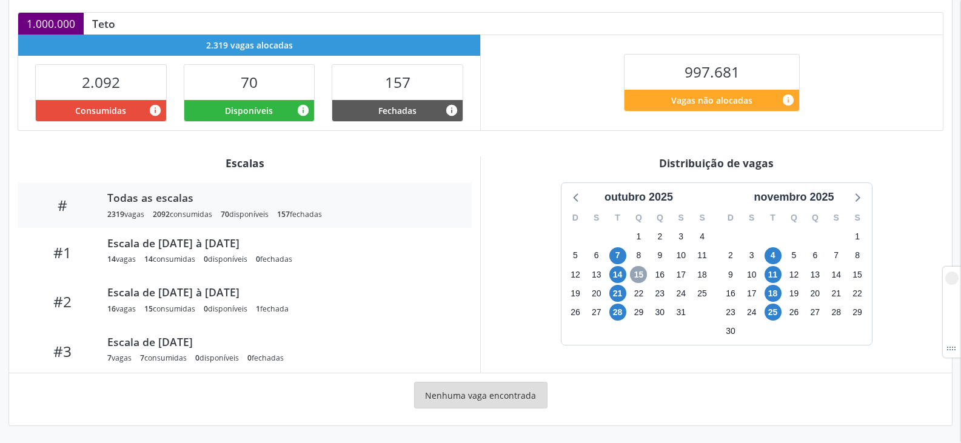
click at [638, 270] on span "15" at bounding box center [638, 274] width 17 height 17
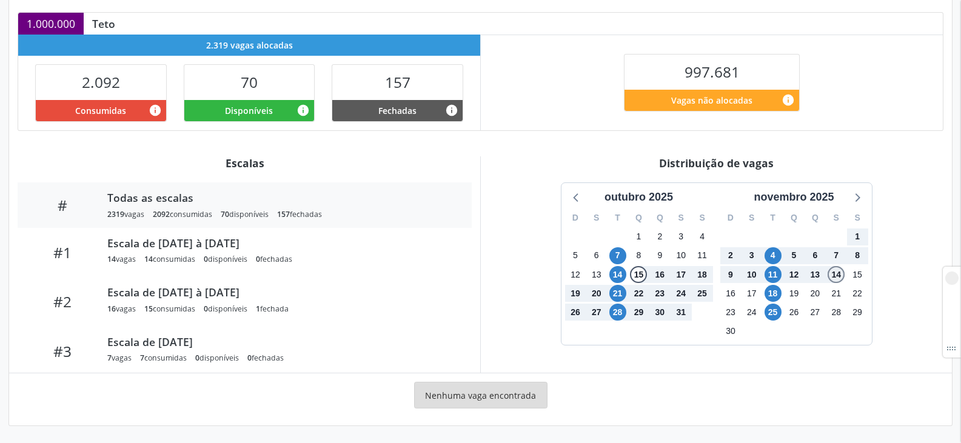
click at [836, 273] on span "14" at bounding box center [836, 274] width 17 height 17
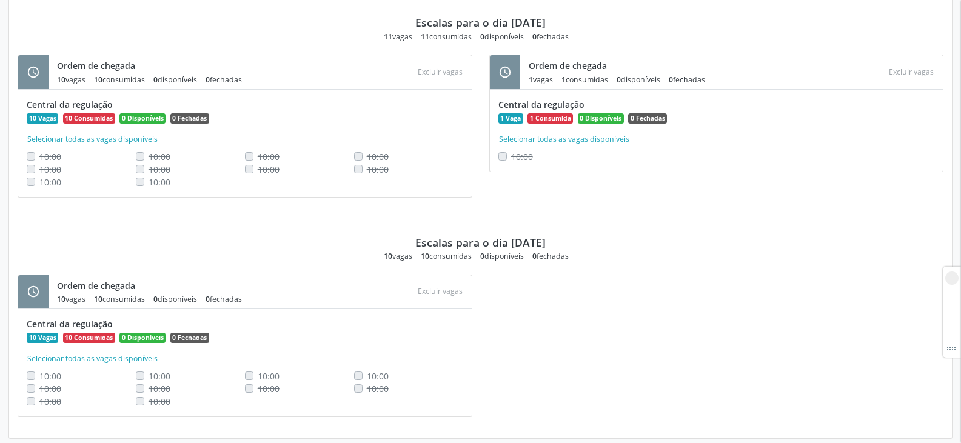
scroll to position [1097, 0]
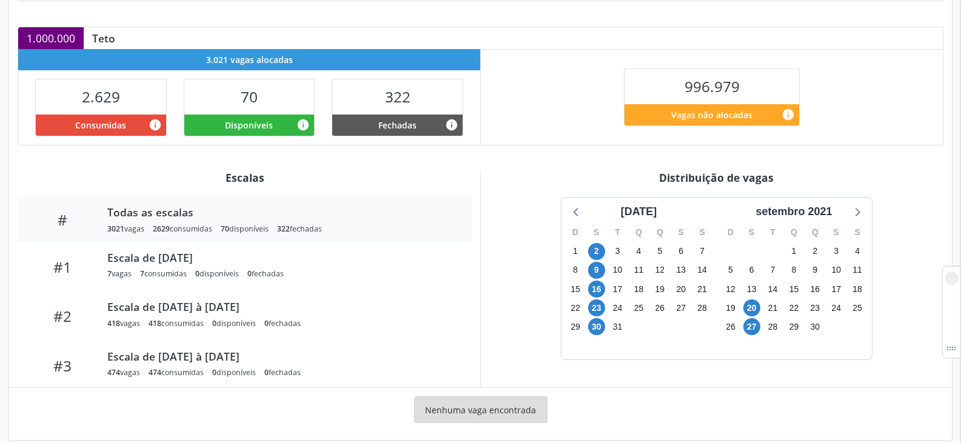
scroll to position [262, 0]
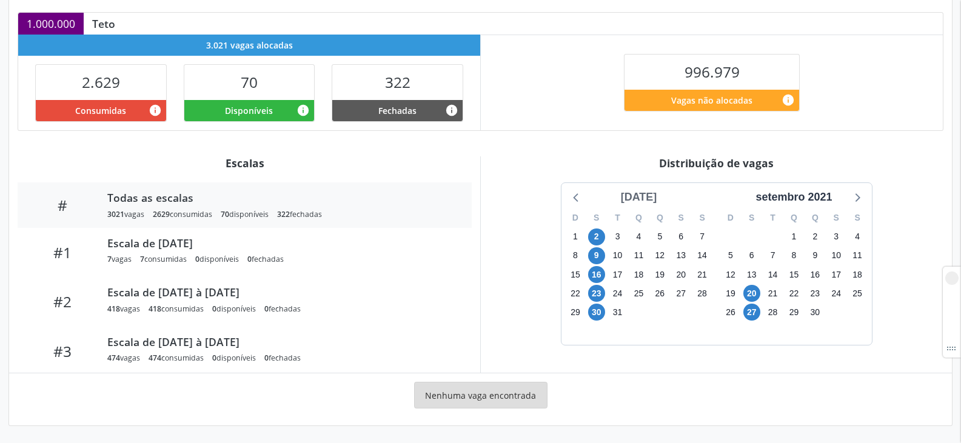
click at [654, 195] on div "[DATE]" at bounding box center [639, 197] width 46 height 16
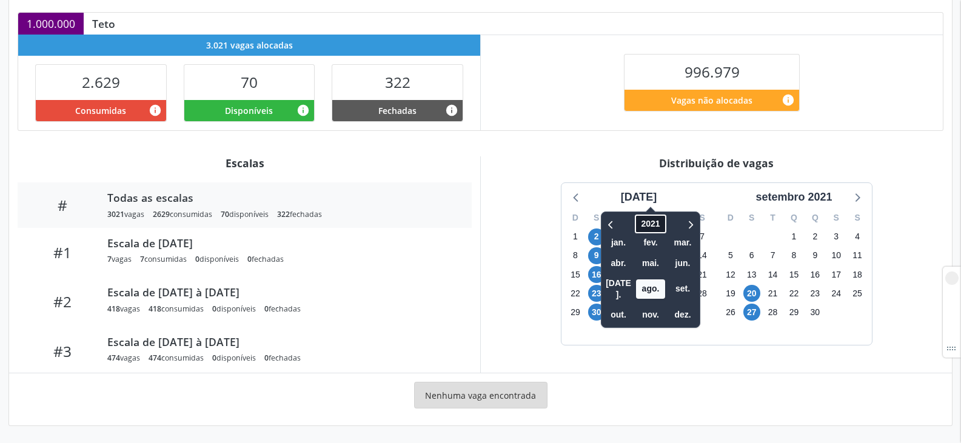
click at [635, 227] on span "2021" at bounding box center [650, 224] width 31 height 19
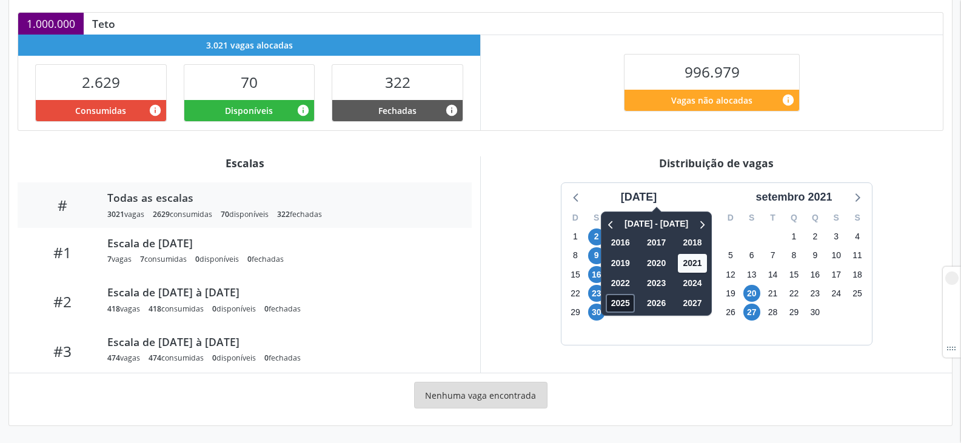
click at [613, 303] on span "2025" at bounding box center [620, 303] width 29 height 19
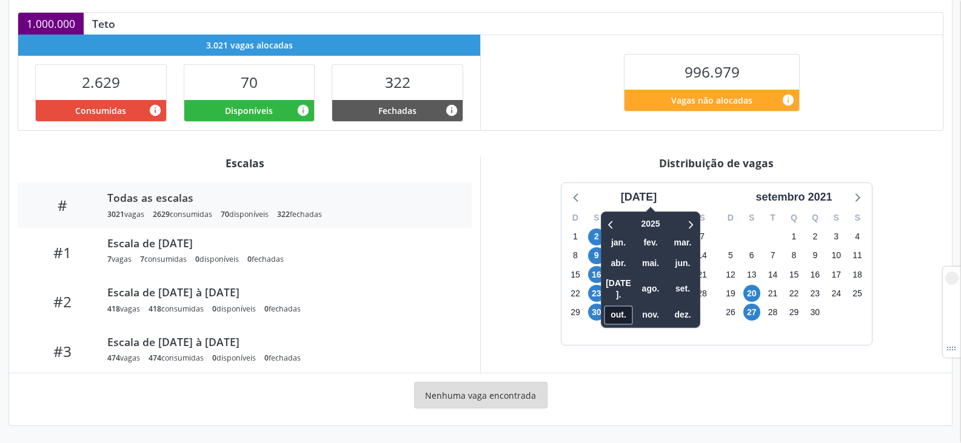
click at [615, 306] on span "out." at bounding box center [618, 315] width 29 height 19
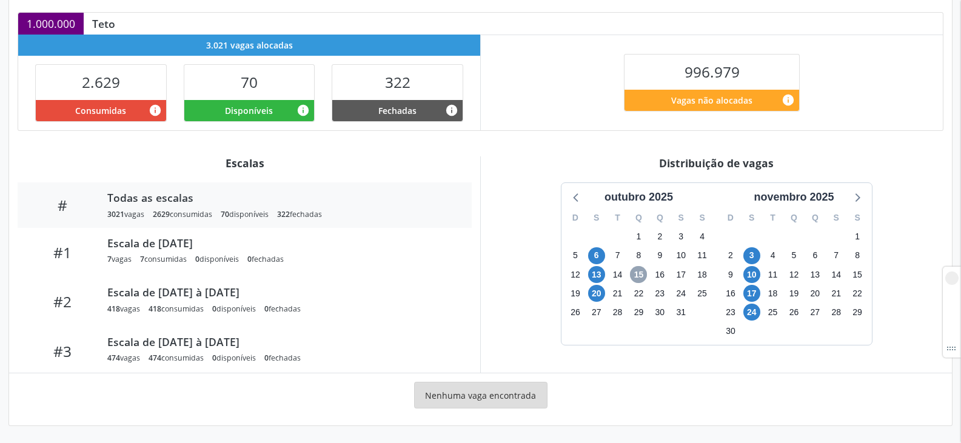
click at [640, 275] on span "15" at bounding box center [638, 274] width 17 height 17
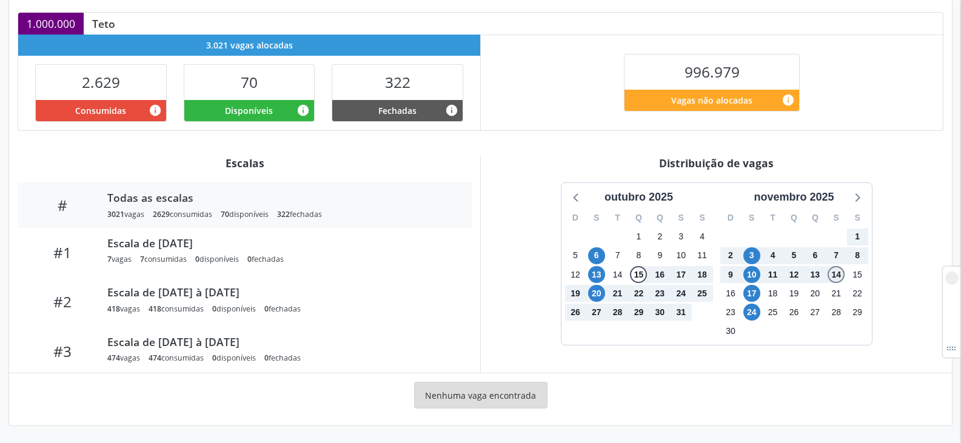
click at [831, 279] on span "14" at bounding box center [836, 274] width 17 height 17
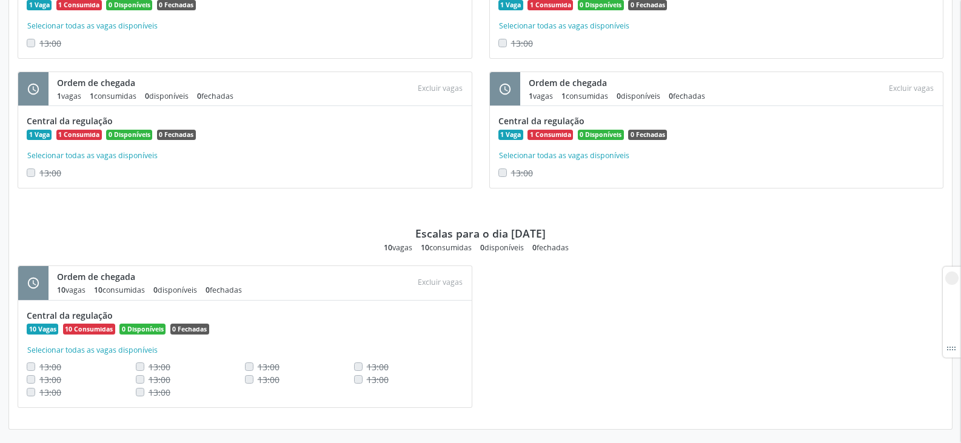
scroll to position [1384, 0]
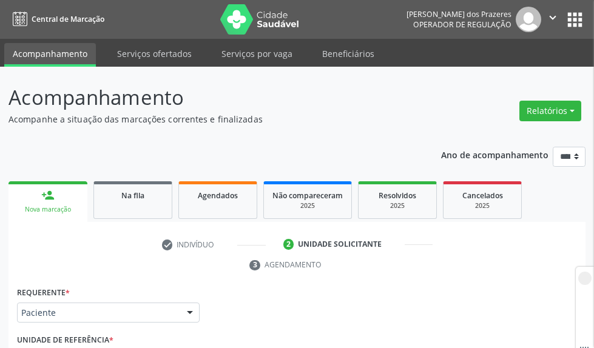
scroll to position [182, 0]
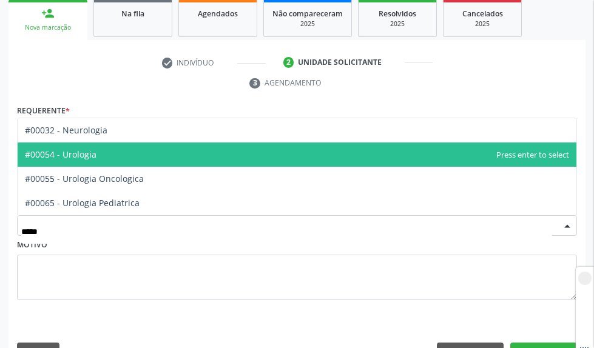
click at [96, 161] on span "#00054 - Urologia" at bounding box center [297, 155] width 559 height 24
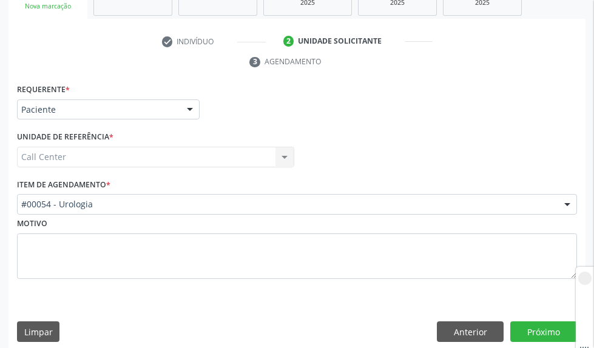
scroll to position [214, 0]
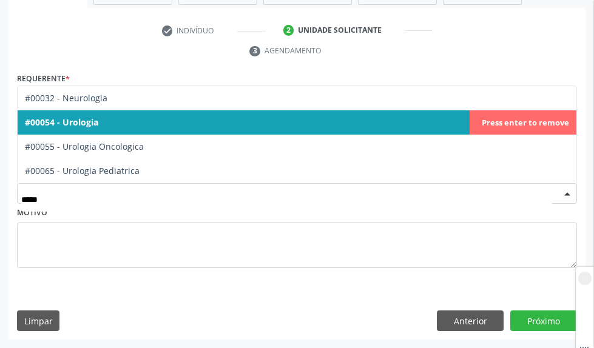
click at [90, 116] on span "#00054 - Urologia" at bounding box center [61, 122] width 73 height 12
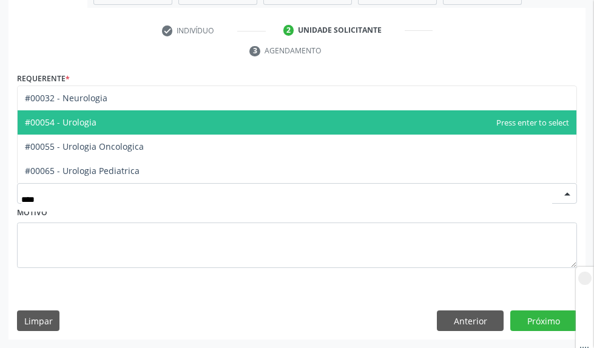
type input "*****"
click at [86, 129] on span "#00054 - Urologia" at bounding box center [297, 122] width 559 height 24
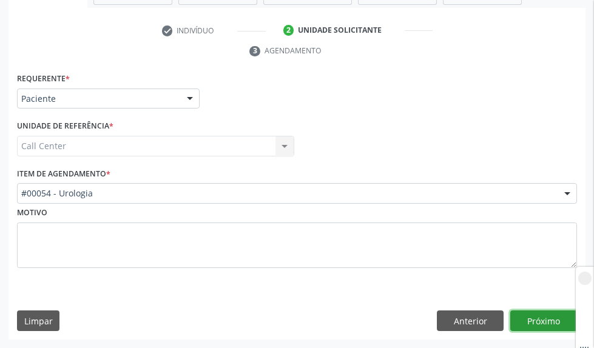
click at [559, 318] on button "Próximo" at bounding box center [543, 321] width 67 height 21
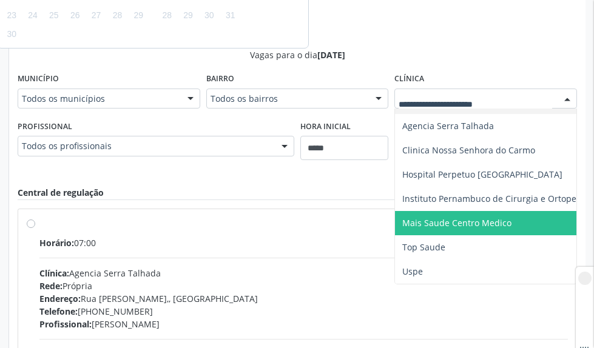
scroll to position [457, 0]
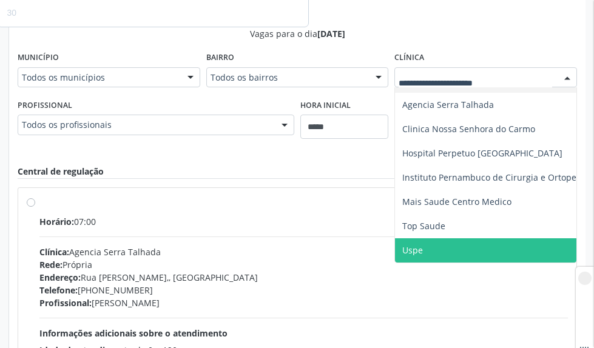
click at [412, 244] on span "Uspe" at bounding box center [412, 250] width 21 height 12
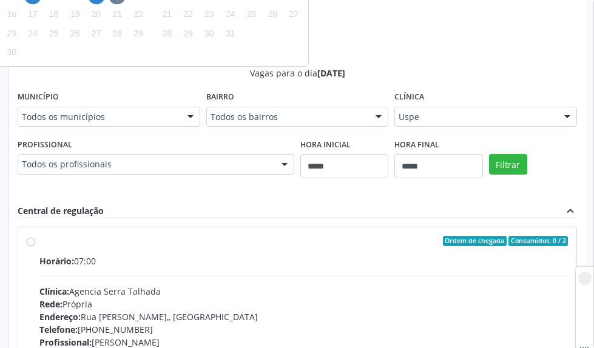
scroll to position [396, 0]
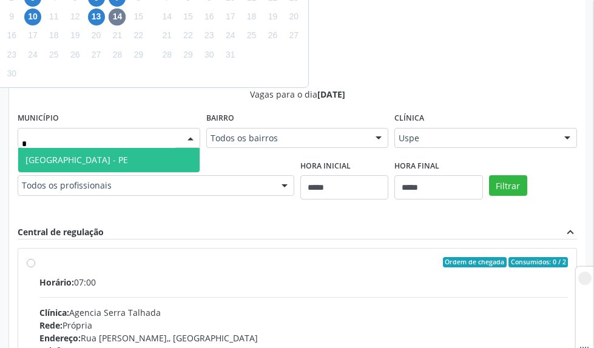
type input "**"
click at [104, 163] on span "Recife - PE" at bounding box center [108, 160] width 181 height 24
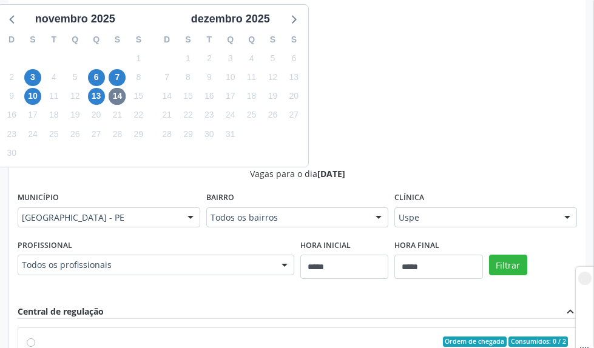
scroll to position [335, 0]
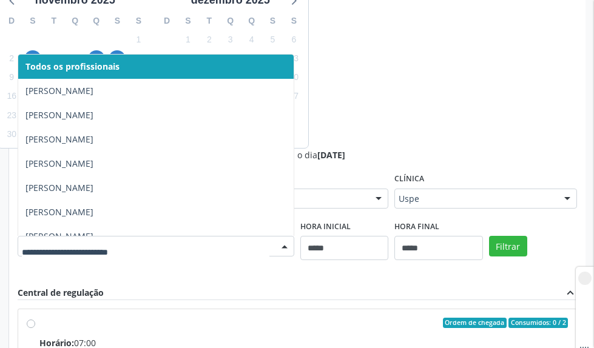
click at [174, 276] on div "Vagas para o dia 14/11/2025 Município Recife - PE Todos os municípios Cabo de S…" at bounding box center [297, 346] width 559 height 394
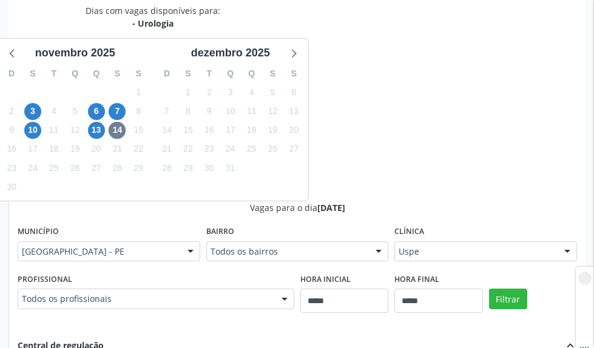
scroll to position [214, 0]
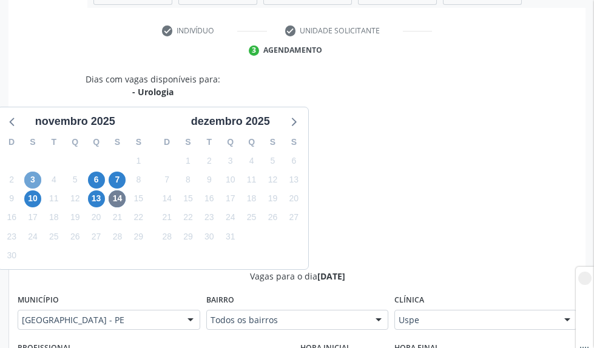
click at [29, 180] on span "3" at bounding box center [32, 180] width 17 height 17
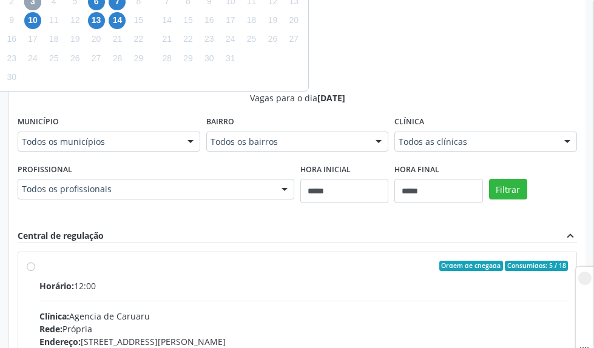
scroll to position [396, 0]
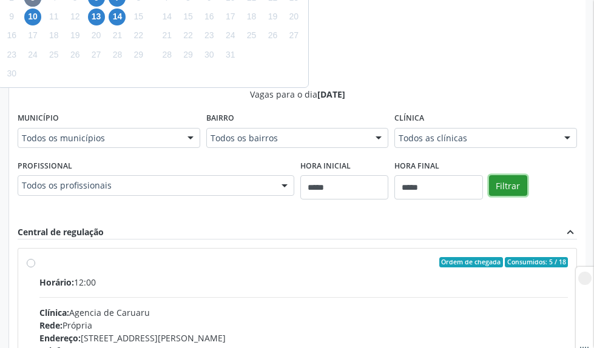
click at [503, 189] on button "Filtrar" at bounding box center [508, 185] width 38 height 21
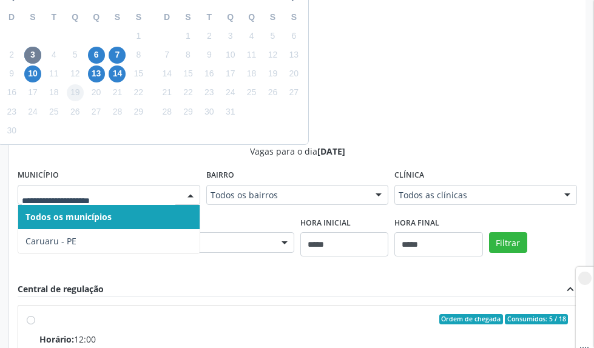
scroll to position [275, 0]
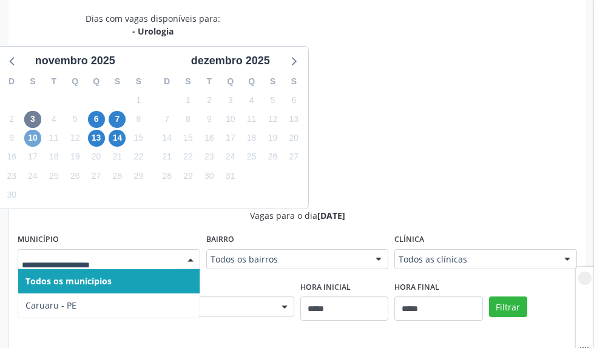
click at [36, 133] on span "10" at bounding box center [32, 138] width 17 height 17
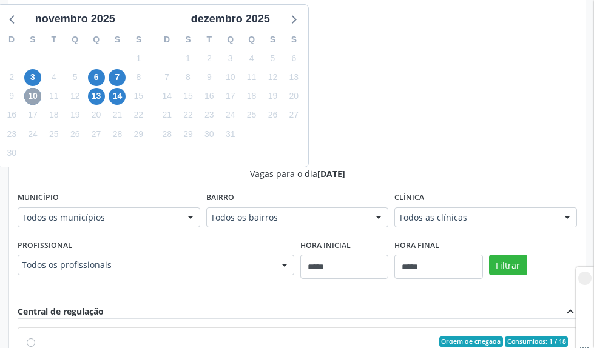
scroll to position [335, 0]
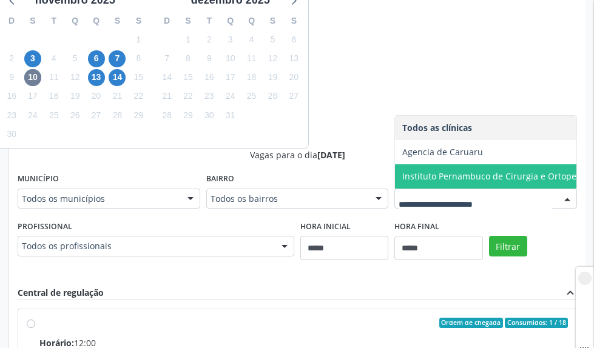
click at [85, 191] on div "Todos os municípios" at bounding box center [109, 199] width 183 height 21
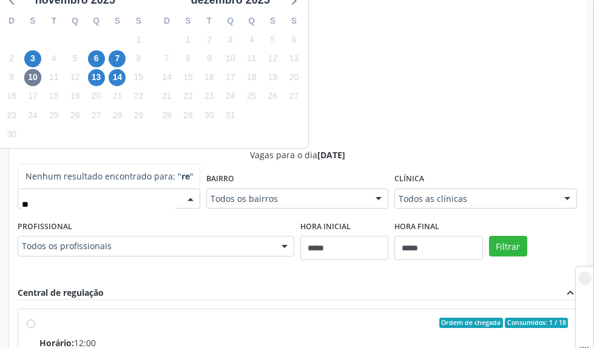
type input "*"
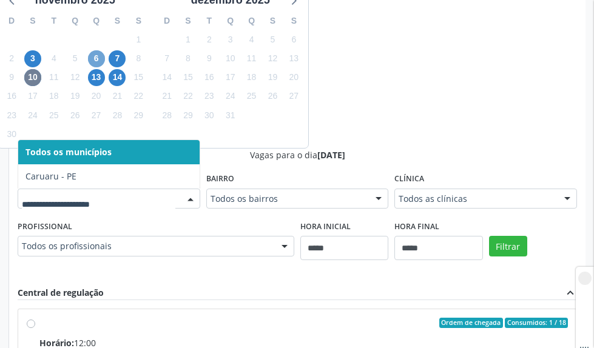
click at [95, 60] on span "6" at bounding box center [96, 58] width 17 height 17
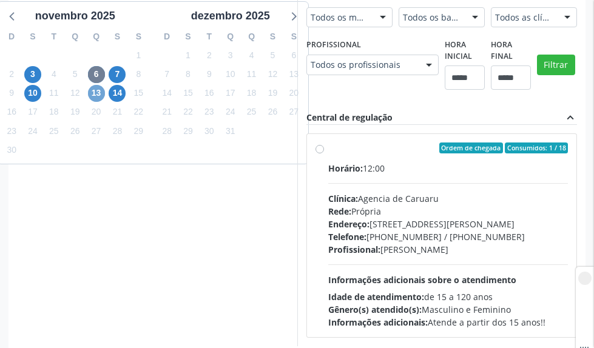
click at [92, 95] on span "13" at bounding box center [96, 93] width 17 height 17
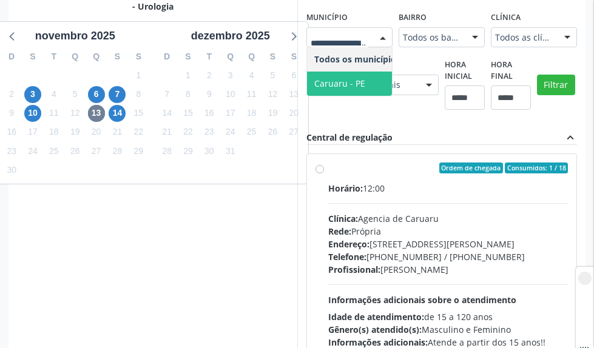
scroll to position [320, 0]
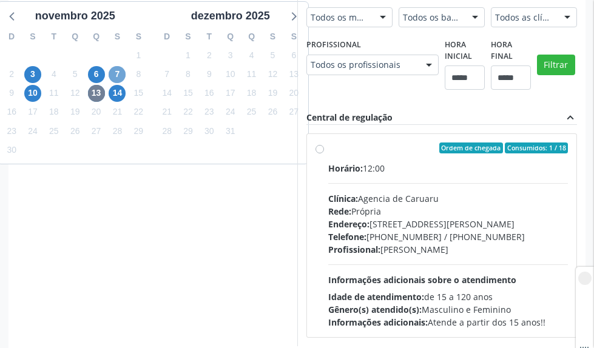
click at [114, 71] on span "7" at bounding box center [117, 74] width 17 height 17
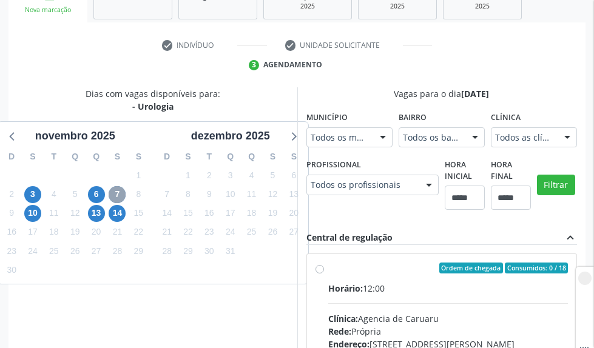
scroll to position [198, 0]
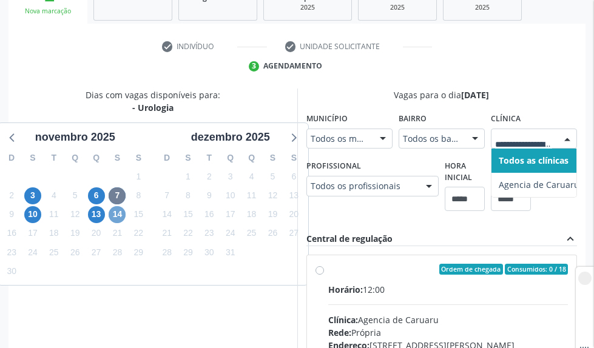
click at [123, 212] on span "14" at bounding box center [117, 214] width 17 height 17
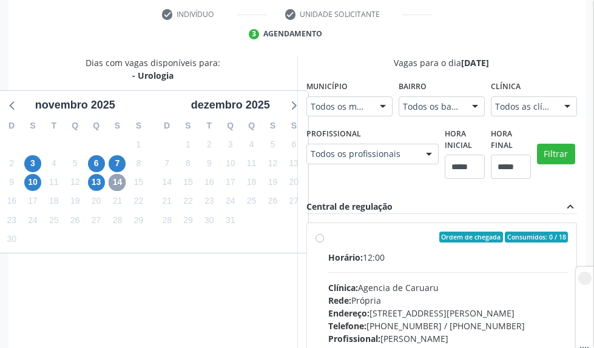
scroll to position [259, 0]
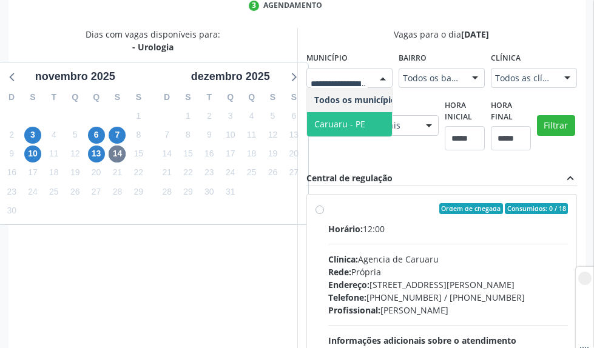
click at [188, 244] on div "Dias com vagas disponíveis para: - Urologia novembro 2025 D S T Q Q S S 26 27 2…" at bounding box center [152, 217] width 289 height 379
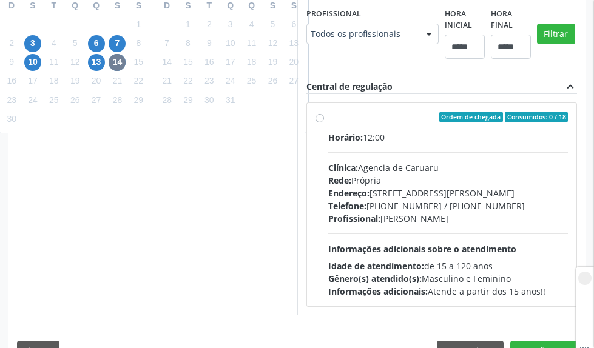
scroll to position [380, 0]
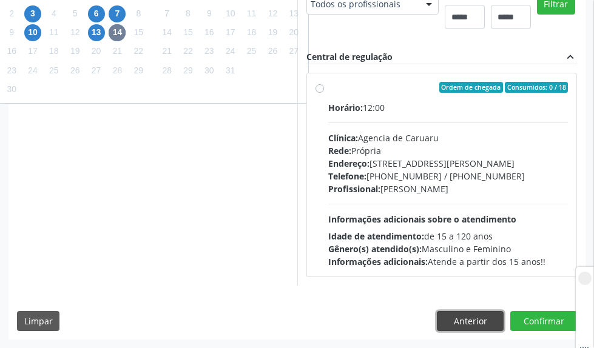
click at [452, 314] on button "Anterior" at bounding box center [470, 321] width 67 height 21
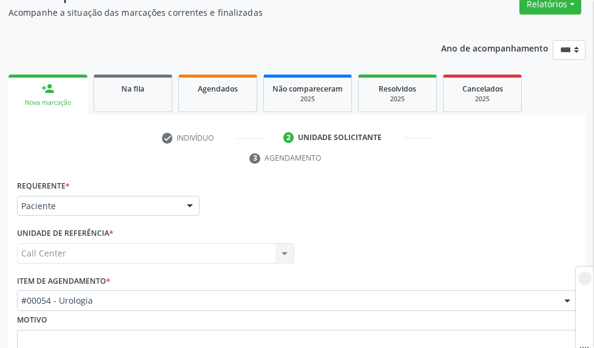
scroll to position [214, 0]
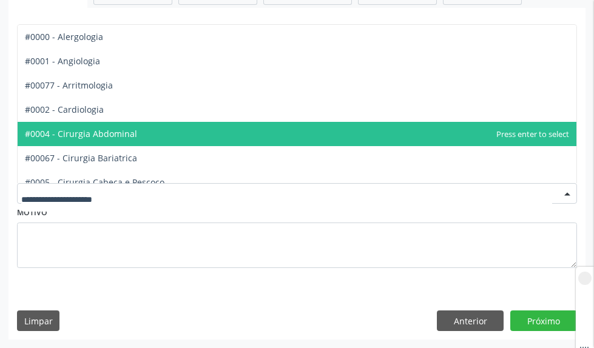
click at [138, 202] on div at bounding box center [297, 193] width 560 height 21
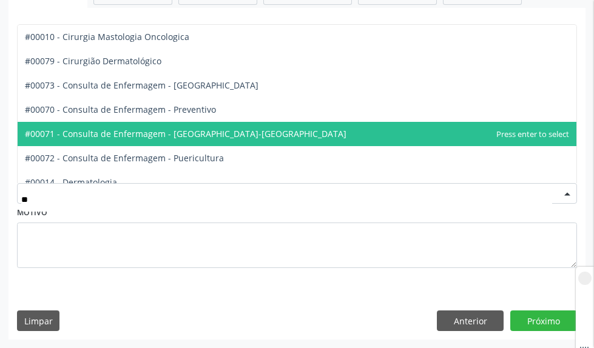
type input "*"
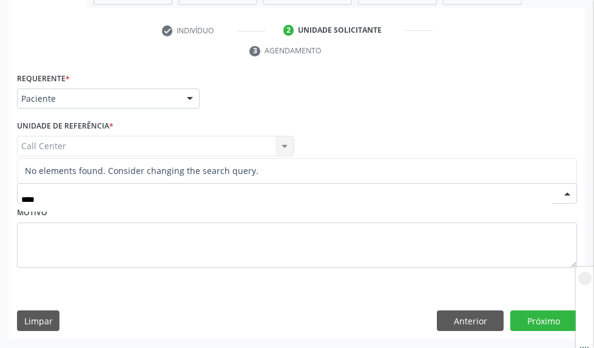
type input "***"
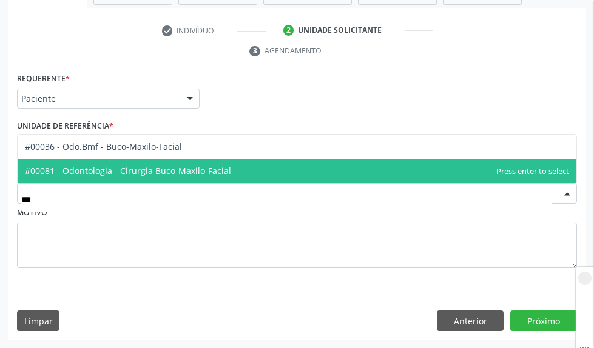
click at [159, 163] on span "#00081 - Odontologia - Cirurgia Buco-Maxilo-Facial" at bounding box center [297, 171] width 559 height 24
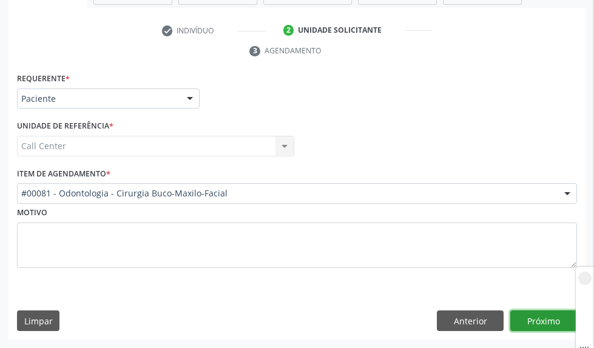
click at [554, 315] on button "Próximo" at bounding box center [543, 321] width 67 height 21
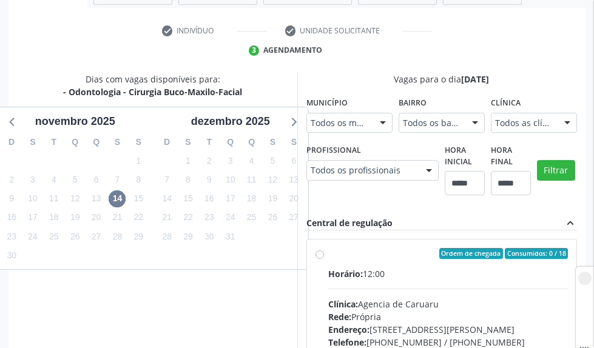
click at [532, 116] on div "Todos as clínicas" at bounding box center [534, 123] width 86 height 21
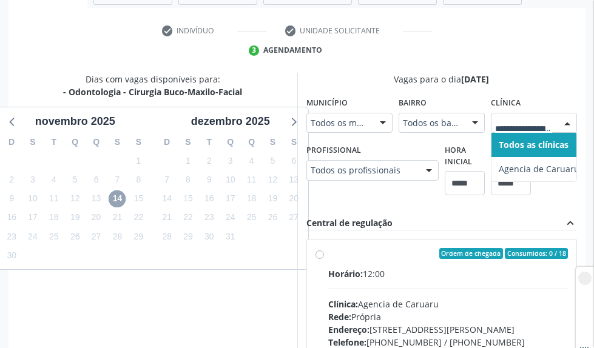
click at [122, 200] on span "14" at bounding box center [117, 198] width 17 height 17
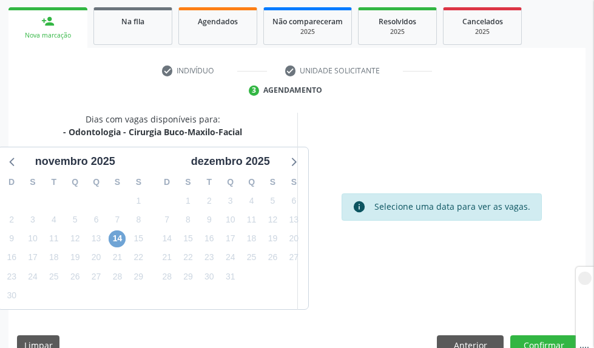
scroll to position [198, 0]
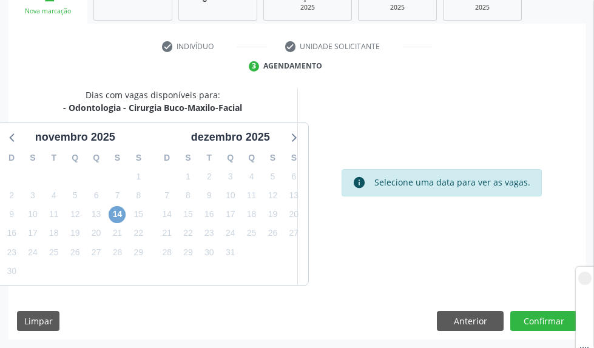
click at [119, 218] on span "14" at bounding box center [117, 214] width 17 height 17
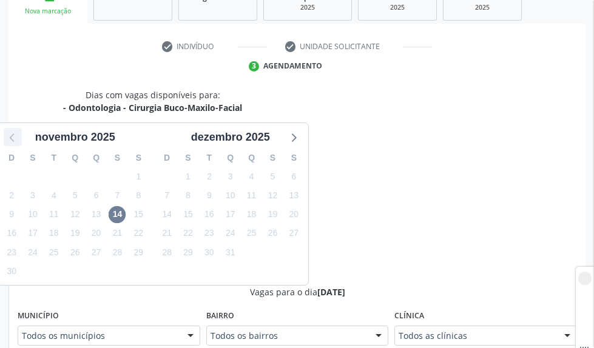
click at [12, 136] on icon at bounding box center [13, 137] width 16 height 16
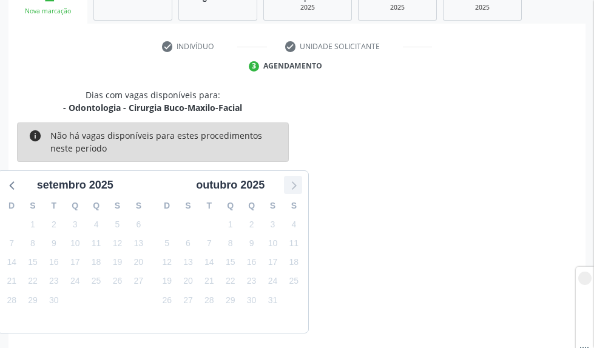
click at [291, 186] on icon at bounding box center [293, 185] width 16 height 16
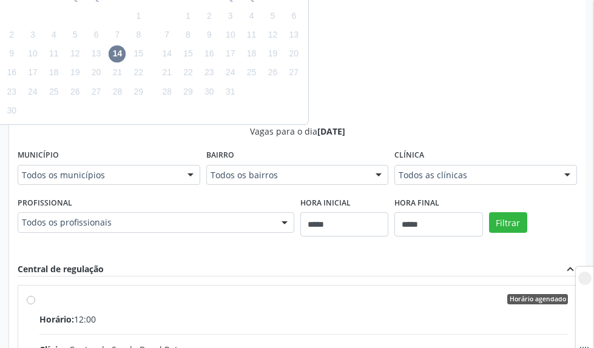
scroll to position [380, 0]
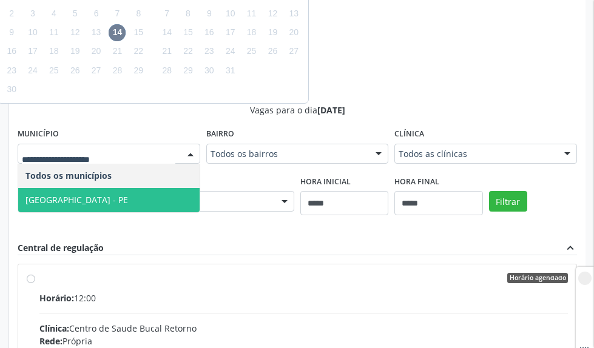
click at [80, 191] on span "Recife - PE" at bounding box center [108, 200] width 181 height 24
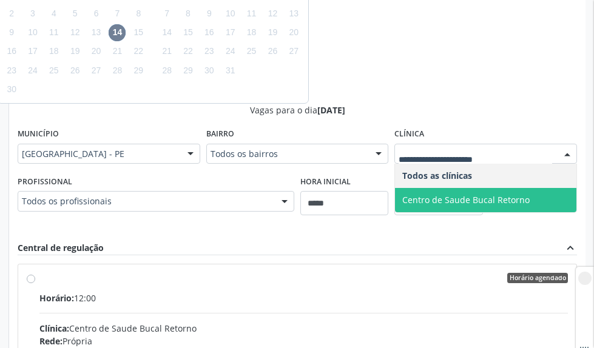
click at [467, 192] on span "Centro de Saude Bucal Retorno" at bounding box center [485, 200] width 181 height 24
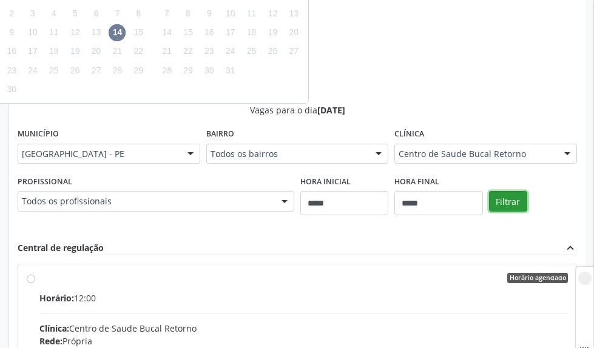
click at [500, 193] on button "Filtrar" at bounding box center [508, 201] width 38 height 21
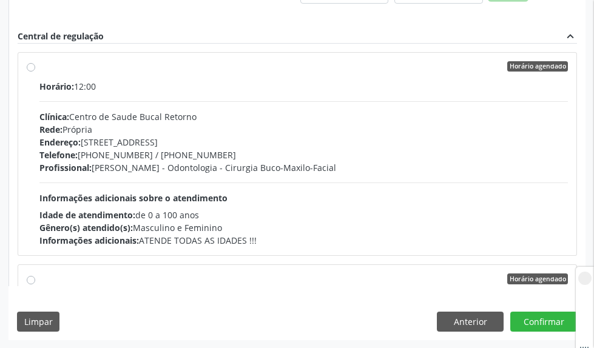
scroll to position [593, 0]
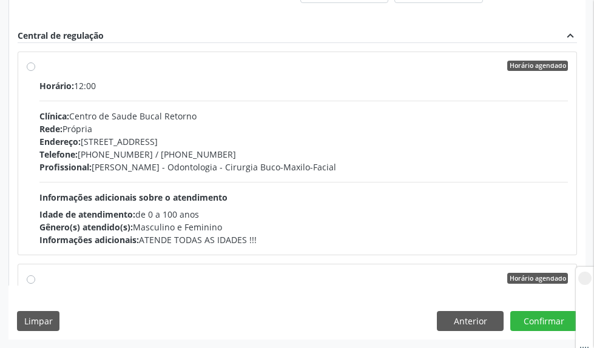
click at [39, 64] on label "Horário agendado Horário: 12:00 Clínica: Centro de Saude Bucal Retorno Rede: Pr…" at bounding box center [303, 154] width 528 height 186
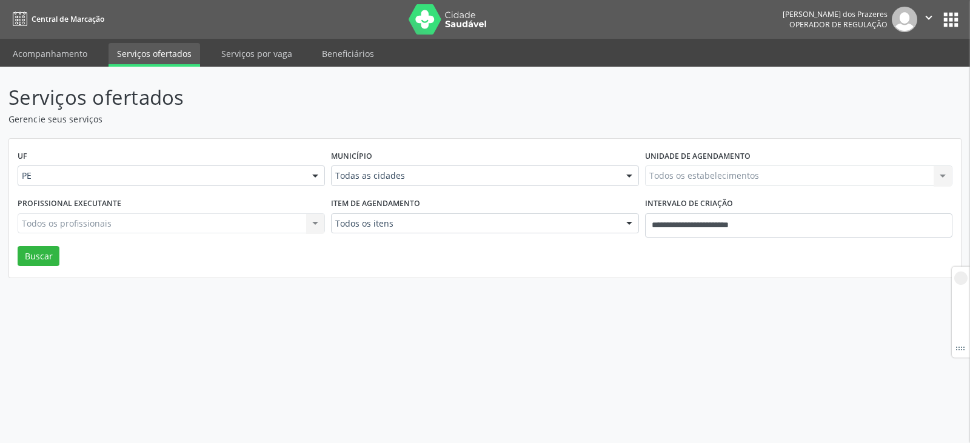
click at [640, 230] on div "Item de agendamento Todos os itens Todos os itens #0000 - Alergologia #0001 - A…" at bounding box center [485, 221] width 314 height 52
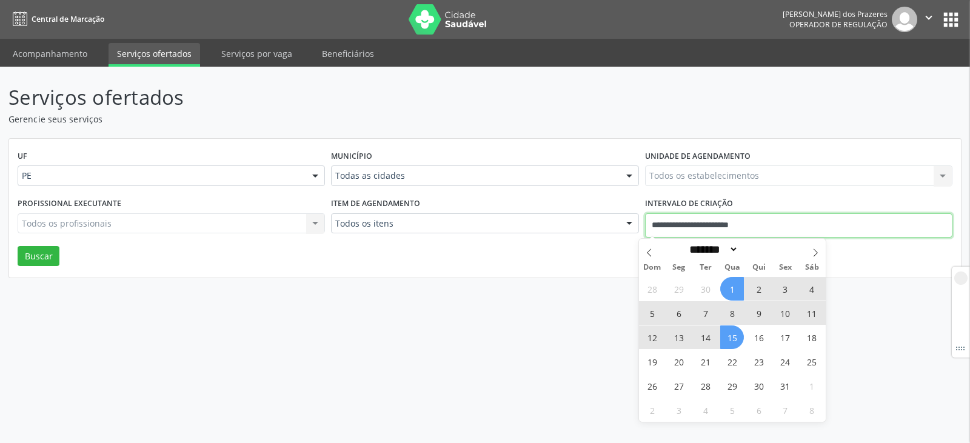
click at [661, 222] on input "**********" at bounding box center [798, 225] width 307 height 24
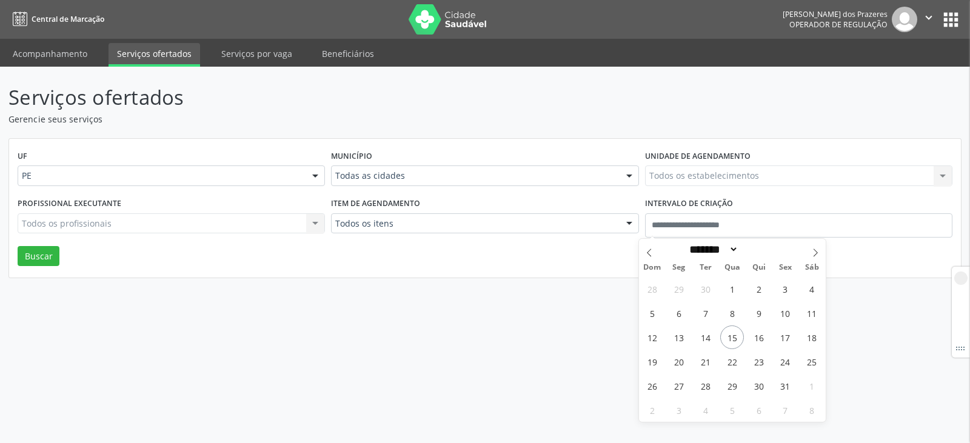
click at [511, 361] on div "Serviços ofertados Gerencie seus serviços UF PE PE Nenhum resultado encontrado …" at bounding box center [485, 255] width 970 height 377
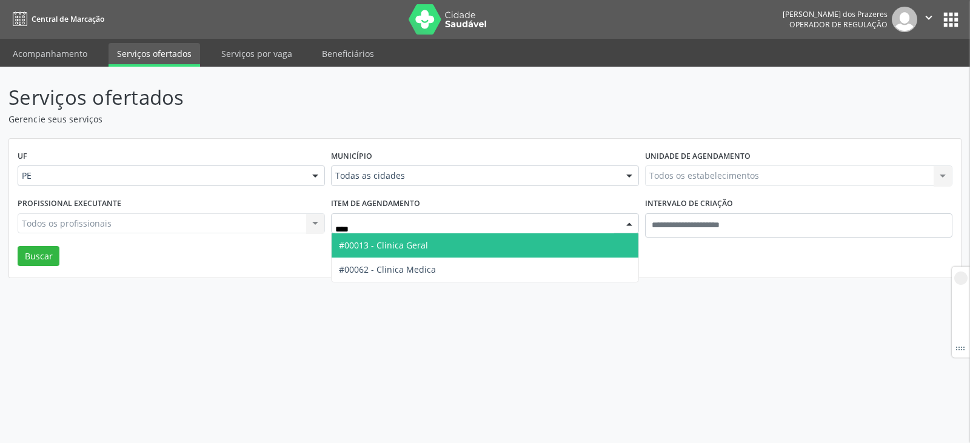
type input "*****"
click at [411, 237] on span "#00013 - Clinica Geral" at bounding box center [485, 245] width 306 height 24
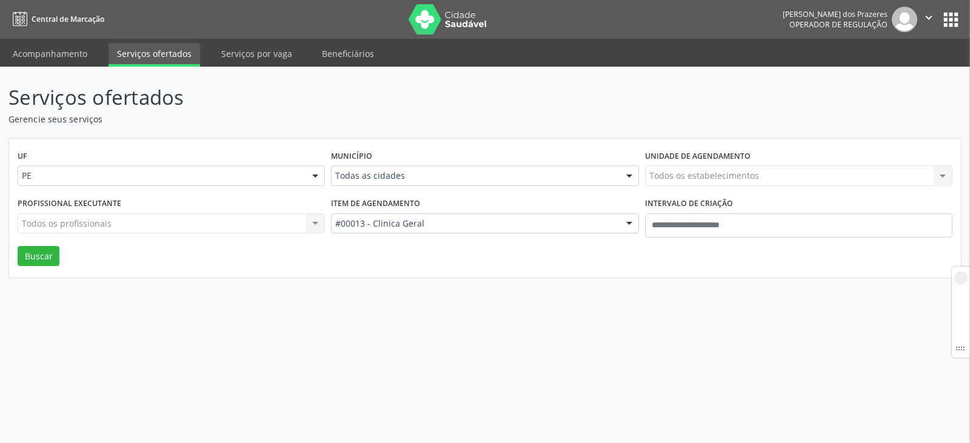
click at [748, 175] on div "Todos os estabelecimentos Todos os estabelecimentos Nenhum resultado encontrado…" at bounding box center [798, 176] width 307 height 21
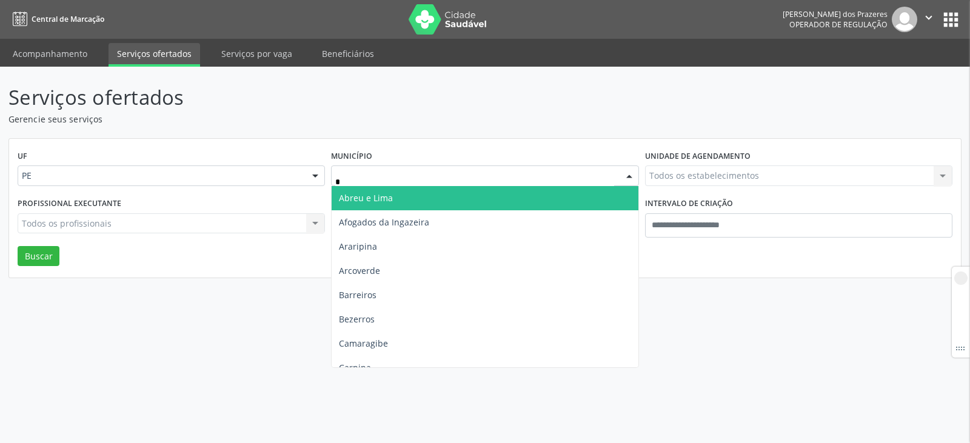
type input "**"
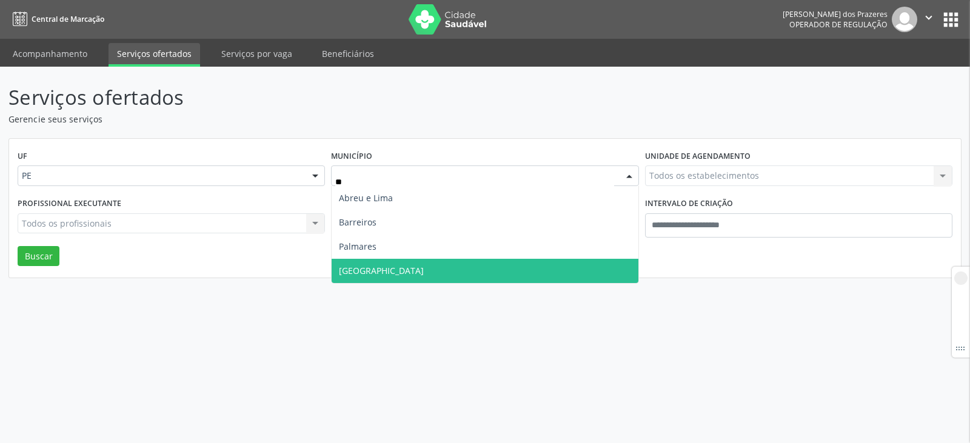
click at [395, 264] on span "[GEOGRAPHIC_DATA]" at bounding box center [485, 271] width 306 height 24
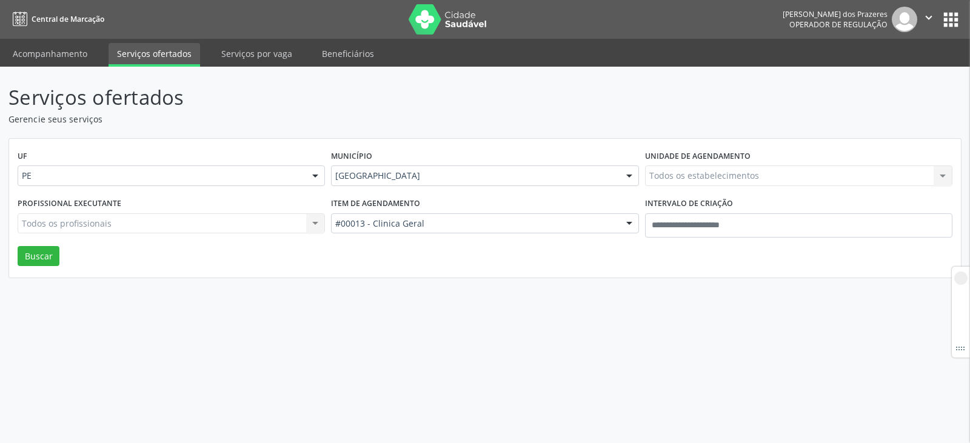
click at [753, 173] on div "Todos os estabelecimentos Todos os estabelecimentos Nenhum resultado encontrado…" at bounding box center [798, 176] width 307 height 21
click at [753, 176] on div "Todos os estabelecimentos Todos os estabelecimentos Nenhum resultado encontrado…" at bounding box center [798, 176] width 307 height 21
click at [944, 177] on div "Todos os estabelecimentos Todos os estabelecimentos Nenhum resultado encontrado…" at bounding box center [798, 176] width 307 height 21
click at [825, 178] on div "Todos os estabelecimentos Todos os estabelecimentos Nenhum resultado encontrado…" at bounding box center [798, 176] width 307 height 21
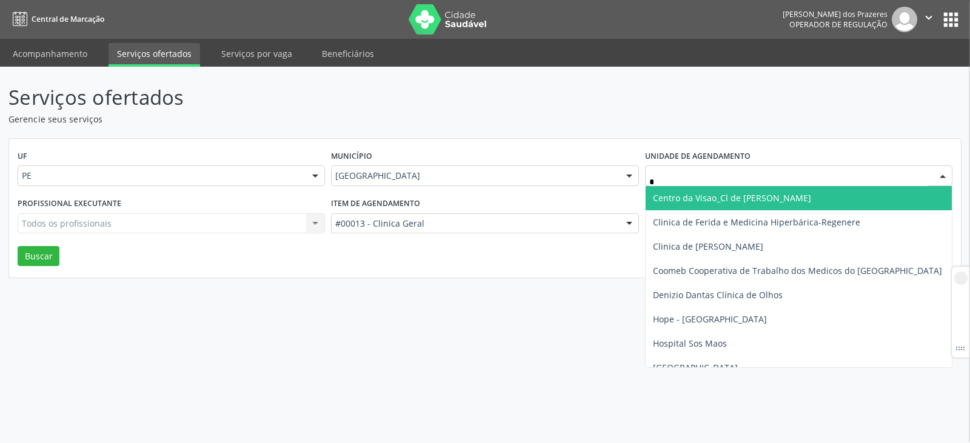
type input "**"
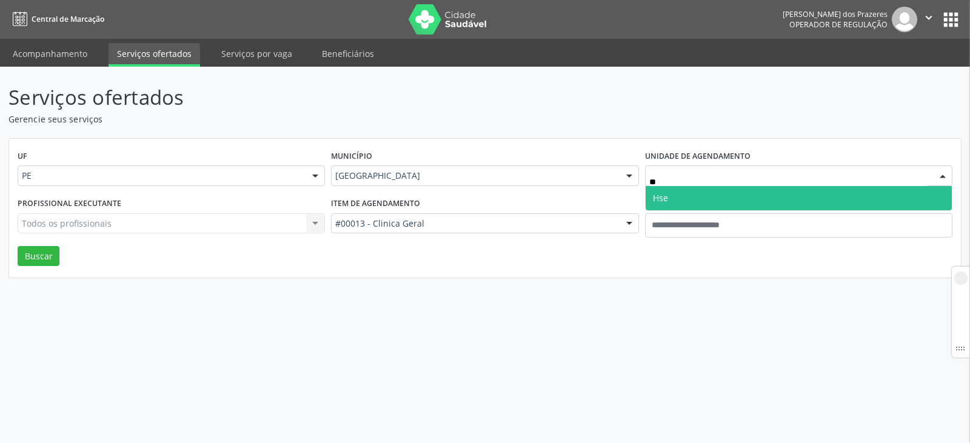
click at [713, 203] on span "Hse" at bounding box center [799, 198] width 306 height 24
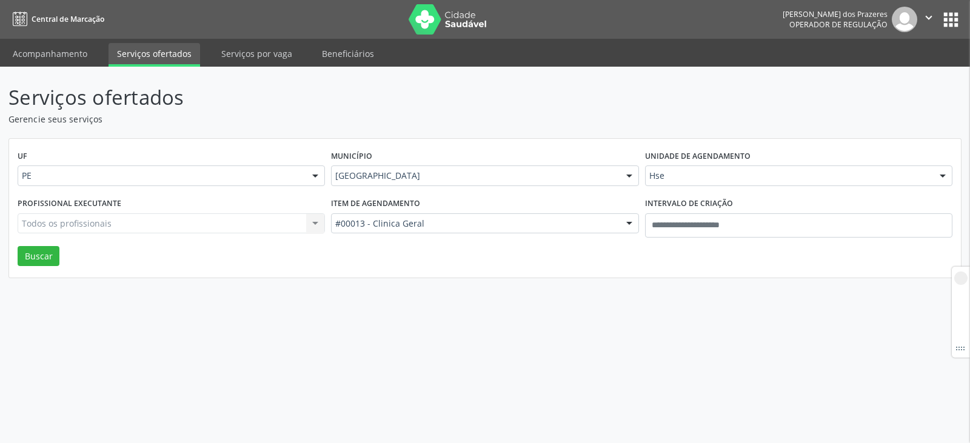
click at [114, 226] on div "Todos os profissionais Todos os profissionais Nenhum resultado encontrado para:…" at bounding box center [171, 223] width 307 height 21
click at [37, 254] on button "Buscar" at bounding box center [39, 256] width 42 height 21
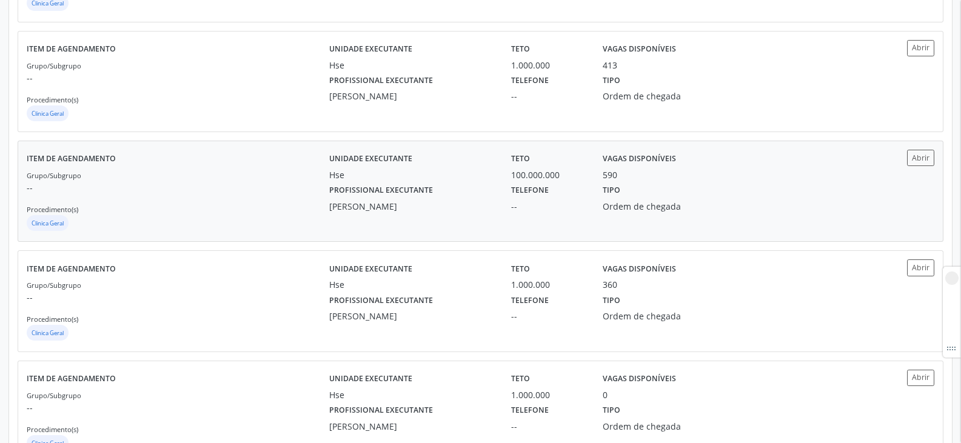
scroll to position [425, 0]
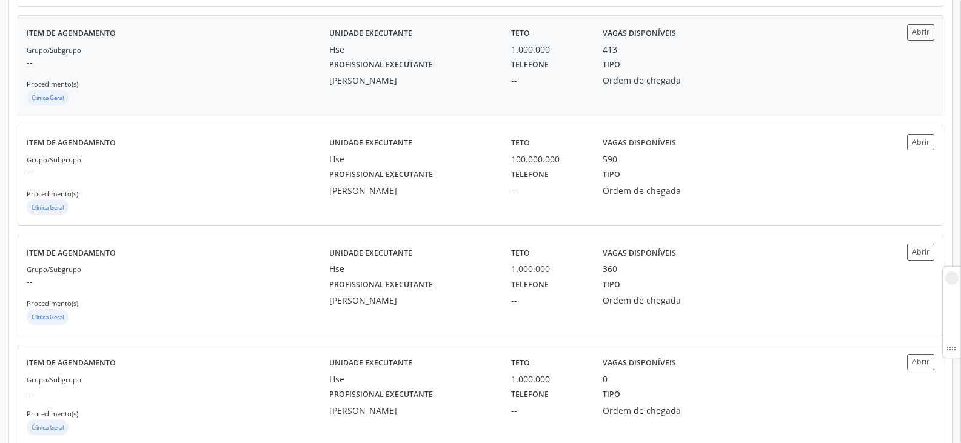
click at [412, 73] on label "Profissional executante" at bounding box center [381, 65] width 104 height 19
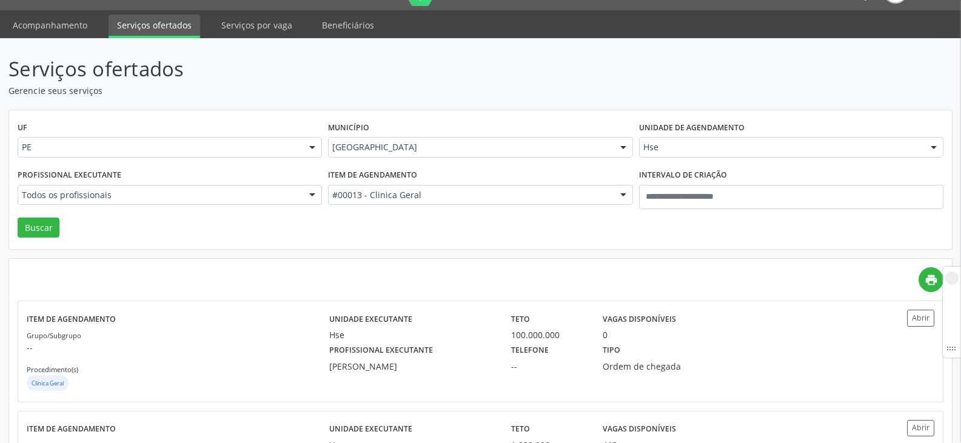
scroll to position [0, 0]
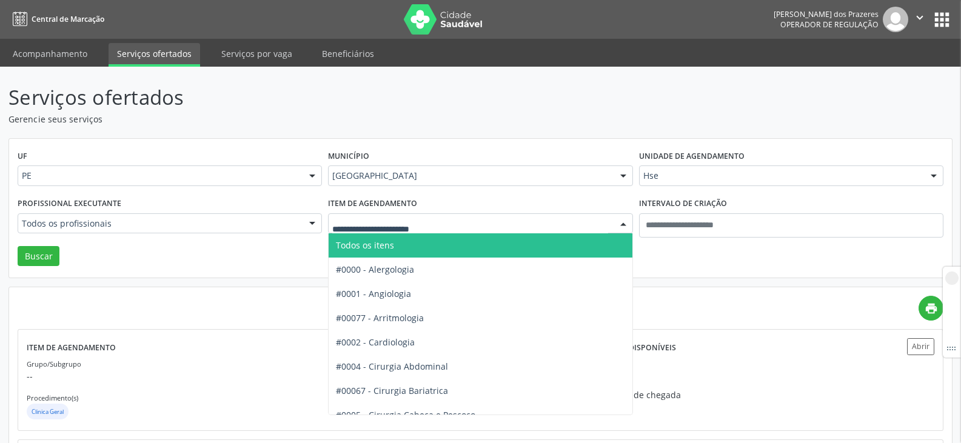
type input "*"
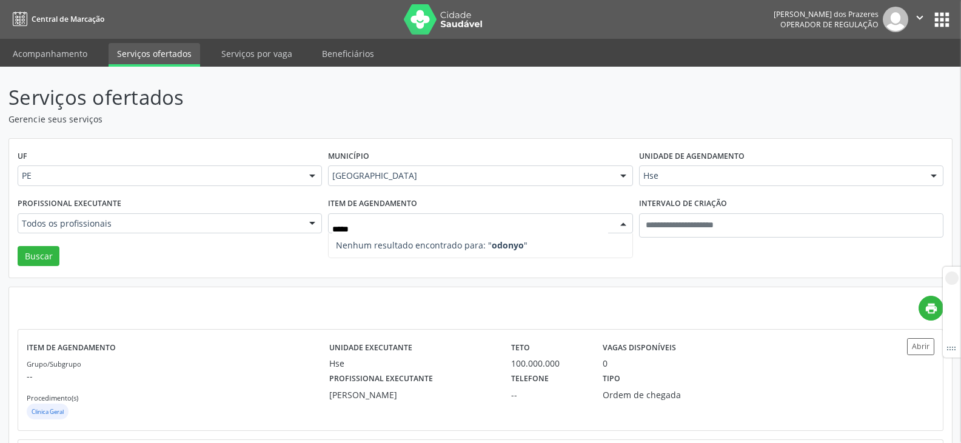
type input "****"
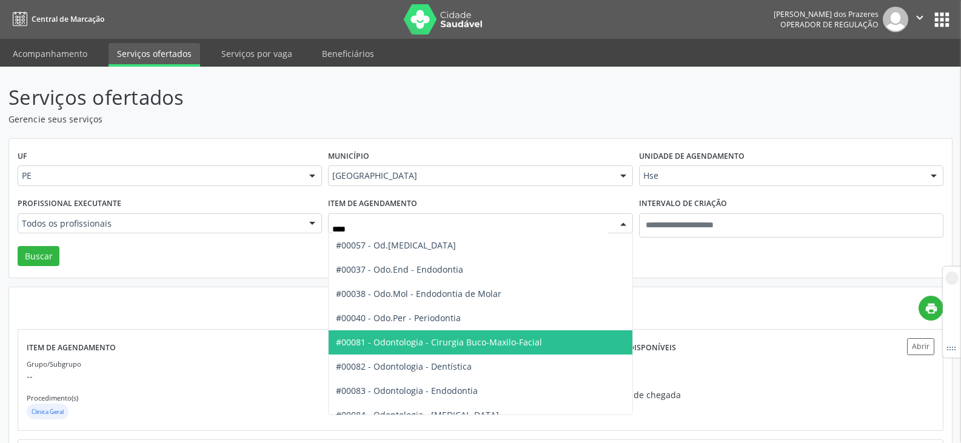
click at [511, 343] on span "#00081 - Odontologia - Cirurgia Buco-Maxilo-Facial" at bounding box center [439, 343] width 206 height 12
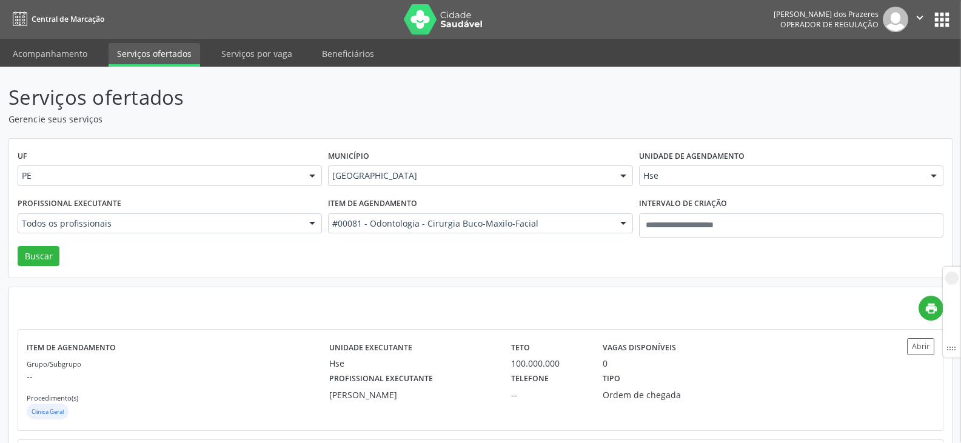
click at [634, 257] on div "UF PE PE Nenhum resultado encontrado para: " " Não há nenhuma opção para ser ex…" at bounding box center [480, 208] width 943 height 139
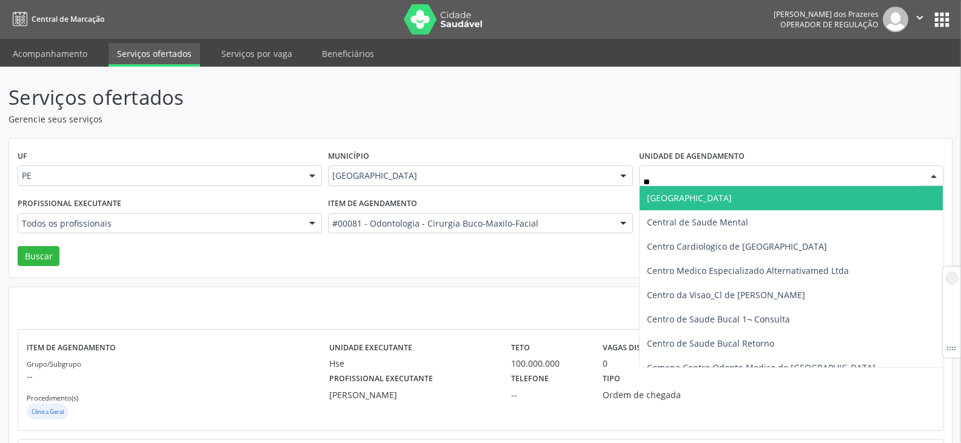
type input "*"
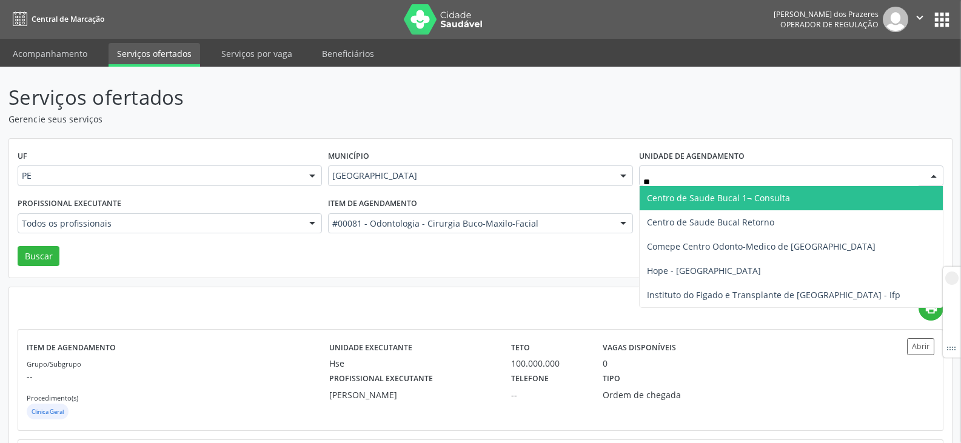
type input "*"
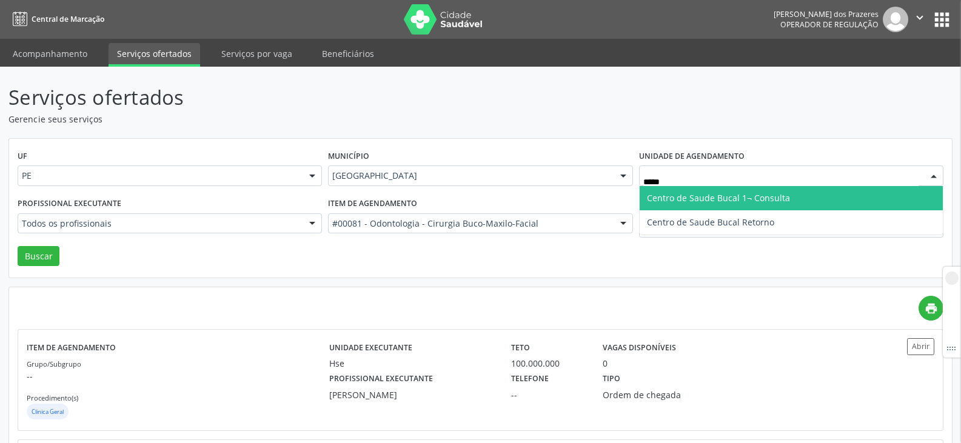
click at [694, 193] on span "Centro de Saude Bucal 1¬ Consulta" at bounding box center [718, 198] width 143 height 12
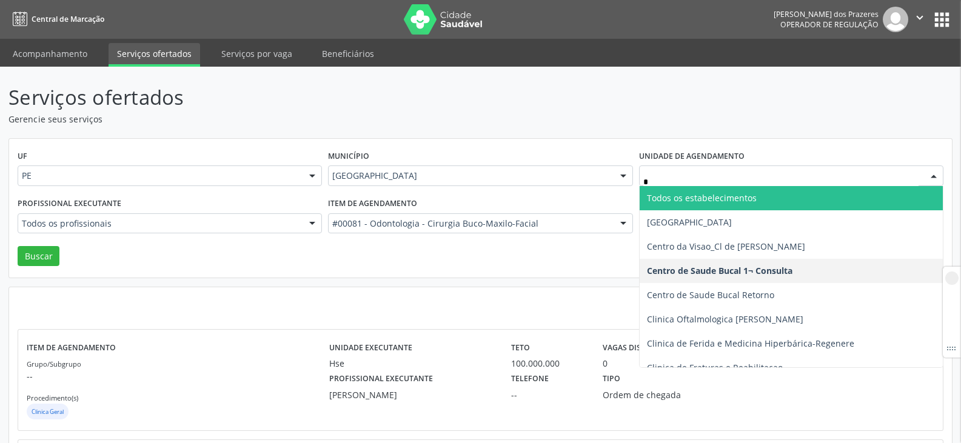
type input "**"
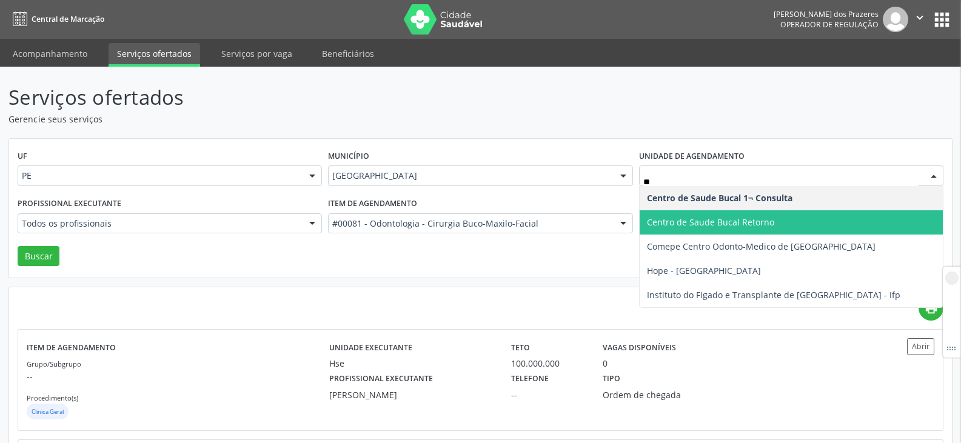
click at [786, 225] on span "Centro de Saude Bucal Retorno" at bounding box center [791, 222] width 303 height 24
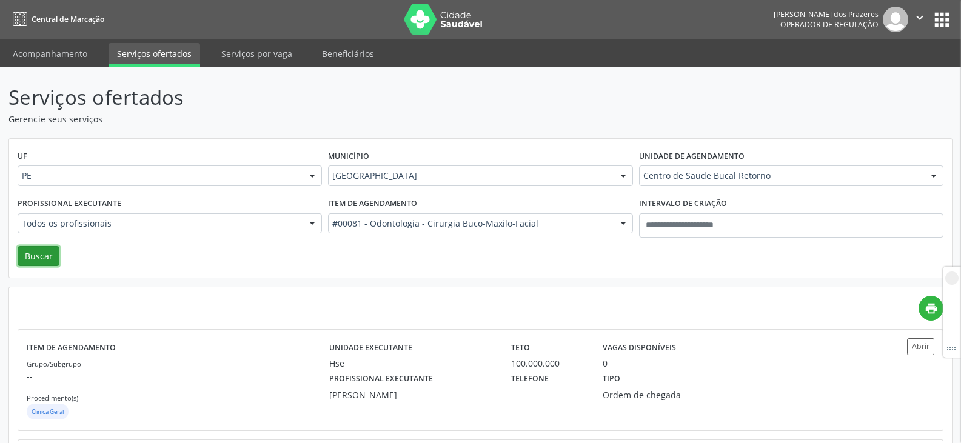
click at [32, 260] on button "Buscar" at bounding box center [39, 256] width 42 height 21
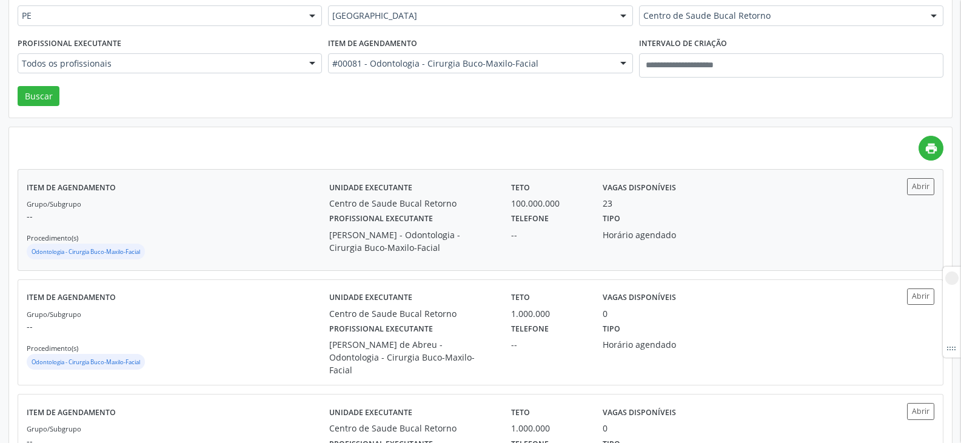
scroll to position [182, 0]
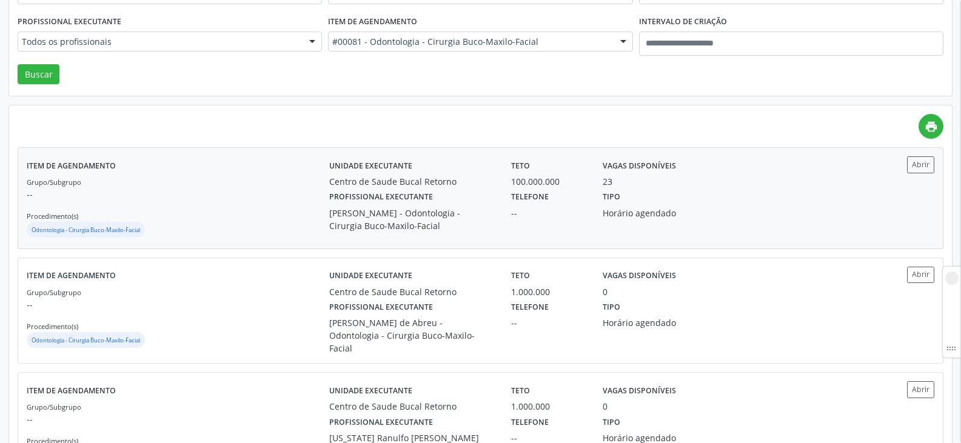
click at [381, 238] on div "Unidade executante Centro de Saude Bucal Retorno Teto 100.000.000 Vagas disponí…" at bounding box center [593, 197] width 529 height 83
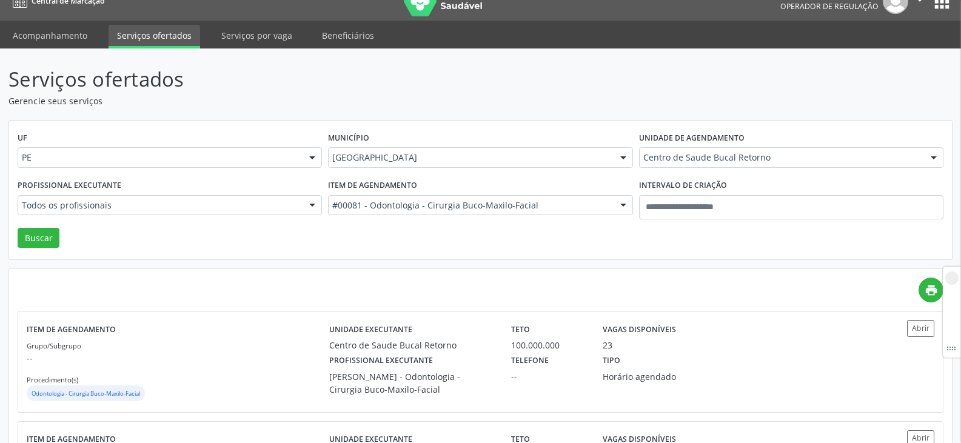
scroll to position [0, 0]
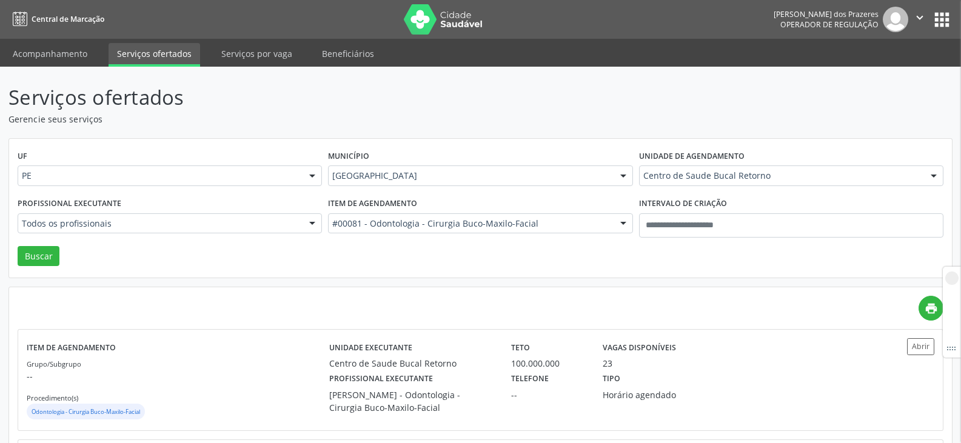
click at [622, 226] on div at bounding box center [623, 224] width 18 height 21
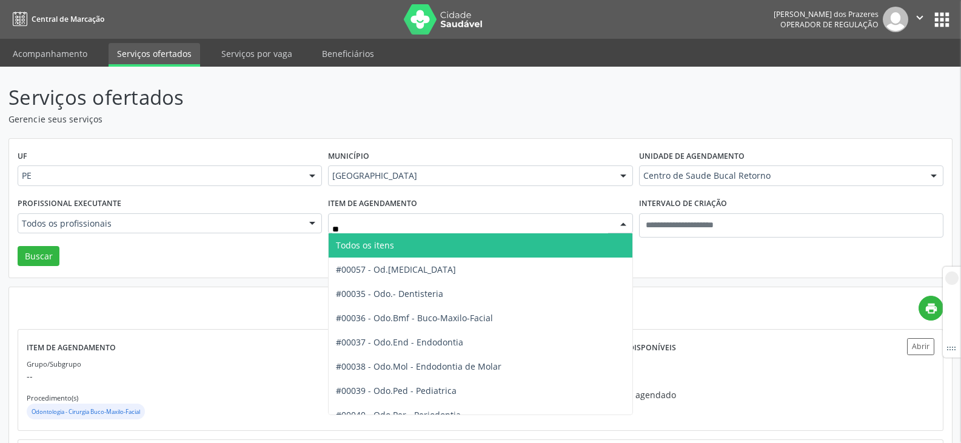
type input "***"
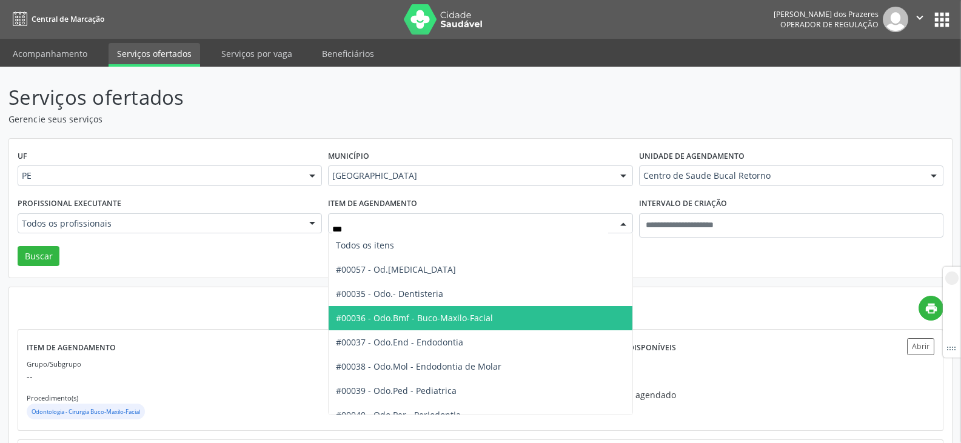
click at [441, 321] on span "#00036 - Odo.Bmf - Buco-Maxilo-Facial" at bounding box center [414, 318] width 157 height 12
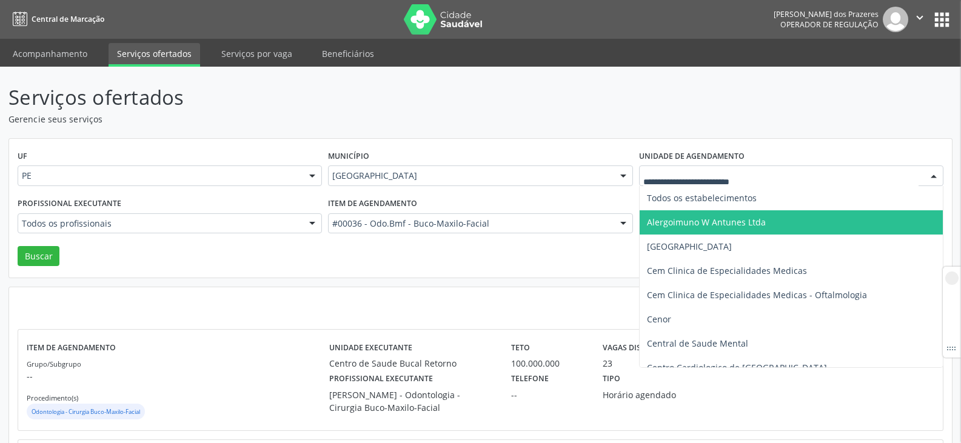
click at [727, 183] on div at bounding box center [791, 176] width 304 height 21
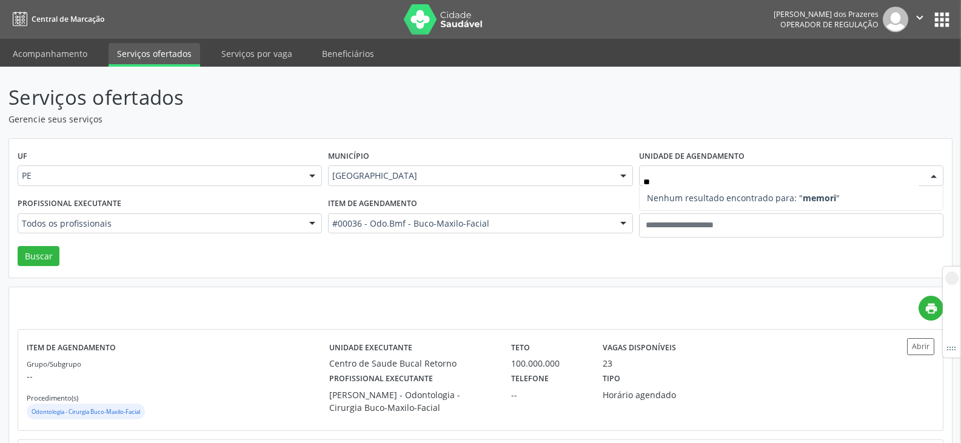
type input "*"
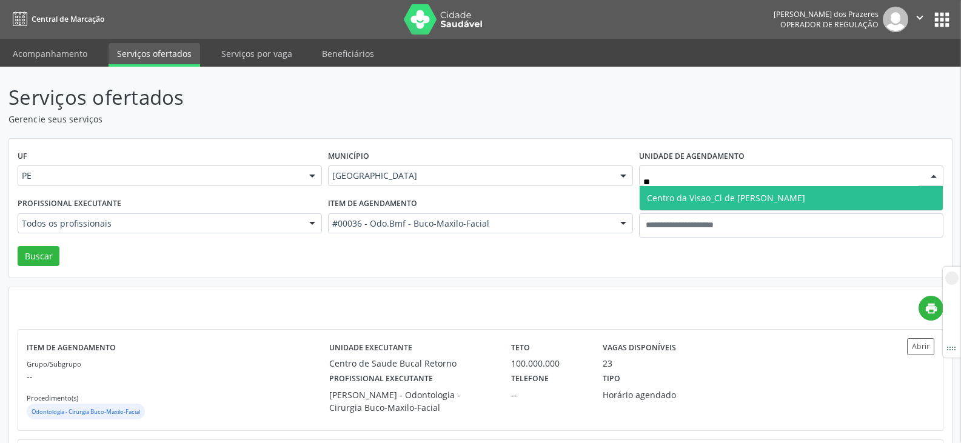
type input "*"
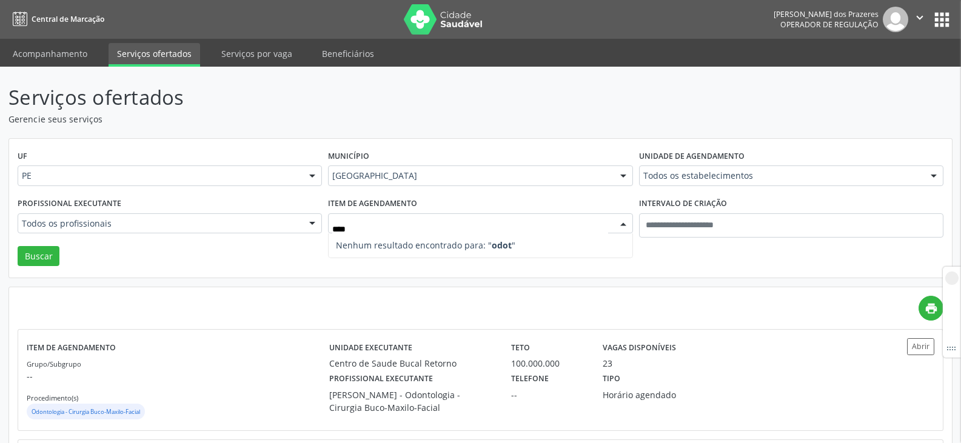
type input "***"
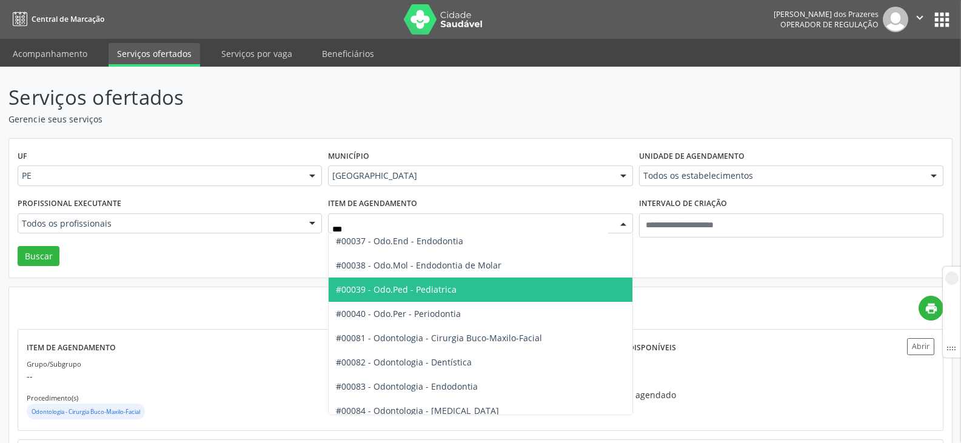
scroll to position [121, 0]
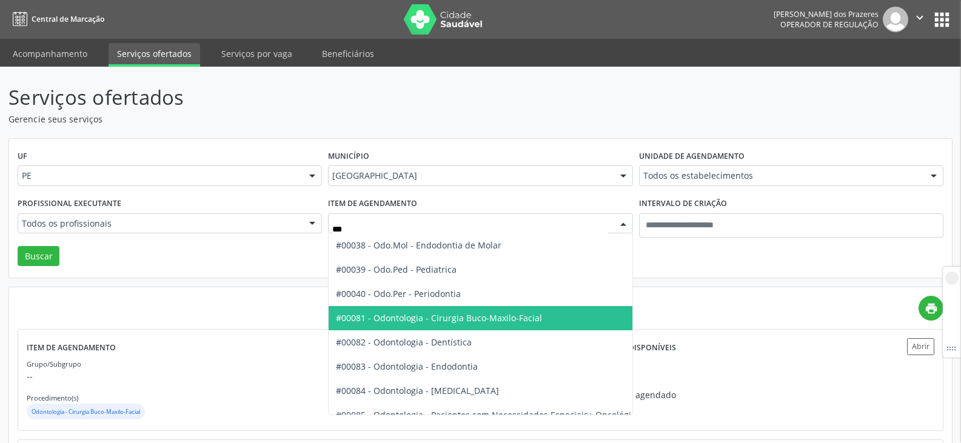
click at [481, 314] on span "#00081 - Odontologia - Cirurgia Buco-Maxilo-Facial" at bounding box center [439, 318] width 206 height 12
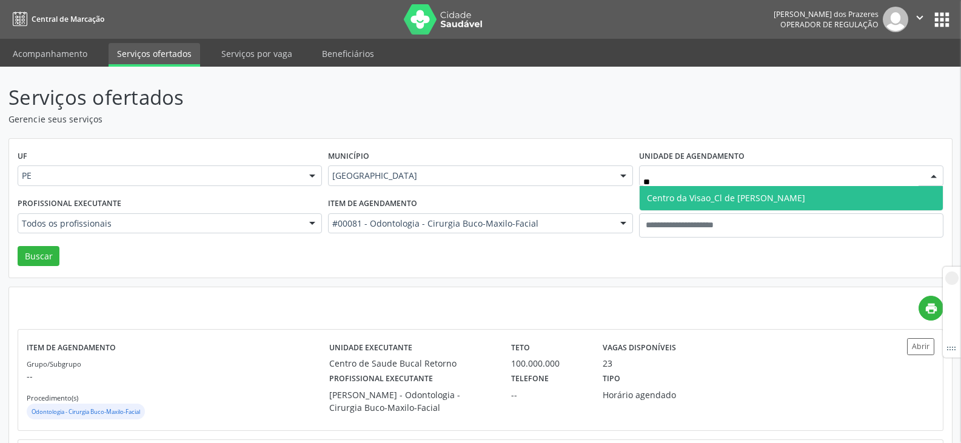
type input "*"
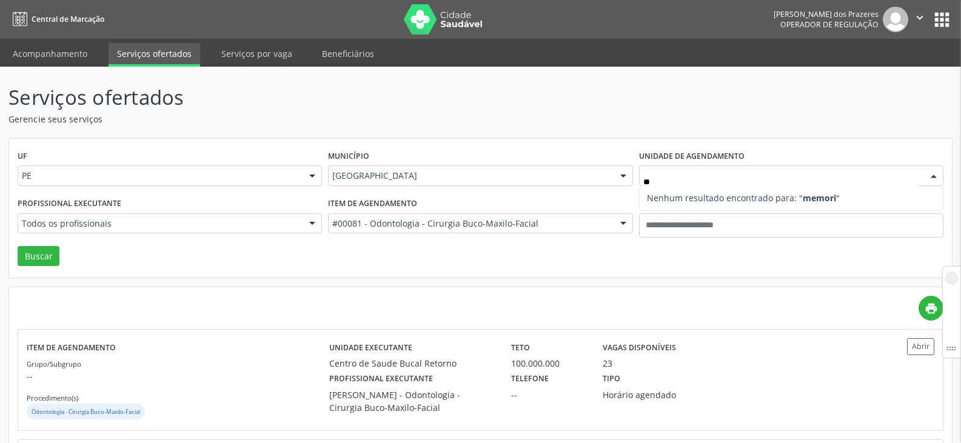
type input "*"
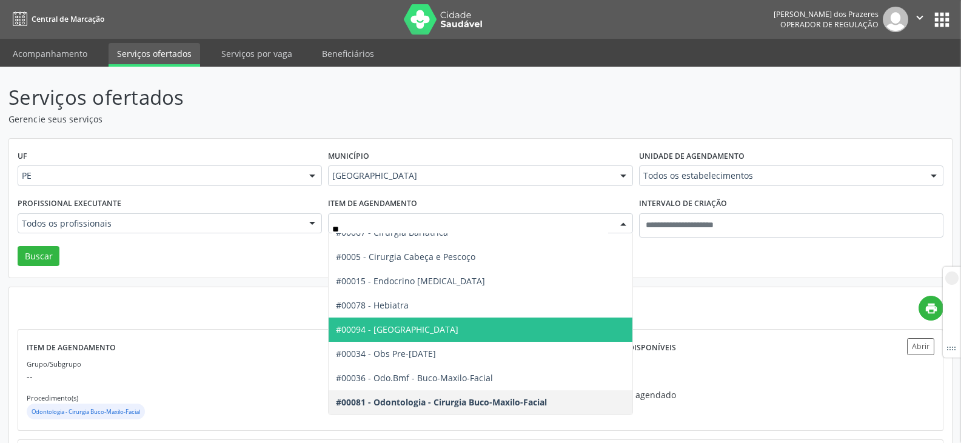
scroll to position [0, 0]
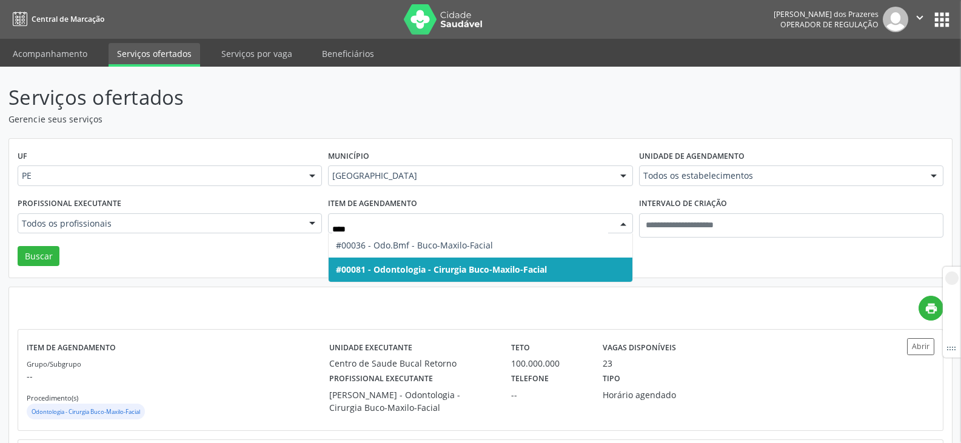
click at [511, 266] on span "#00081 - Odontologia - Cirurgia Buco-Maxilo-Facial" at bounding box center [441, 270] width 211 height 12
type input "****"
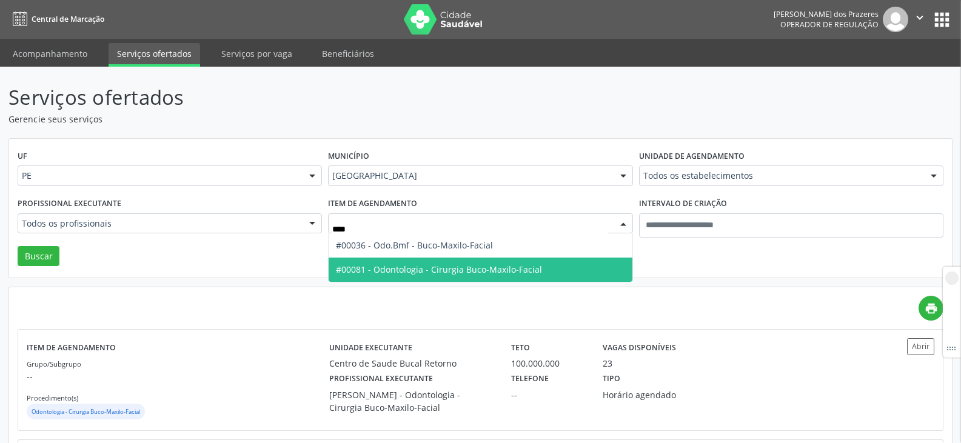
click at [419, 269] on span "#00081 - Odontologia - Cirurgia Buco-Maxilo-Facial" at bounding box center [439, 270] width 206 height 12
type input "****"
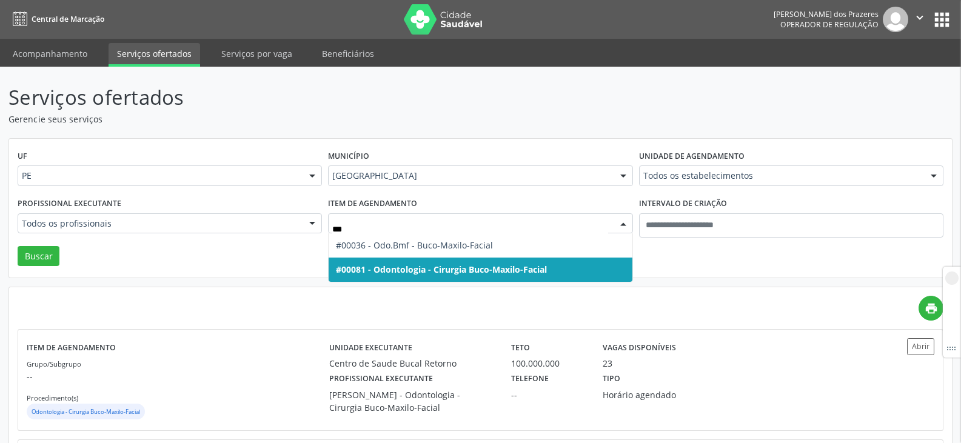
type input "****"
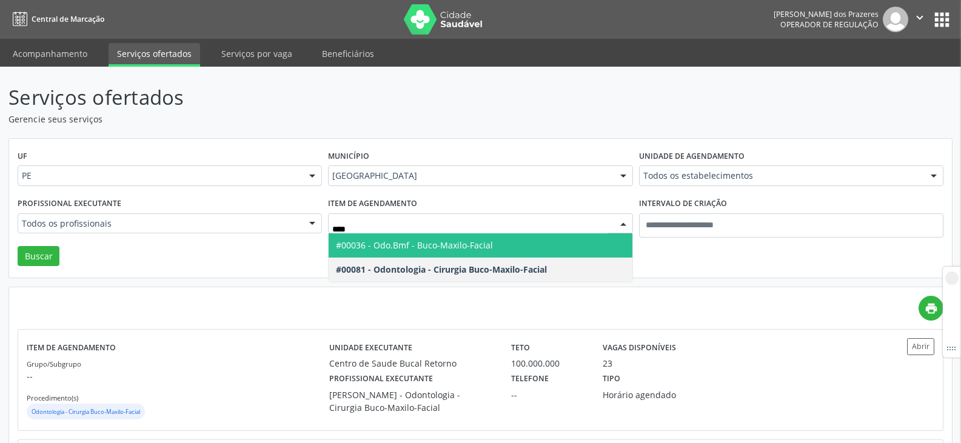
click at [457, 256] on span "#00036 - Odo.Bmf - Buco-Maxilo-Facial" at bounding box center [480, 245] width 303 height 24
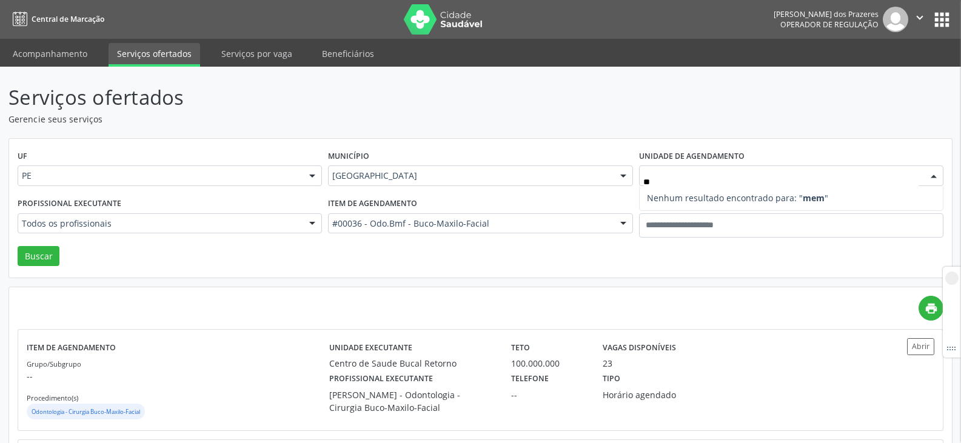
type input "*"
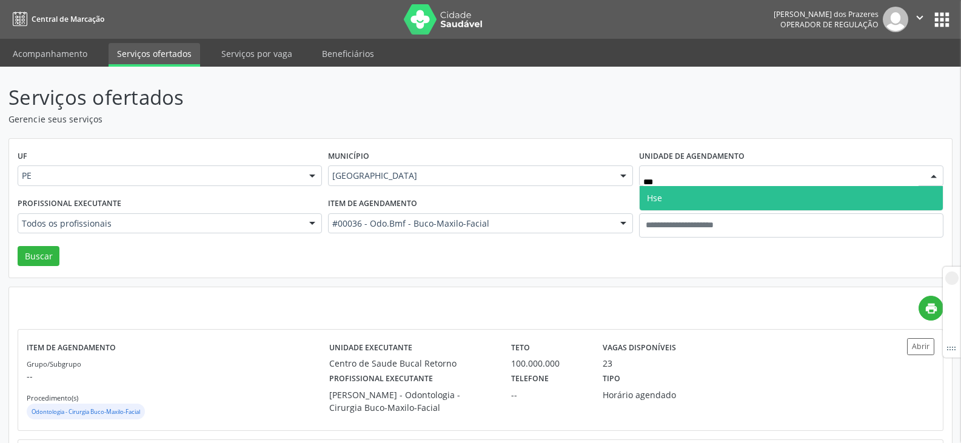
click at [692, 208] on span "Hse" at bounding box center [791, 198] width 303 height 24
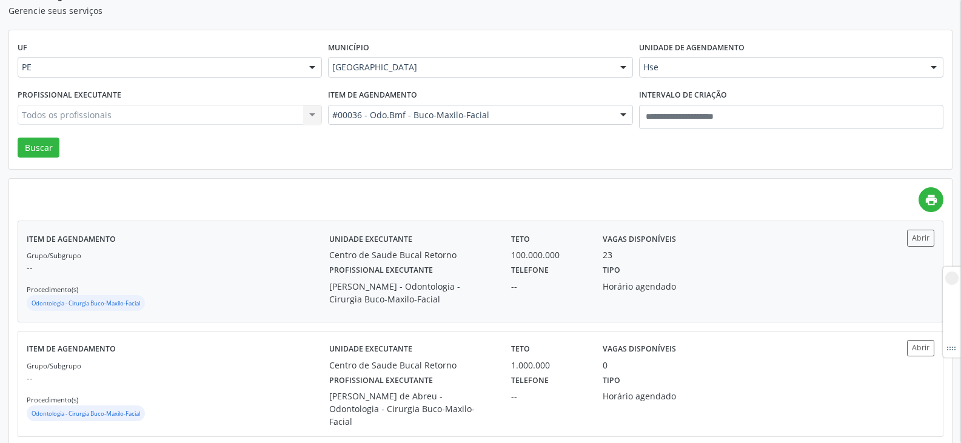
scroll to position [121, 0]
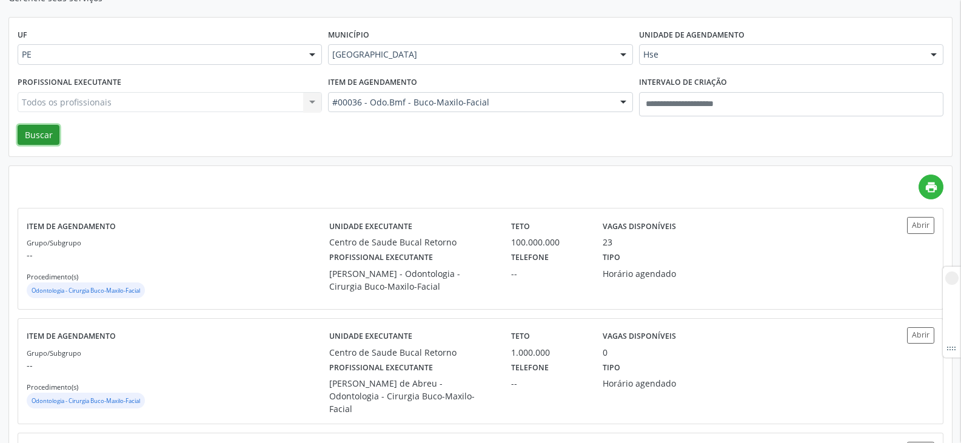
click at [29, 133] on button "Buscar" at bounding box center [39, 135] width 42 height 21
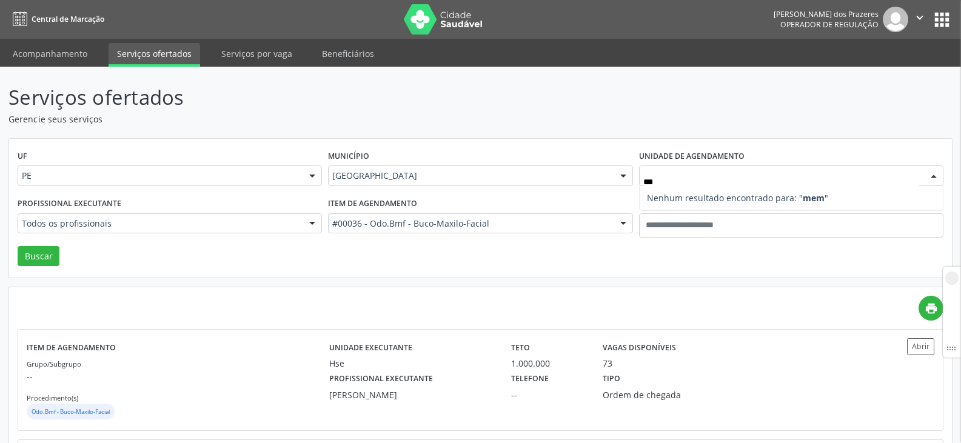
type input "**"
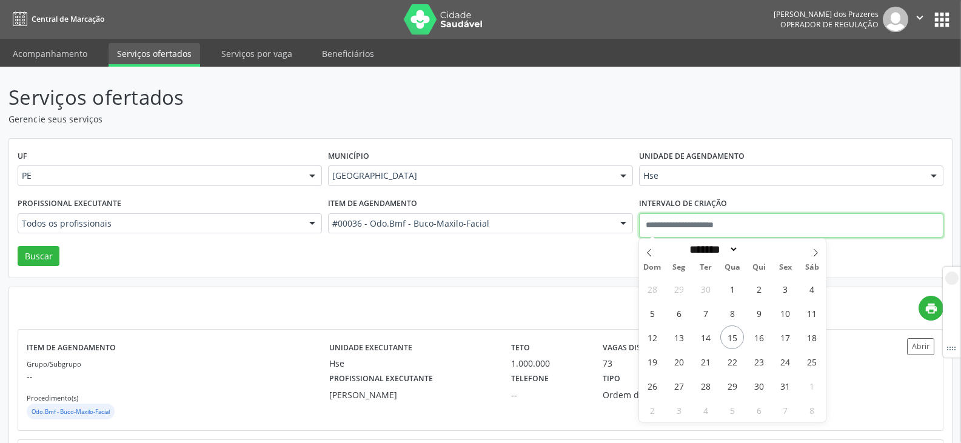
click at [687, 223] on input "text" at bounding box center [791, 225] width 304 height 24
click at [691, 168] on div "Hse" at bounding box center [791, 176] width 304 height 21
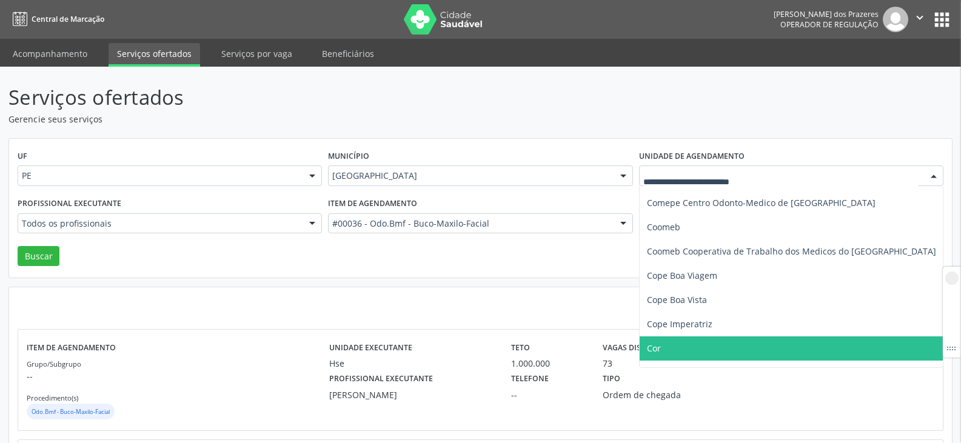
scroll to position [606, 0]
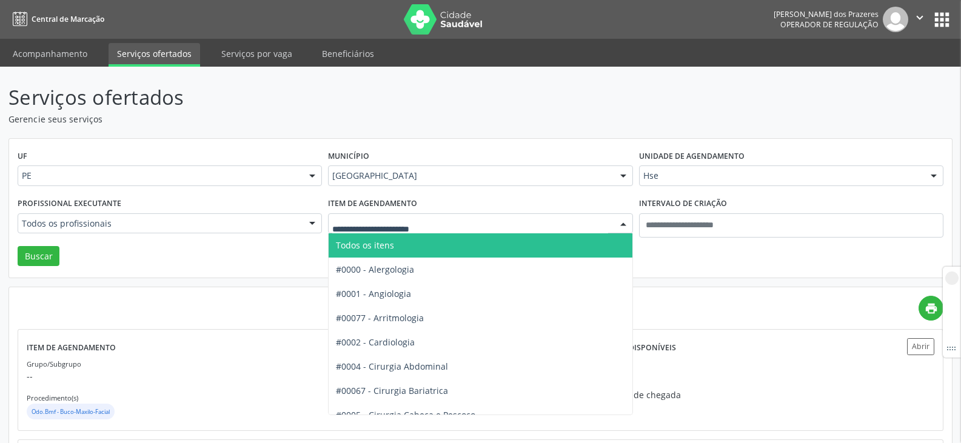
type input "*"
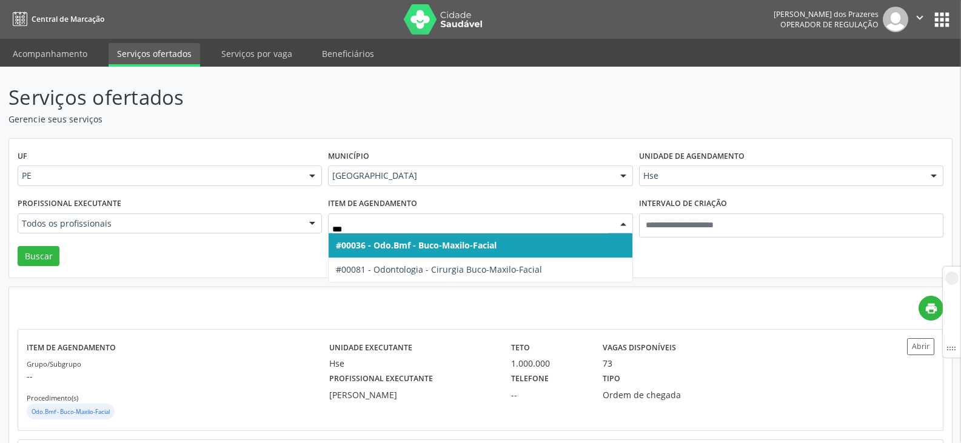
click at [468, 243] on span "#00036 - Odo.Bmf - Buco-Maxilo-Facial" at bounding box center [416, 246] width 161 height 12
type input "***"
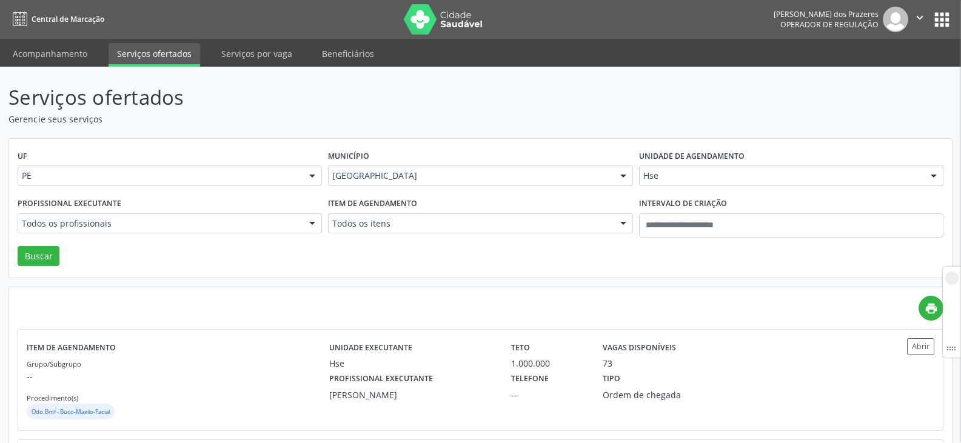
click at [473, 231] on div "Todos os itens" at bounding box center [480, 223] width 304 height 21
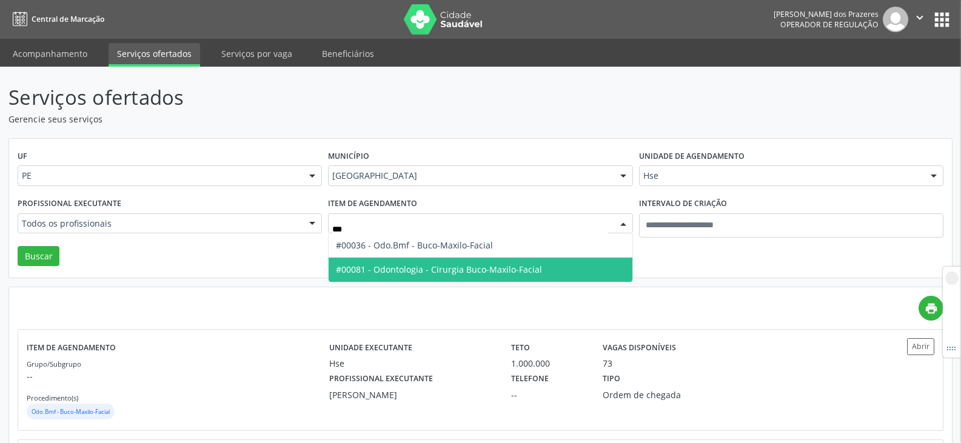
click at [414, 266] on span "#00081 - Odontologia - Cirurgia Buco-Maxilo-Facial" at bounding box center [439, 270] width 206 height 12
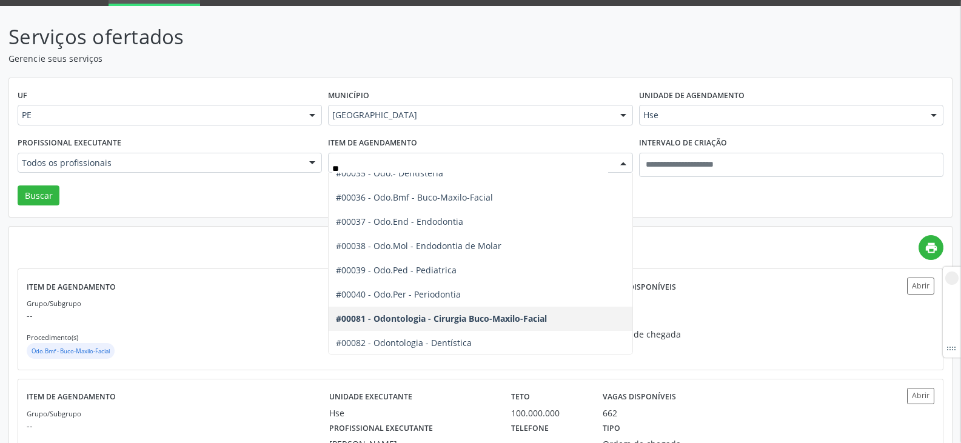
scroll to position [46, 0]
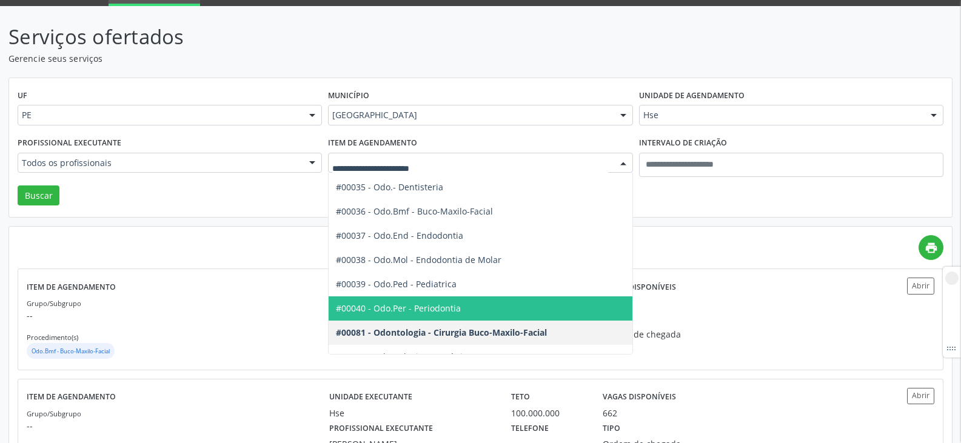
click at [272, 211] on div "UF PE PE Nenhum resultado encontrado para: " " Não há nenhuma opção para ser ex…" at bounding box center [480, 147] width 943 height 139
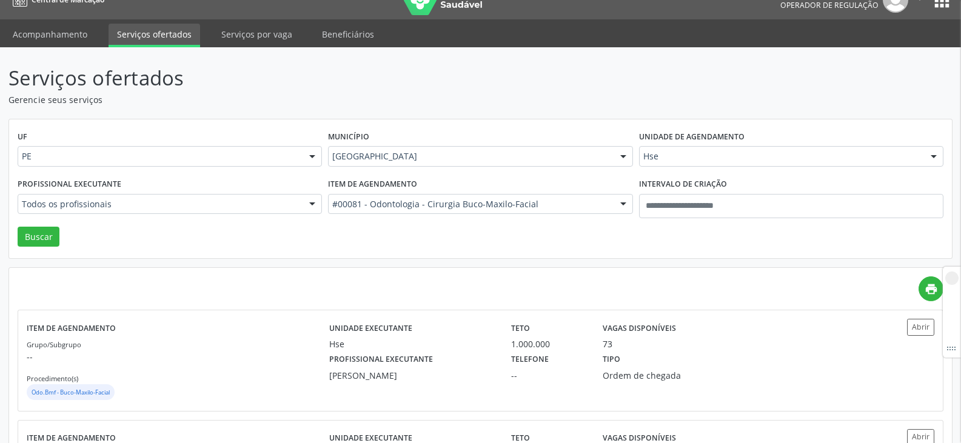
scroll to position [0, 0]
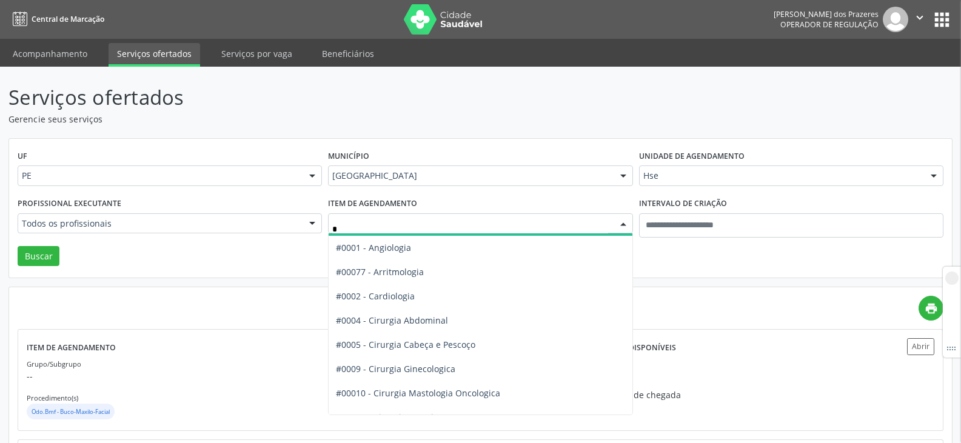
type input "**"
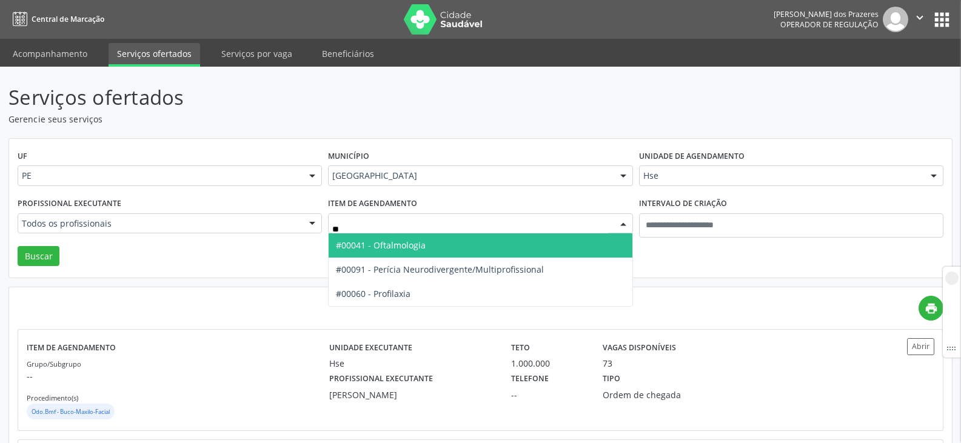
click at [501, 240] on span "#00041 - Oftalmologia" at bounding box center [480, 245] width 303 height 24
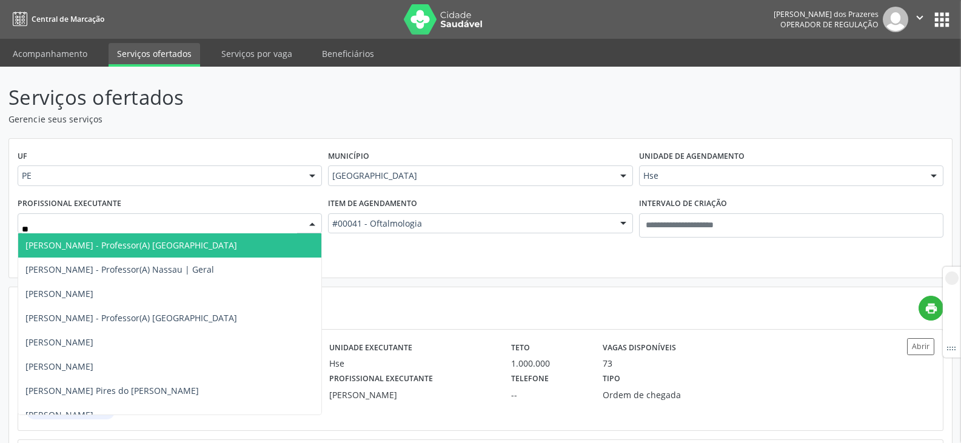
type input "*"
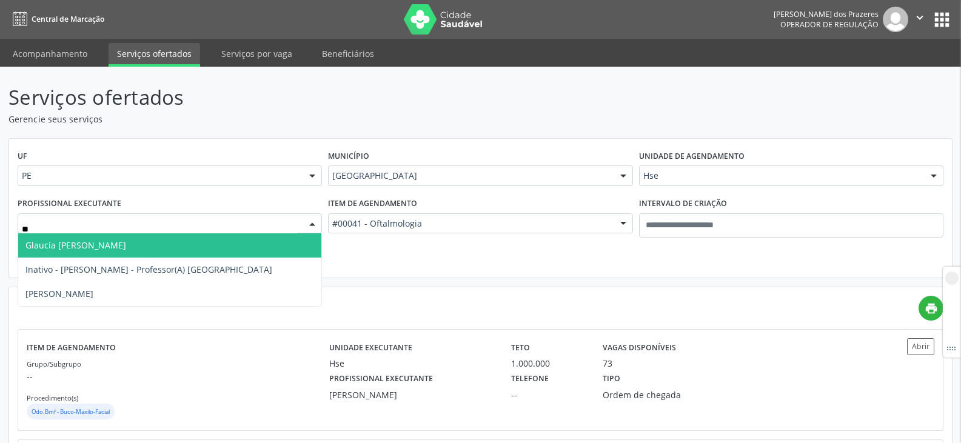
type input "*"
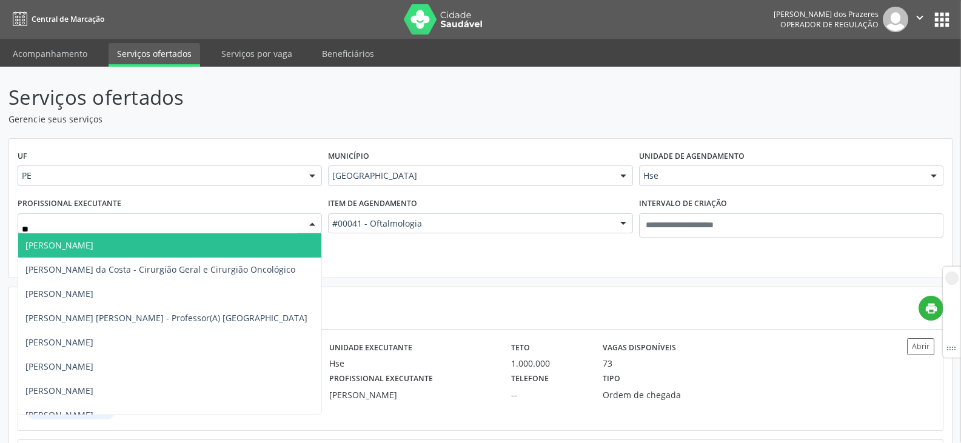
type input "*"
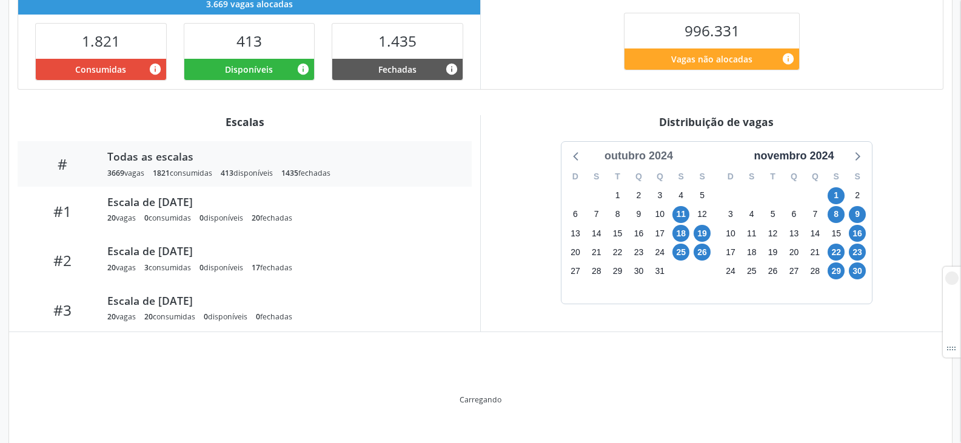
click at [630, 155] on div "outubro 2024" at bounding box center [639, 156] width 78 height 16
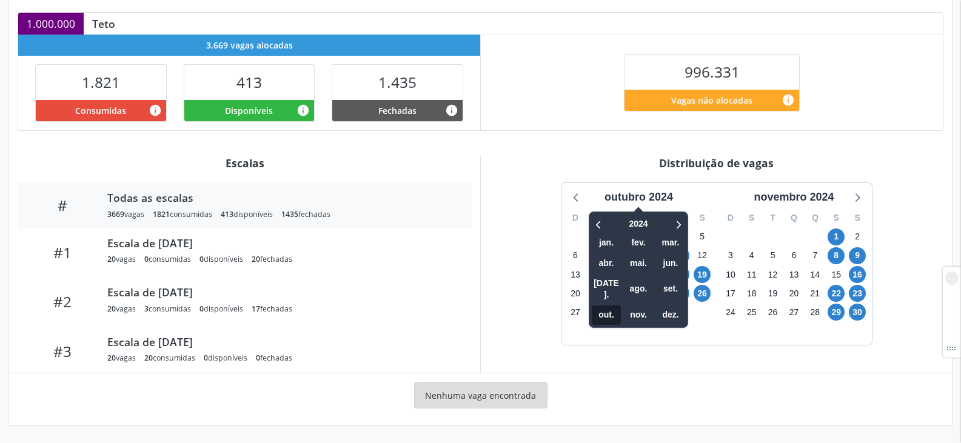
click at [603, 306] on span "out." at bounding box center [606, 315] width 29 height 19
click at [634, 225] on span "2024" at bounding box center [638, 224] width 31 height 19
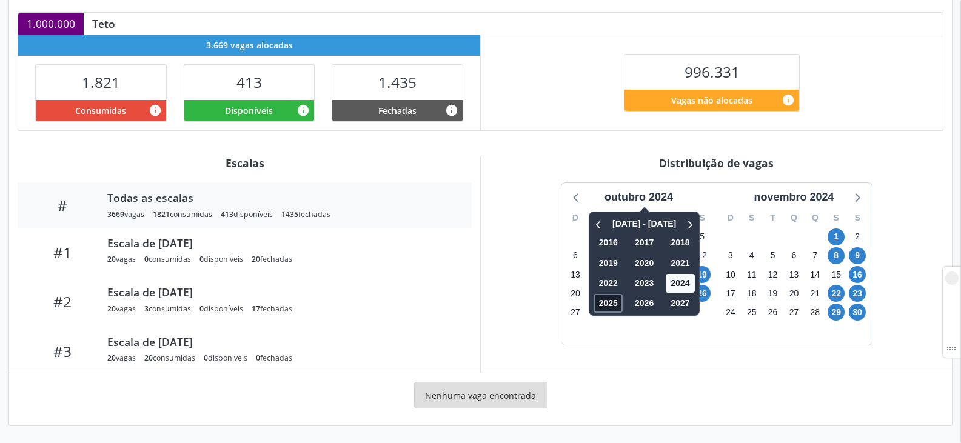
click at [603, 303] on span "2025" at bounding box center [608, 303] width 29 height 19
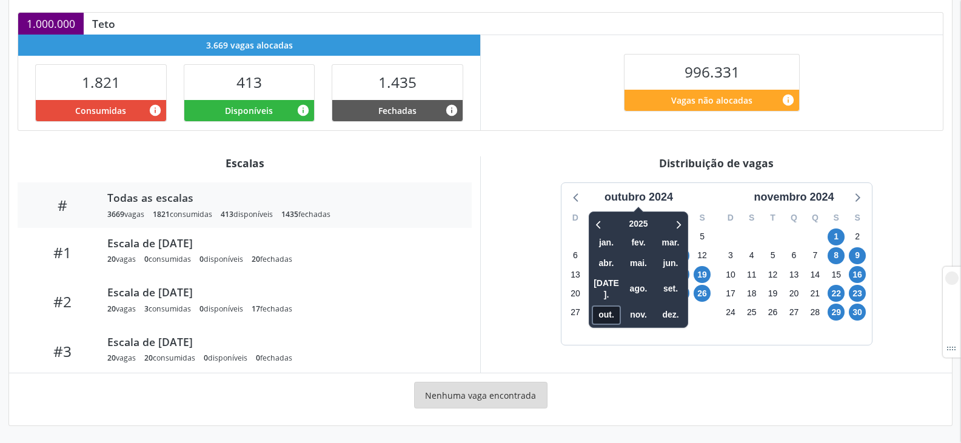
click at [615, 306] on span "out." at bounding box center [606, 315] width 29 height 19
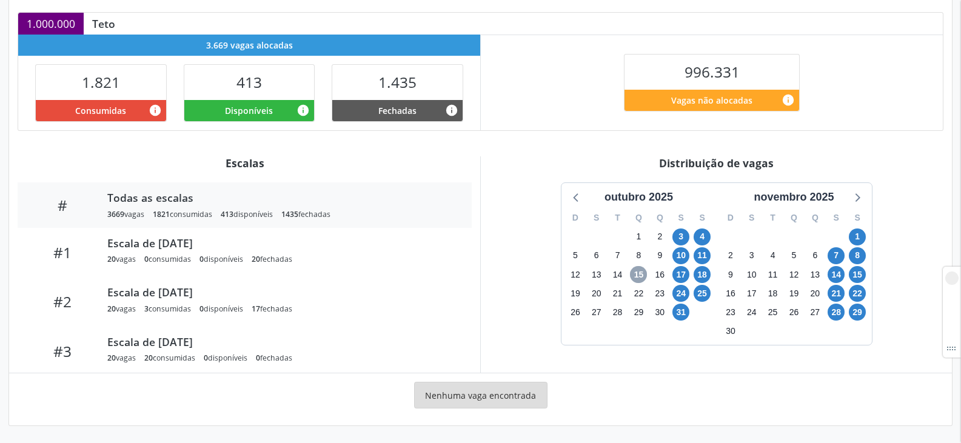
click at [637, 272] on span "15" at bounding box center [638, 274] width 17 height 17
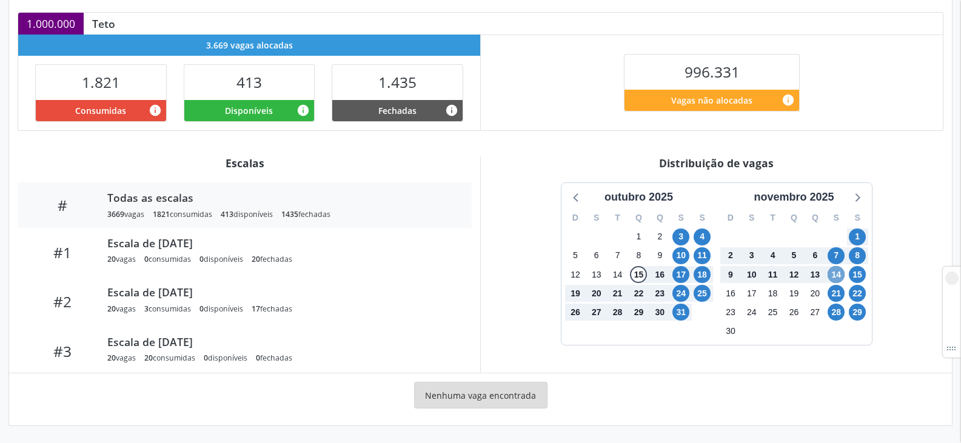
click at [836, 270] on span "14" at bounding box center [836, 274] width 17 height 17
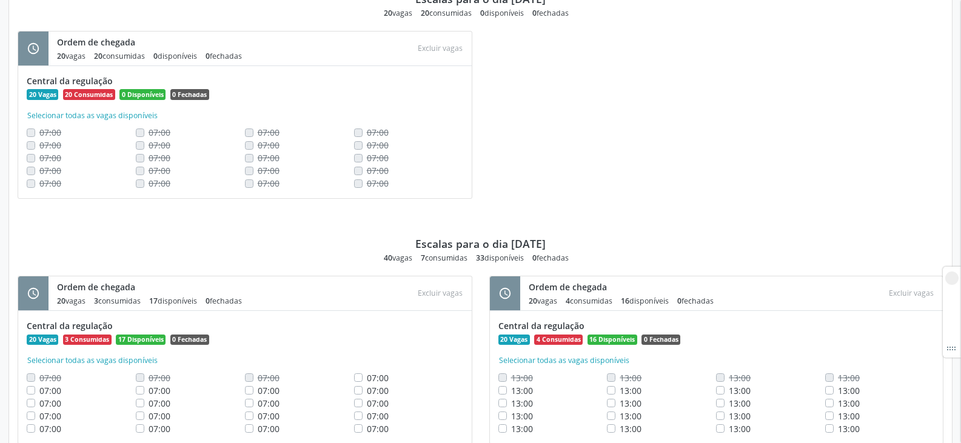
scroll to position [2425, 0]
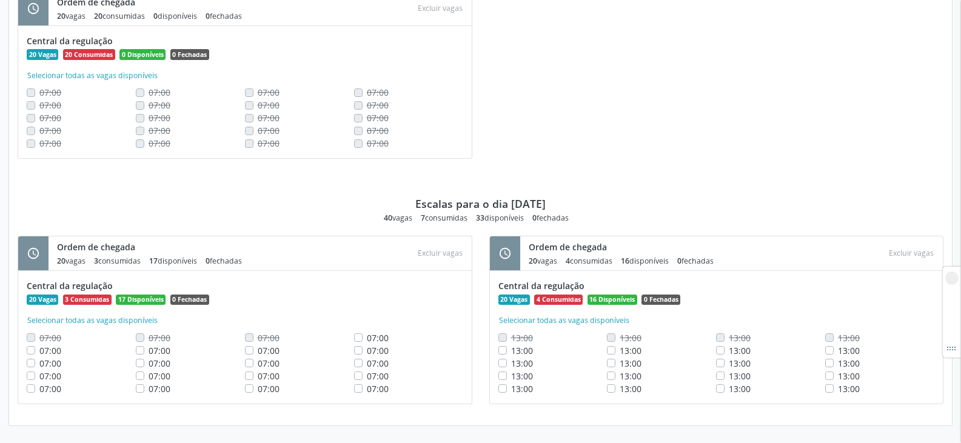
drag, startPoint x: 499, startPoint y: 204, endPoint x: 577, endPoint y: 203, distance: 77.7
click at [577, 203] on div "Escalas para o dia 14/11/2025 40 vagas 7 consumidas 33 disponíveis 0 fechadas" at bounding box center [481, 198] width 926 height 52
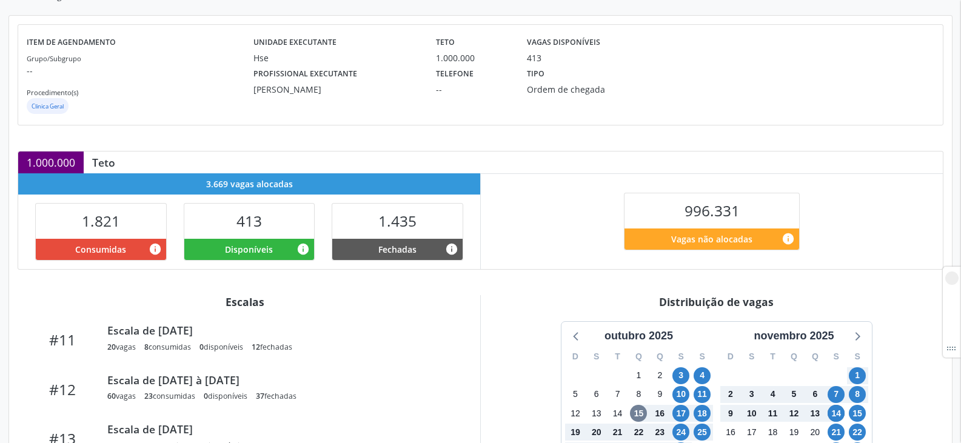
scroll to position [0, 0]
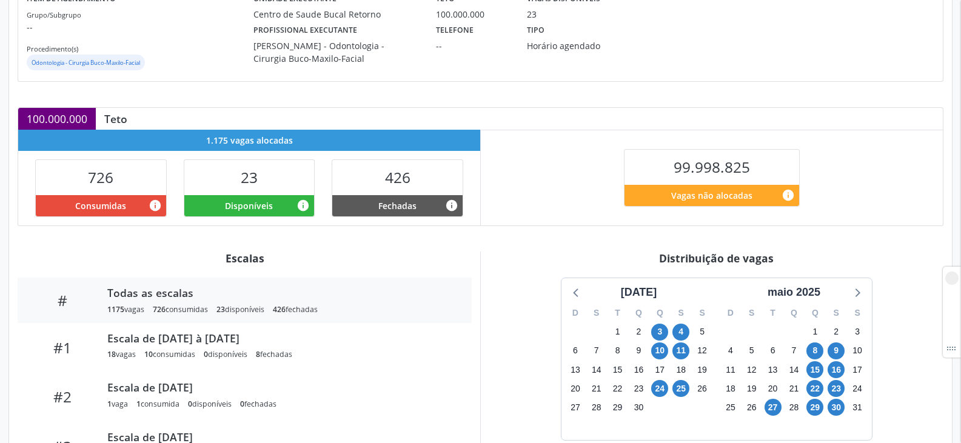
scroll to position [182, 0]
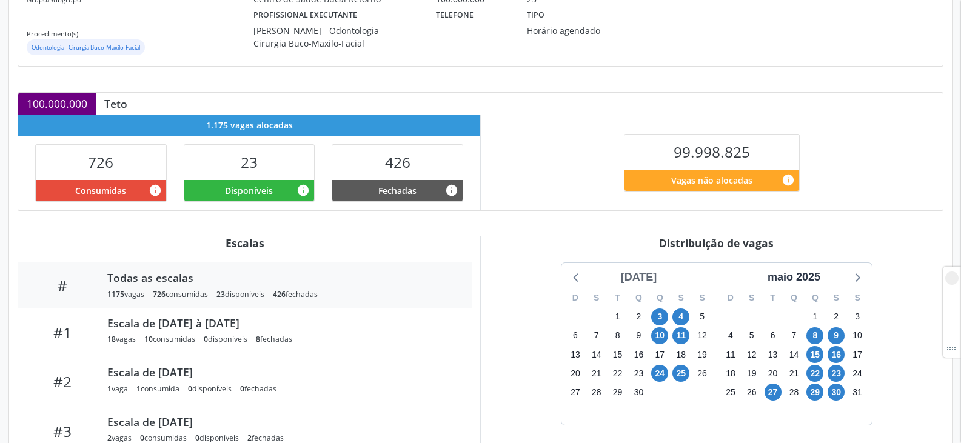
click at [651, 278] on div "[DATE]" at bounding box center [639, 277] width 46 height 16
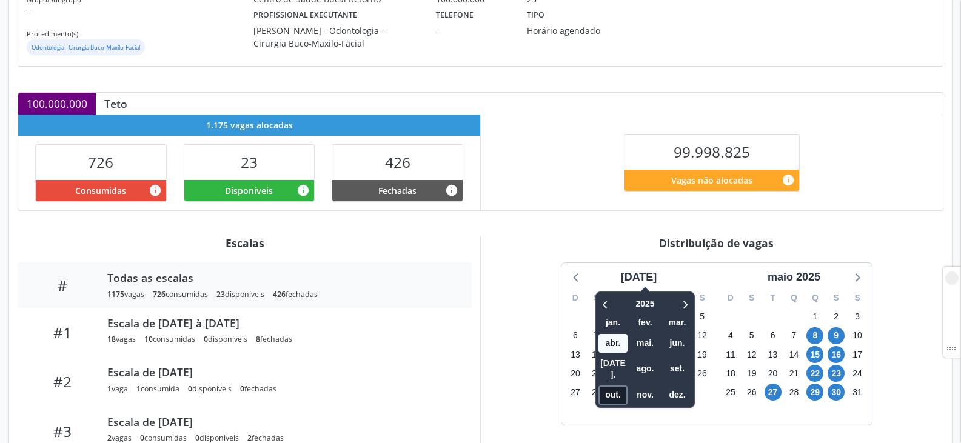
click at [611, 386] on span "out." at bounding box center [613, 395] width 29 height 19
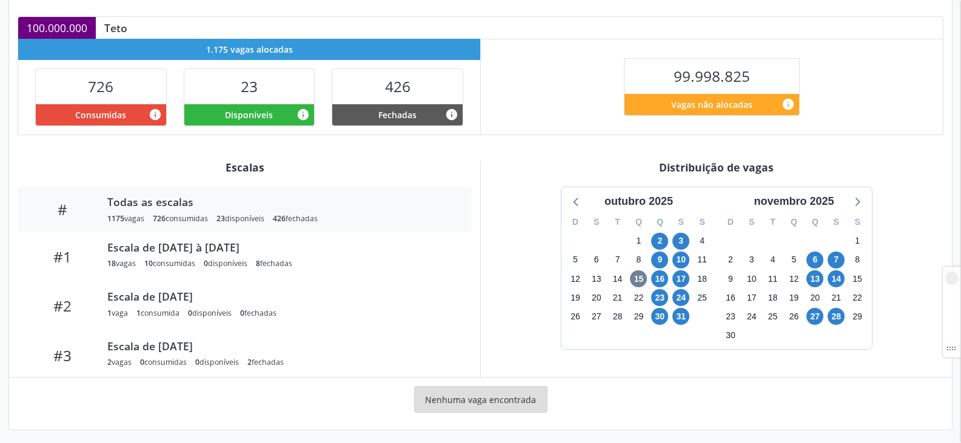
scroll to position [262, 0]
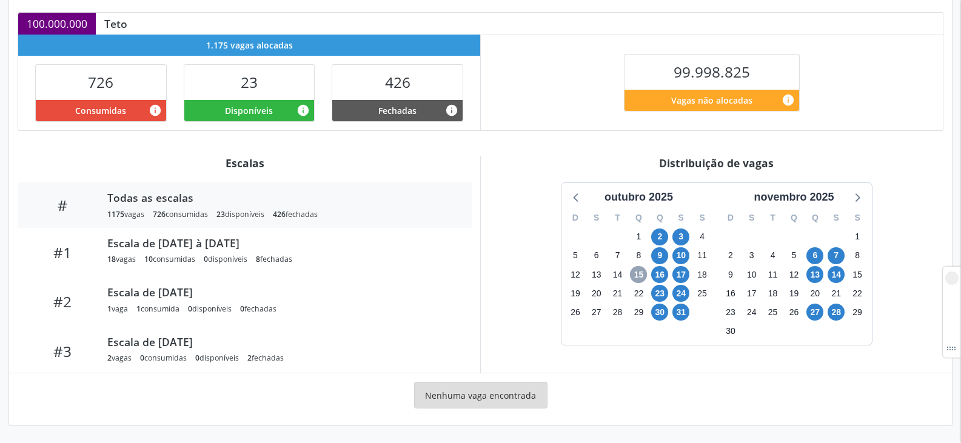
click at [640, 277] on span "15" at bounding box center [638, 274] width 17 height 17
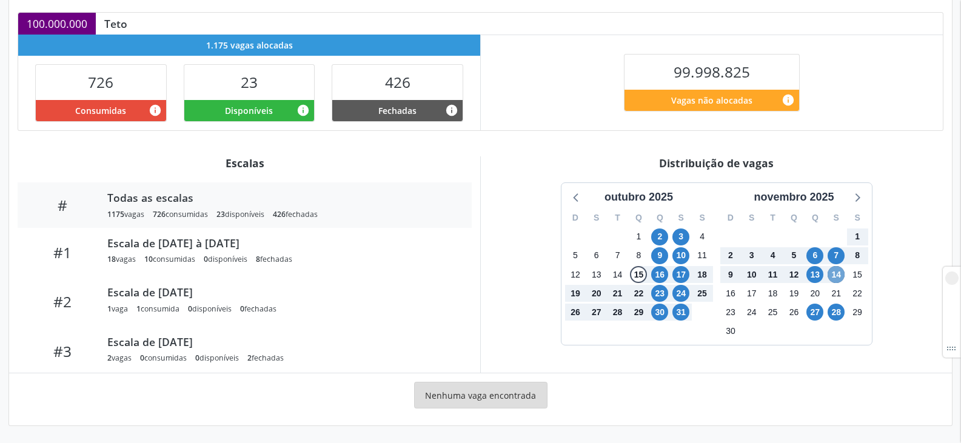
click at [833, 277] on span "14" at bounding box center [836, 274] width 17 height 17
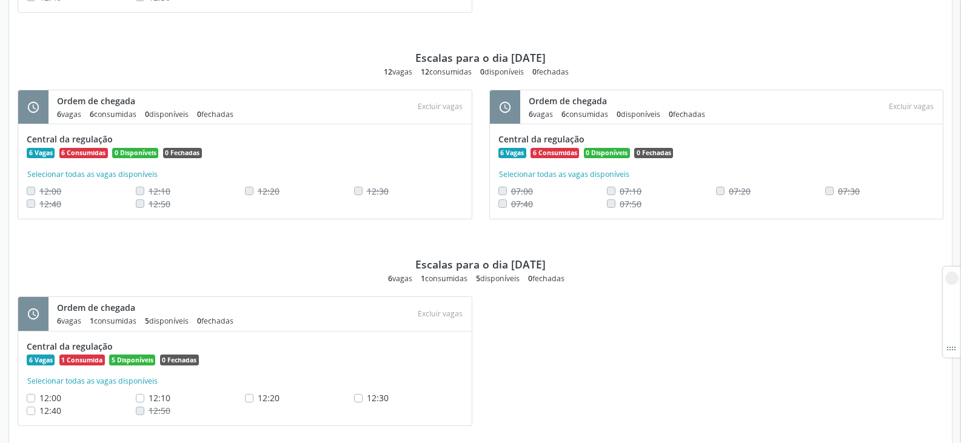
scroll to position [2807, 0]
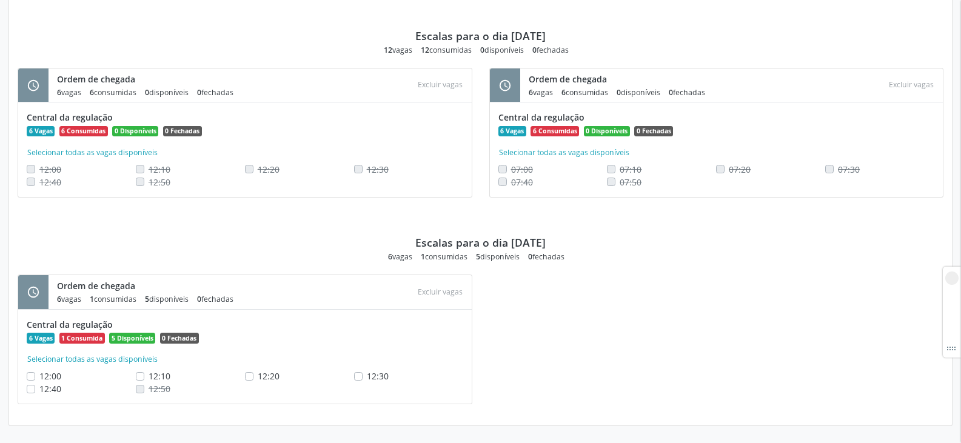
drag, startPoint x: 500, startPoint y: 243, endPoint x: 580, endPoint y: 241, distance: 80.1
click at [580, 241] on div "Escalas para o dia [DATE] 6 vagas 1 consumidas 5 disponíveis 0 fechadas" at bounding box center [481, 236] width 926 height 52
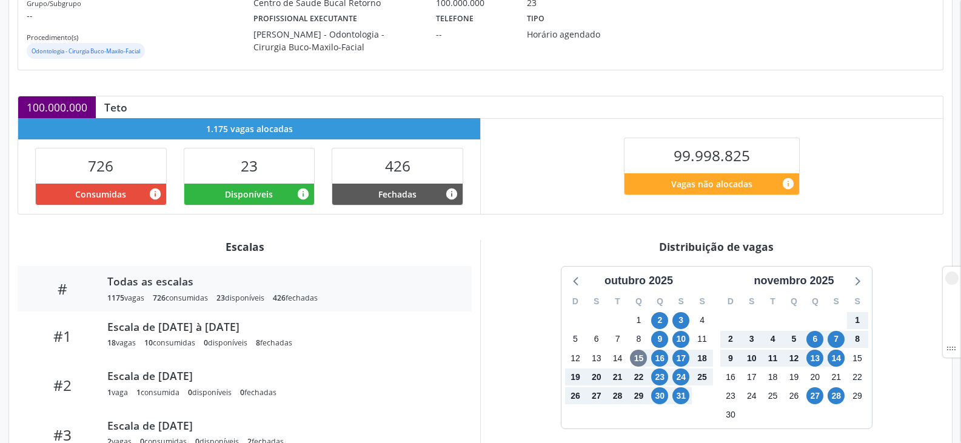
scroll to position [61, 0]
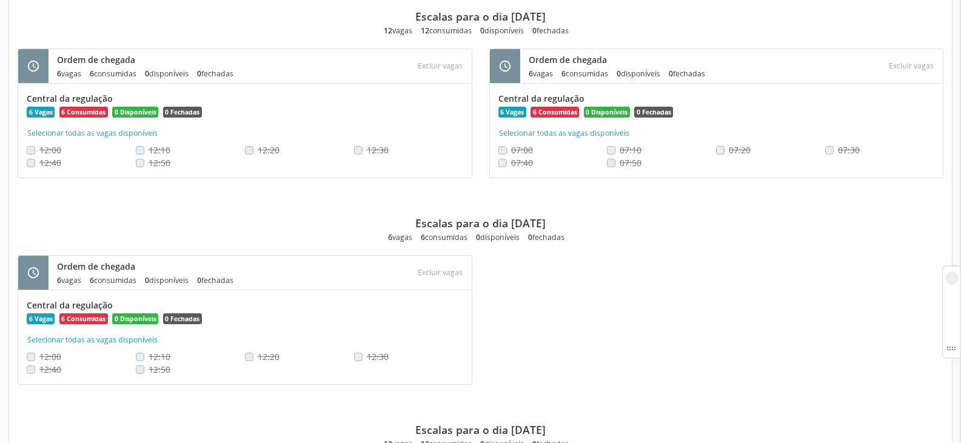
scroll to position [2018, 0]
